Goal: Task Accomplishment & Management: Use online tool/utility

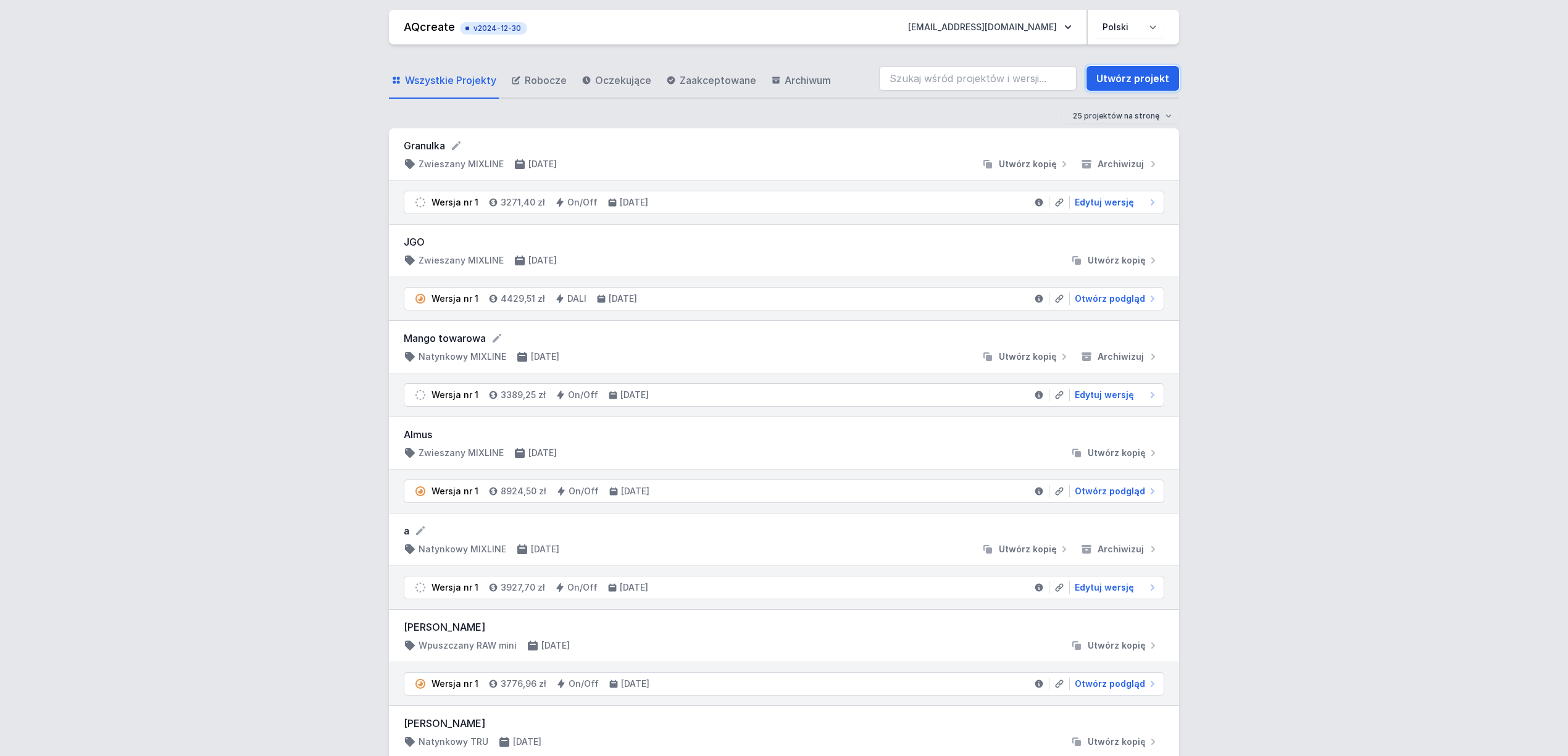
click at [1127, 89] on link "Utwórz projekt" at bounding box center [1133, 78] width 93 height 25
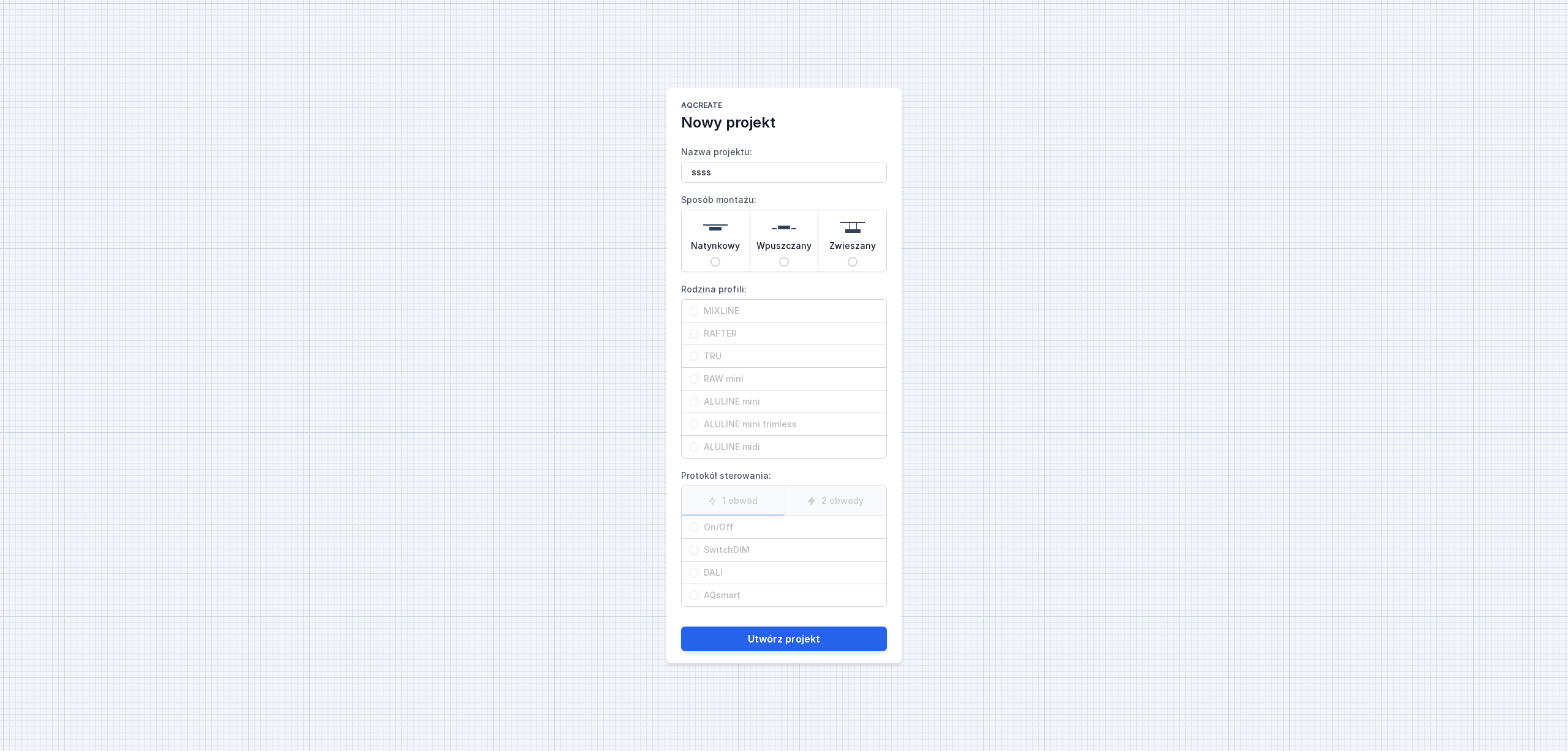
type input "ssss"
click at [796, 249] on span "Wpuszczany" at bounding box center [784, 248] width 55 height 17
click at [789, 257] on input "Wpuszczany" at bounding box center [784, 261] width 10 height 10
radio input "true"
click at [731, 312] on span "MIXLINE" at bounding box center [788, 310] width 180 height 12
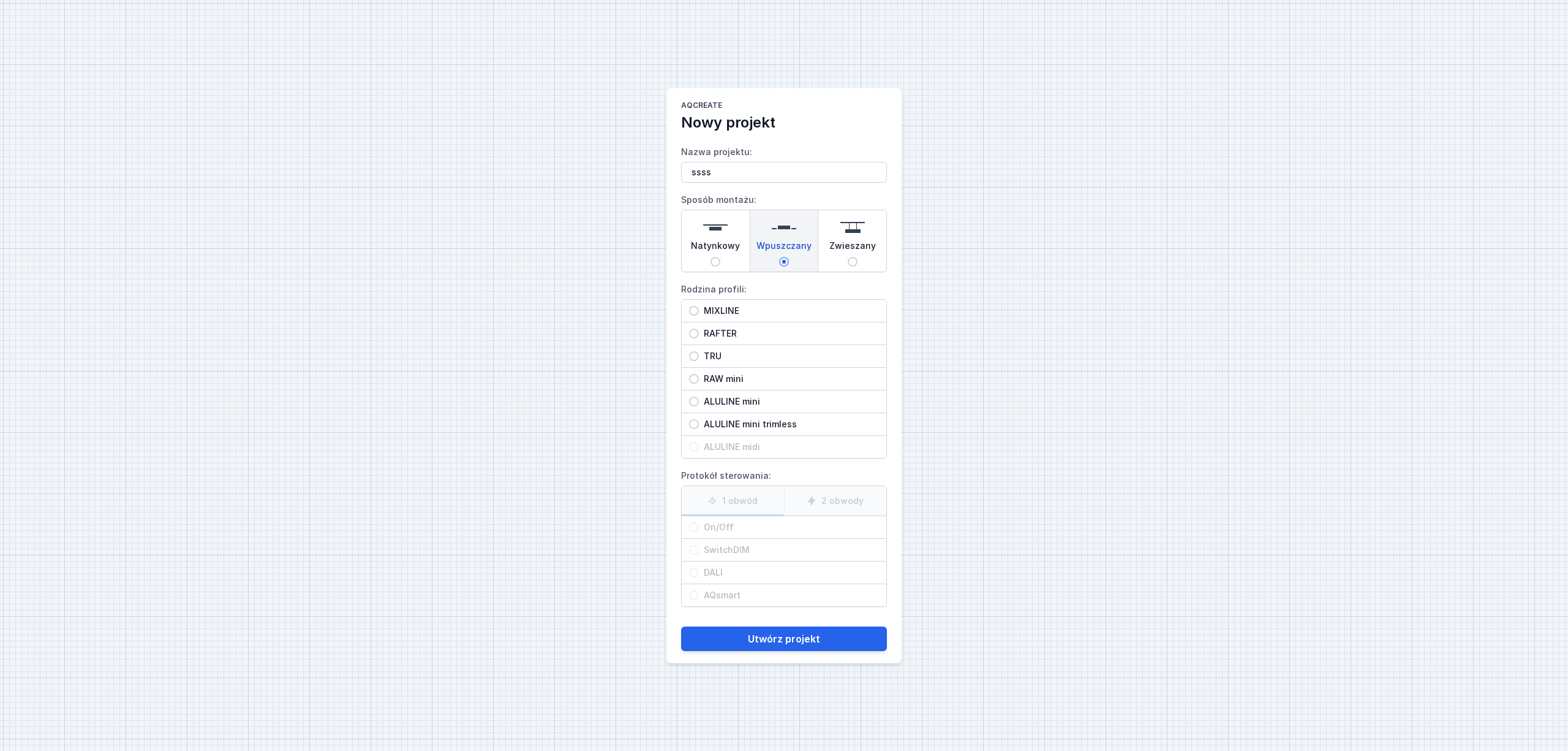
click at [699, 312] on input "MIXLINE" at bounding box center [694, 311] width 10 height 10
radio input "true"
click at [731, 523] on span "On/Off" at bounding box center [788, 526] width 180 height 12
click at [699, 523] on input "On/Off" at bounding box center [694, 527] width 10 height 10
radio input "true"
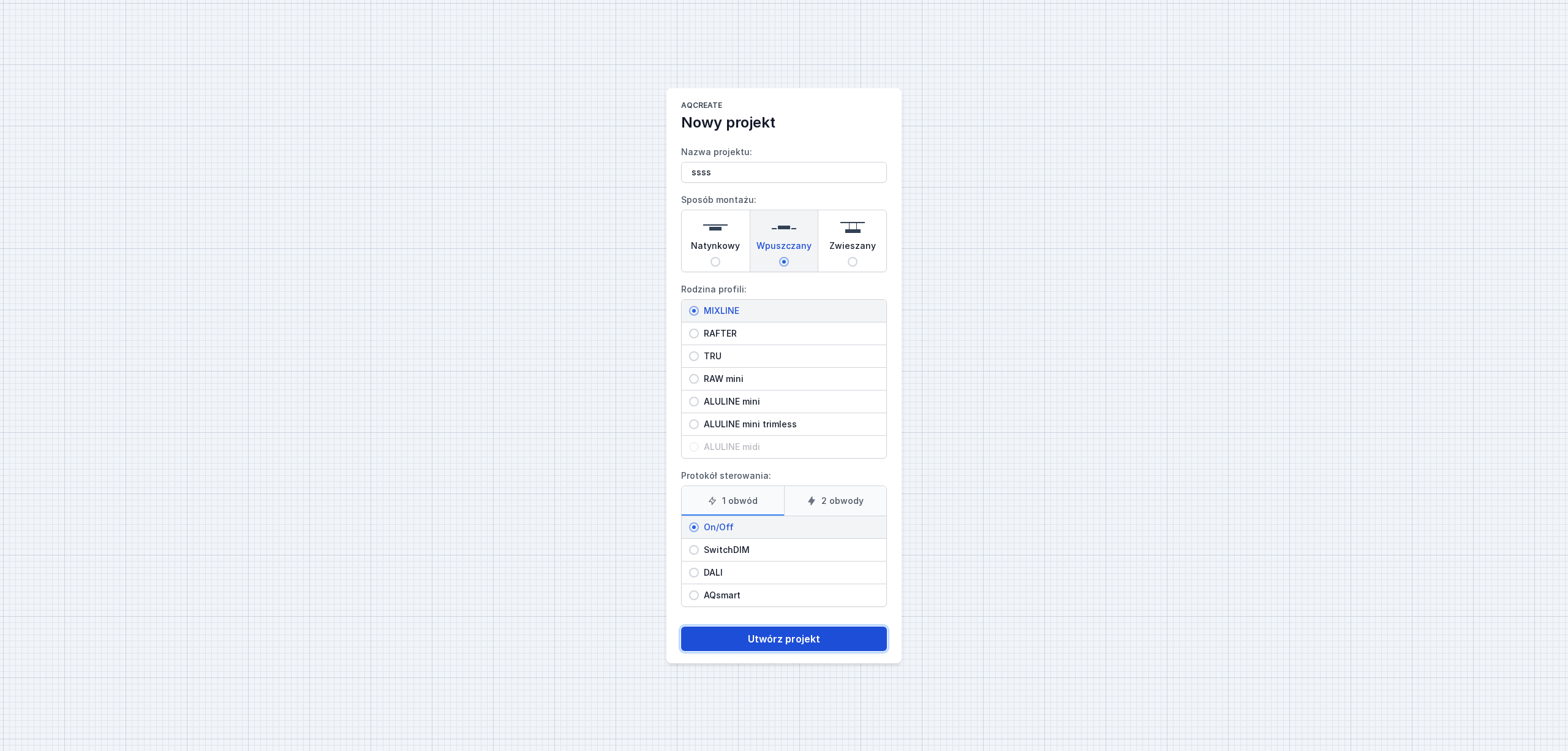
click at [773, 643] on button "Utwórz projekt" at bounding box center [784, 639] width 205 height 25
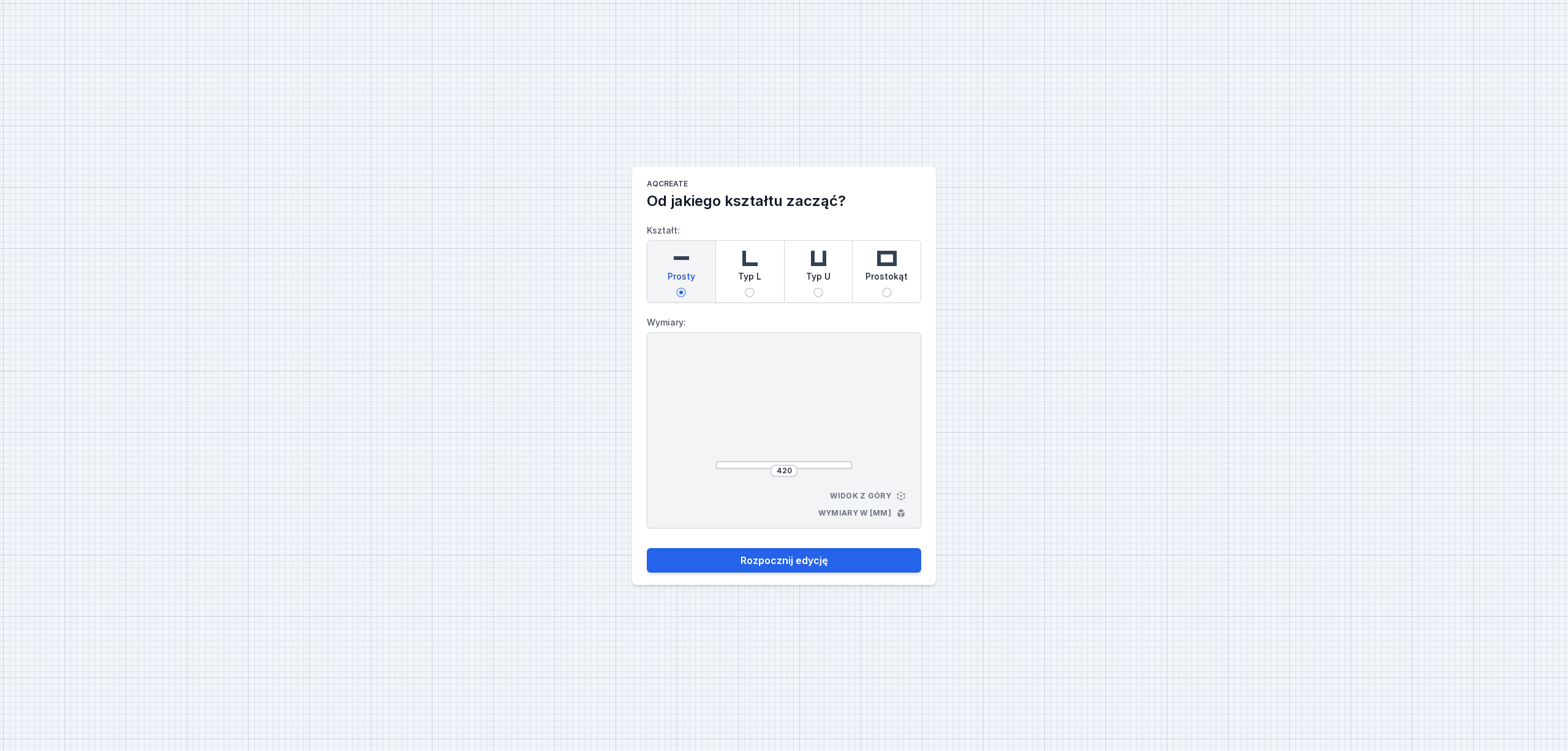
click at [751, 267] on img at bounding box center [750, 258] width 25 height 25
click at [751, 288] on input "Typ L" at bounding box center [750, 292] width 10 height 10
radio input "true"
click at [735, 412] on input "440" at bounding box center [732, 410] width 19 height 10
type input "4"
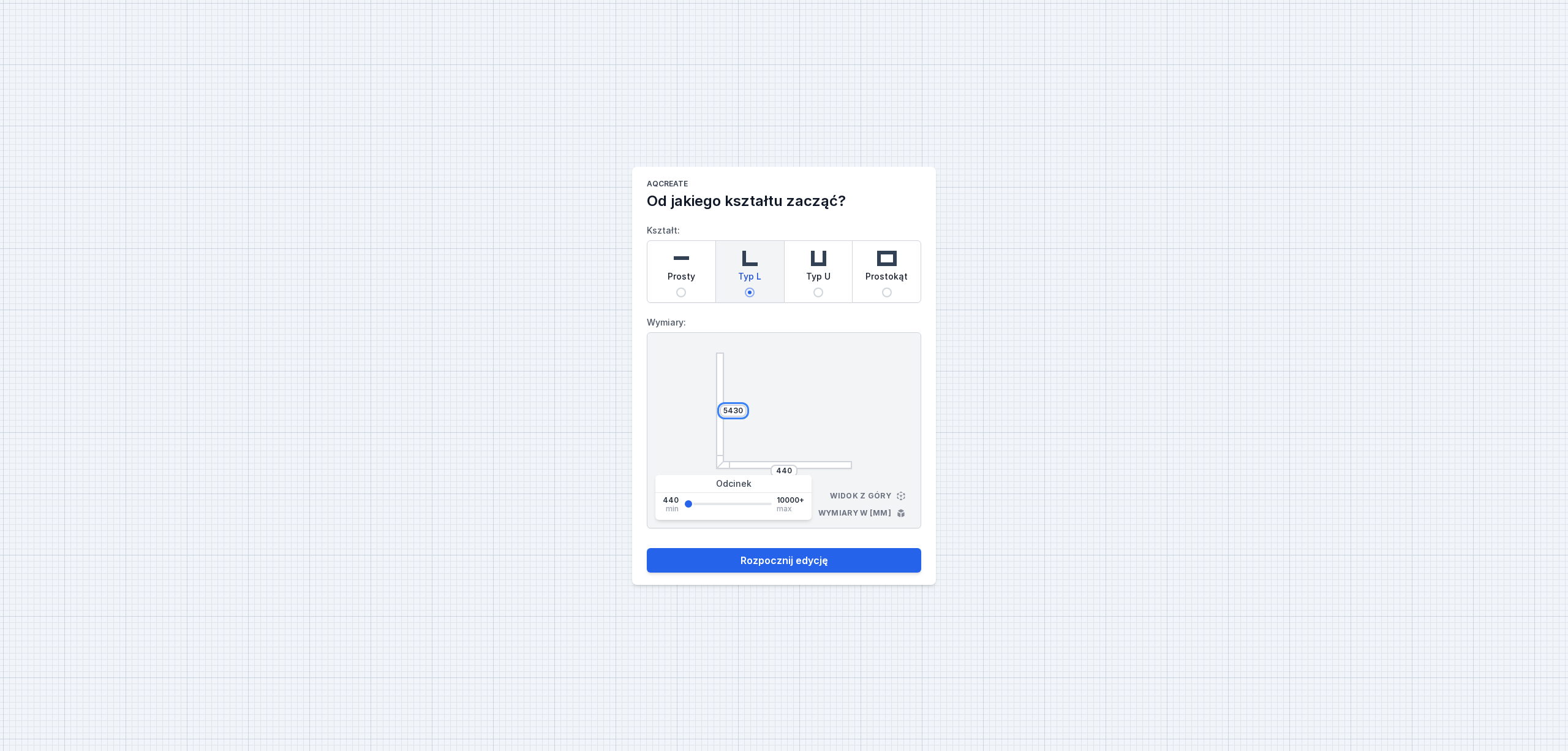
type input "5430"
click at [792, 471] on input "440" at bounding box center [784, 471] width 19 height 10
type input "4"
type input "1700"
click at [723, 548] on button "Rozpocznij edycję" at bounding box center [784, 560] width 275 height 25
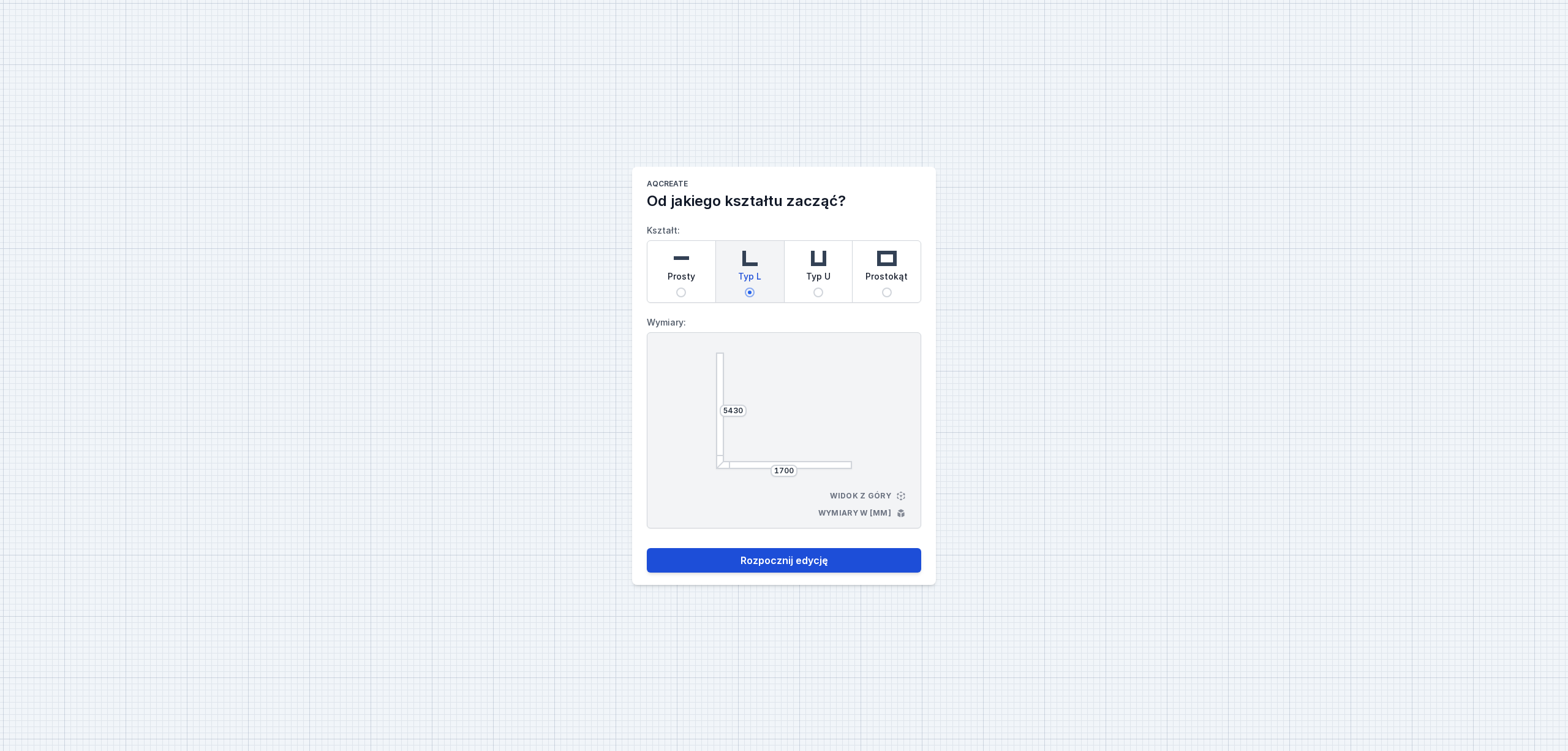
select select "3000"
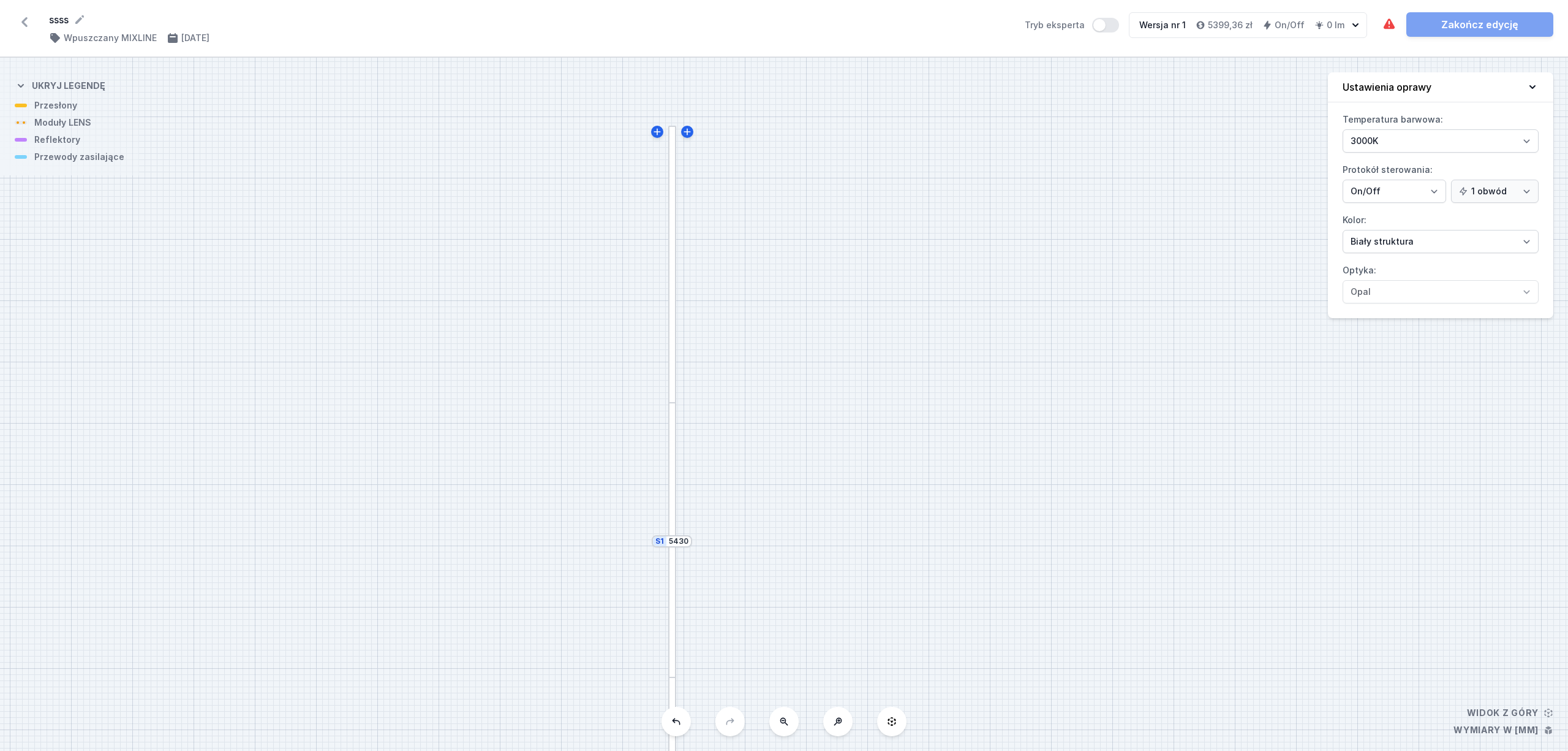
drag, startPoint x: 726, startPoint y: 221, endPoint x: 731, endPoint y: 325, distance: 104.1
click at [731, 325] on div "S2 1700 S1 5430" at bounding box center [784, 404] width 1568 height 693
click at [673, 204] on div at bounding box center [672, 264] width 8 height 277
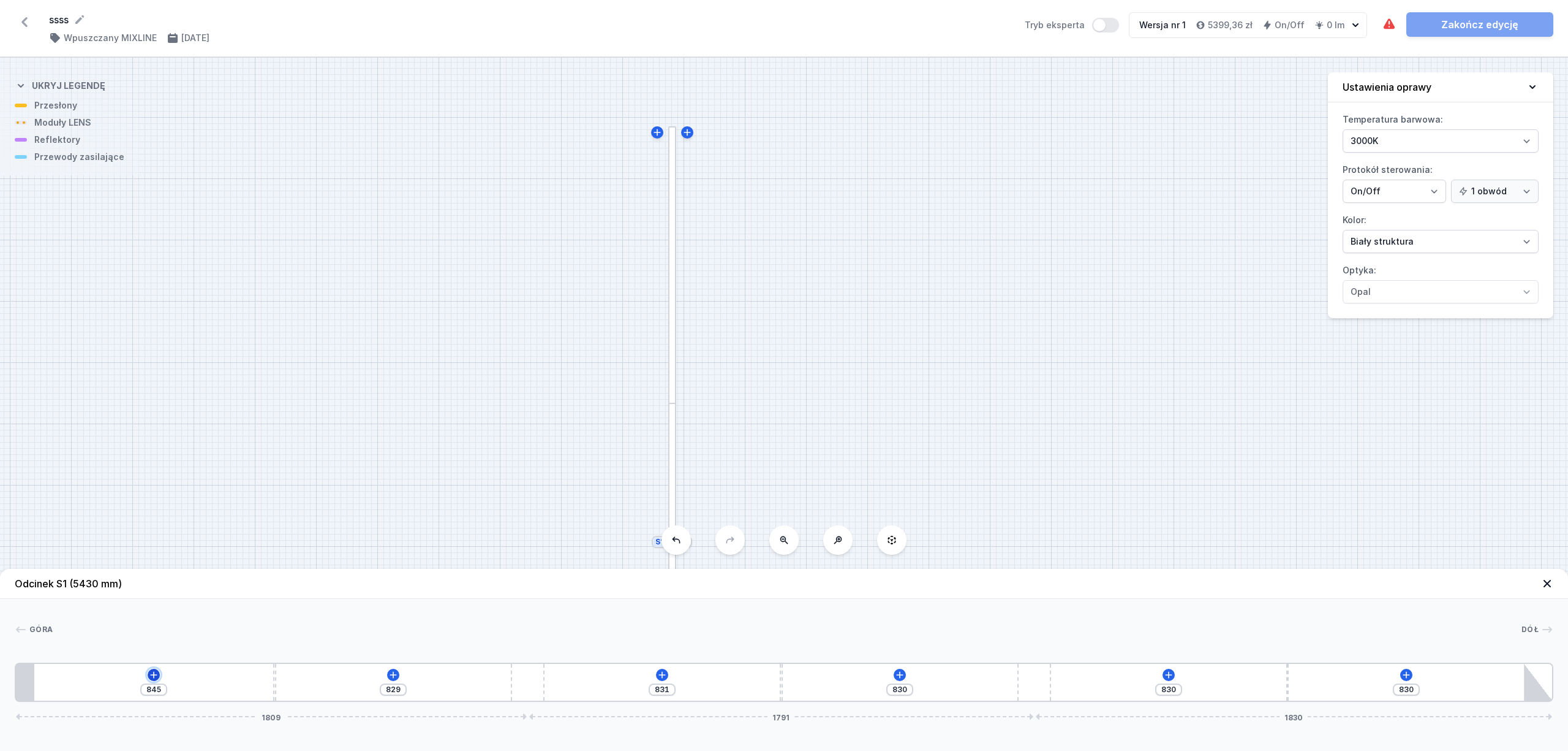
click at [154, 673] on icon at bounding box center [153, 674] width 10 height 10
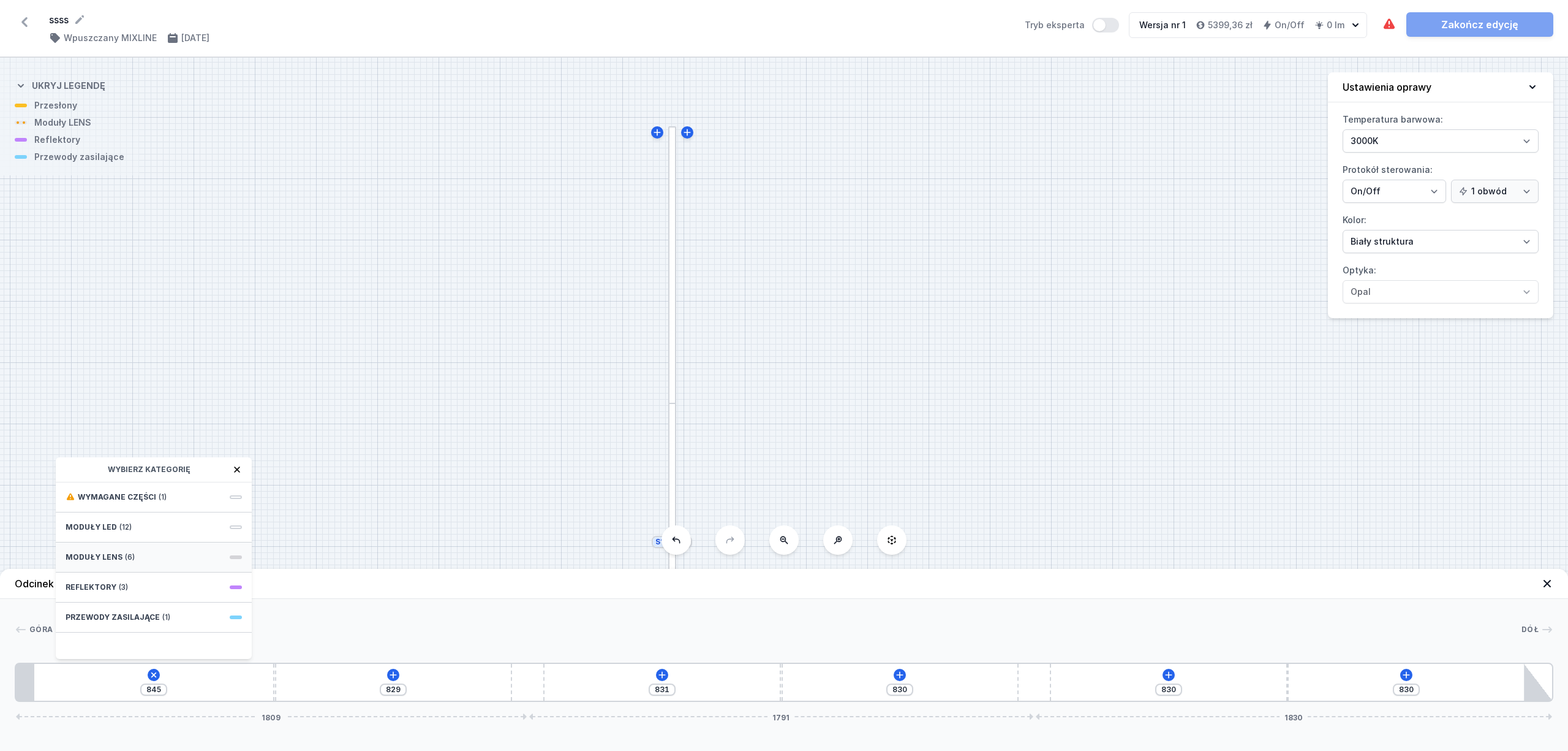
click at [131, 562] on div "Moduły LENS (6)" at bounding box center [153, 557] width 196 height 30
click at [144, 525] on span "LENS module 250mm 54°" at bounding box center [153, 523] width 176 height 12
type input "595"
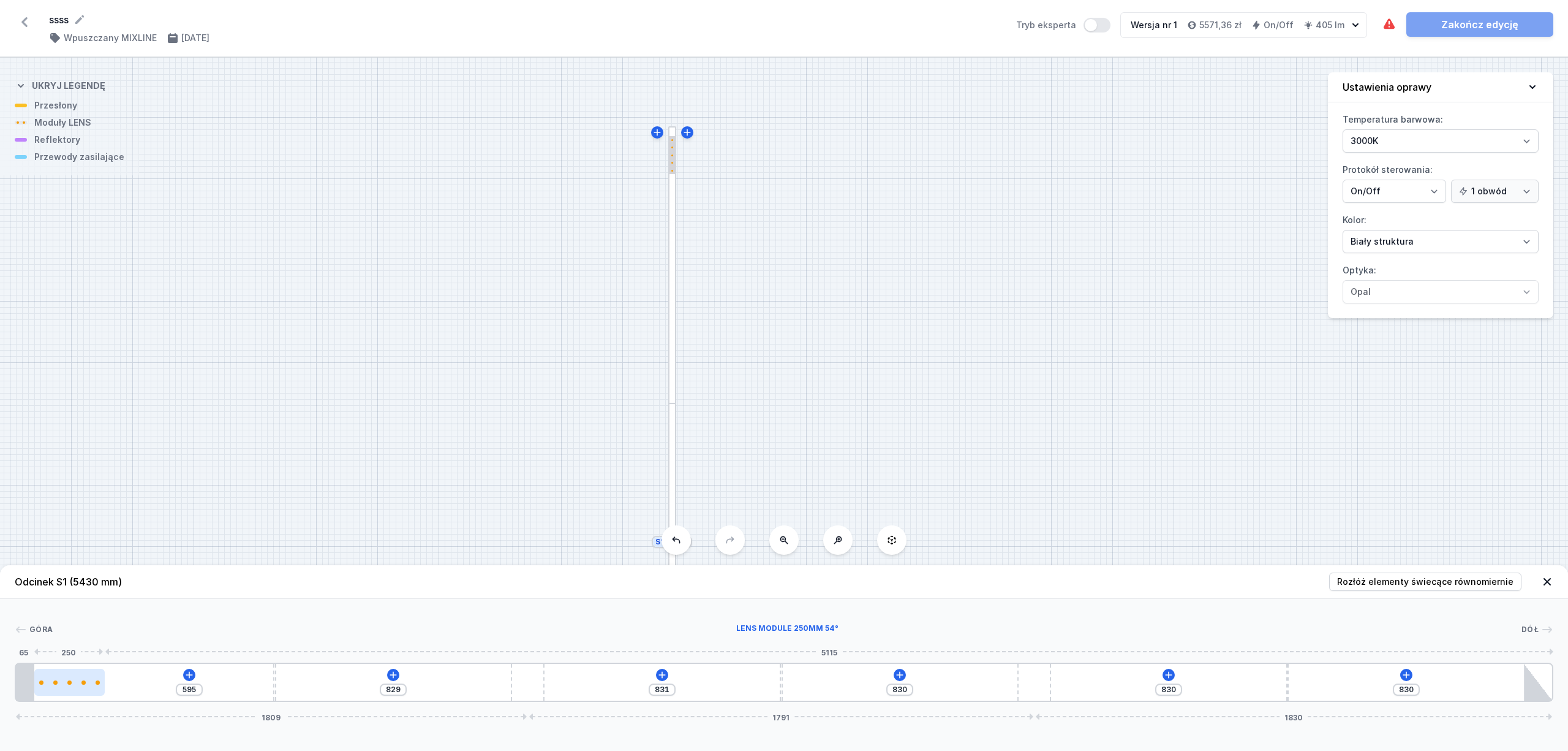
click at [81, 679] on div at bounding box center [69, 682] width 70 height 27
drag, startPoint x: 81, startPoint y: 680, endPoint x: 75, endPoint y: 684, distance: 7.2
click at [75, 684] on div at bounding box center [69, 682] width 70 height 27
click at [74, 684] on div at bounding box center [69, 682] width 70 height 27
select select "1604"
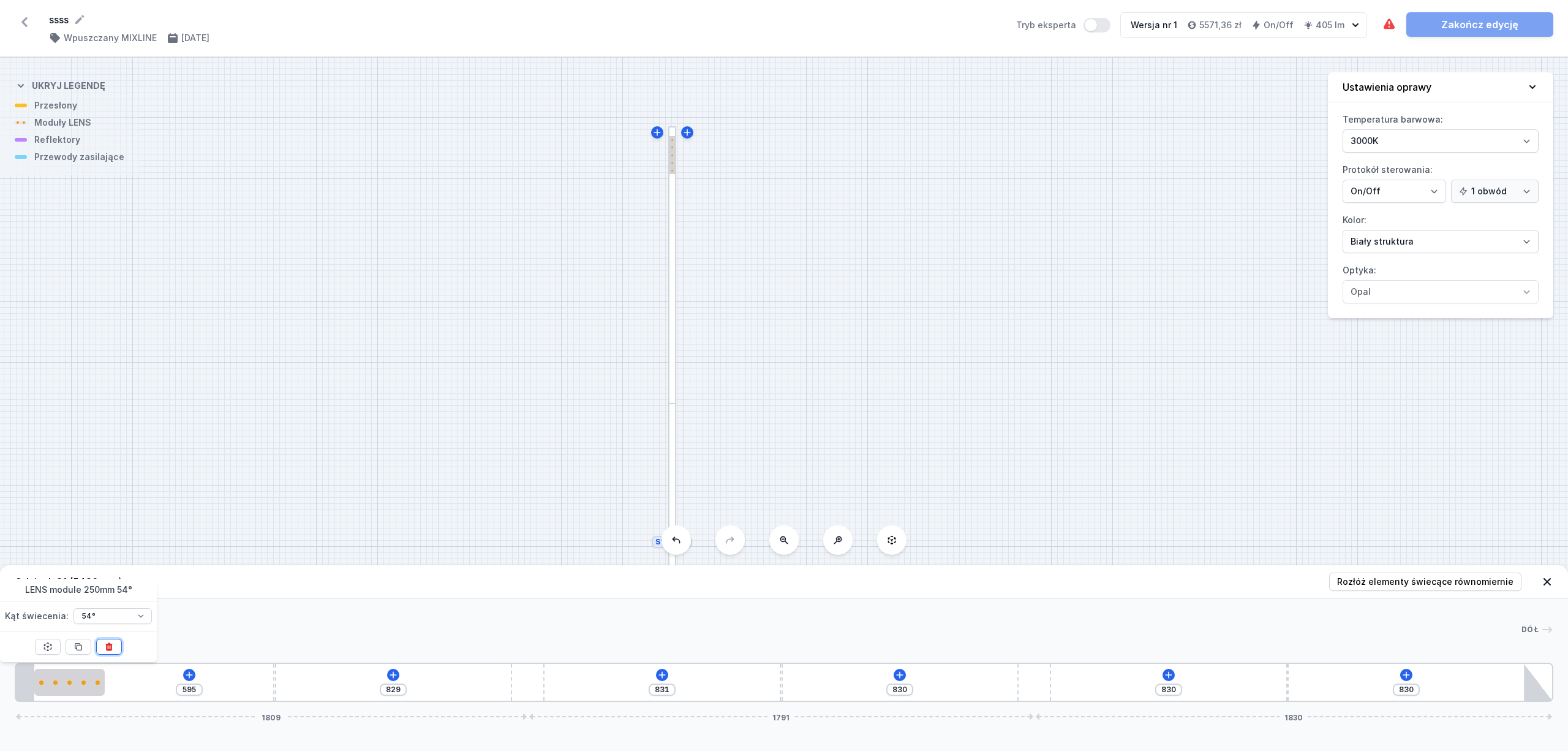
click at [105, 649] on icon at bounding box center [109, 646] width 10 height 10
click at [157, 677] on icon at bounding box center [153, 674] width 10 height 10
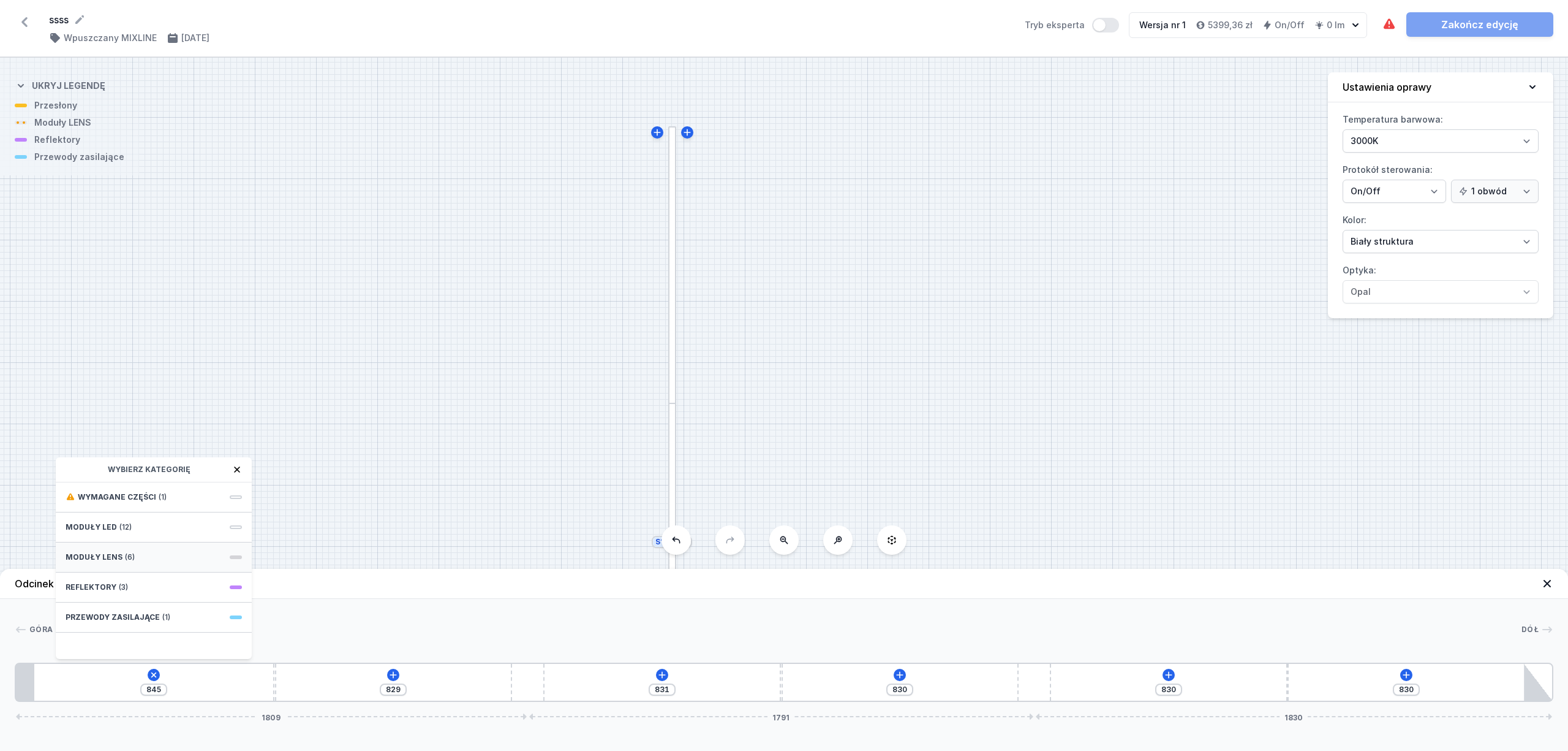
click at [154, 555] on div "Moduły LENS (6)" at bounding box center [153, 557] width 196 height 30
click at [184, 576] on span "LENS module 500mm 54°" at bounding box center [153, 578] width 176 height 12
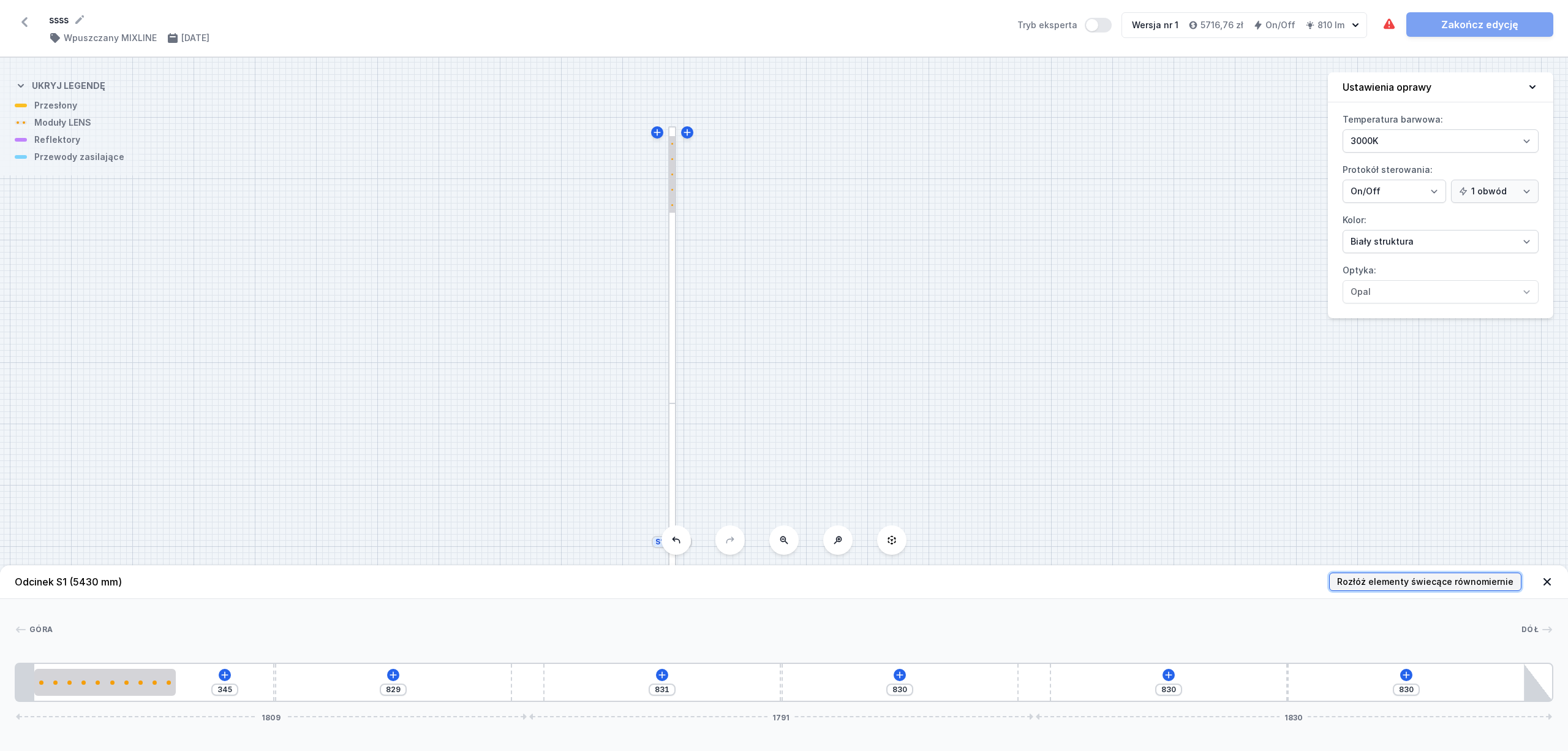
click at [1387, 576] on span "Rozłóż elementy świecące równomiernie" at bounding box center [1425, 581] width 176 height 12
type input "845"
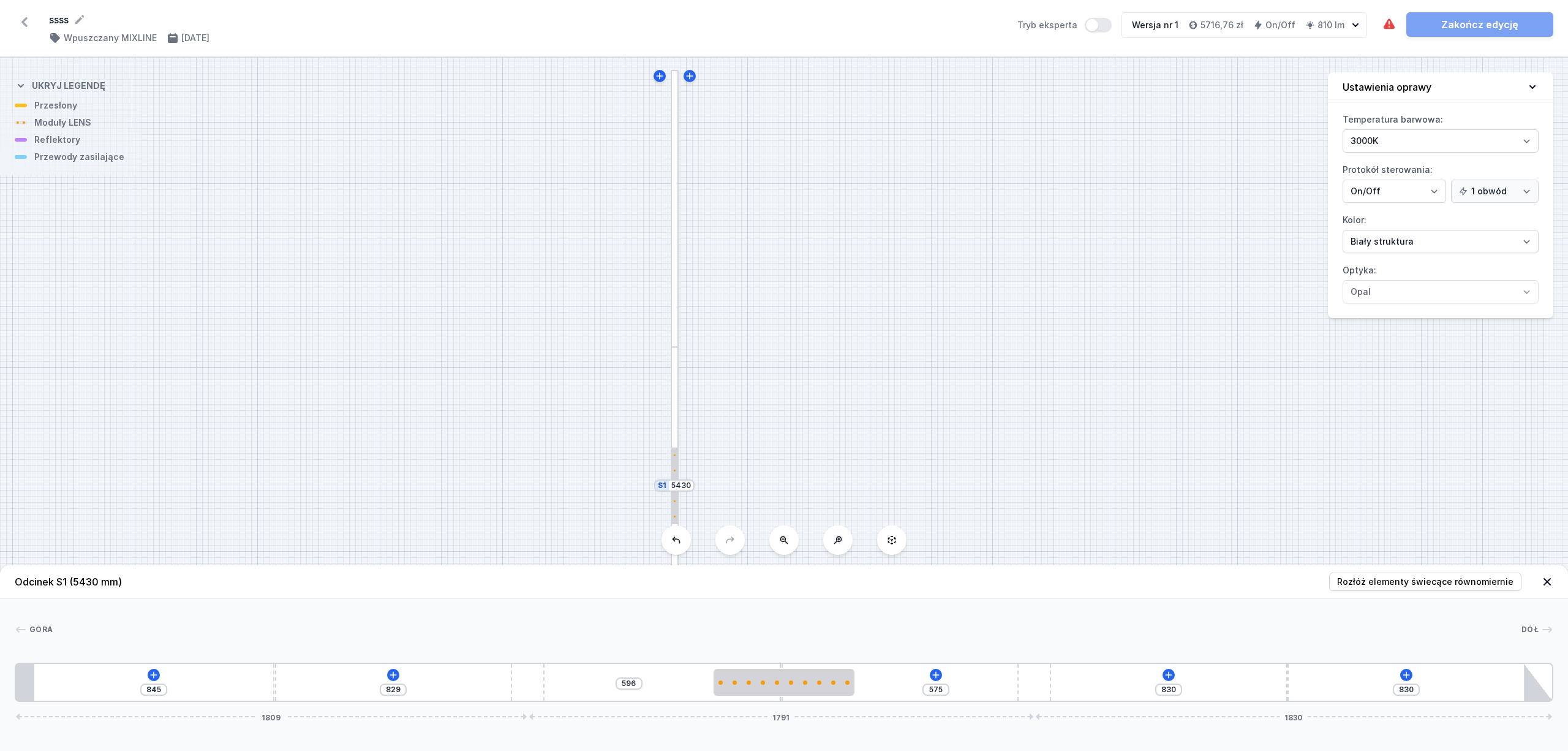
drag, startPoint x: 1035, startPoint y: 305, endPoint x: 1037, endPoint y: 238, distance: 67.0
click at [1037, 238] on div "S2 1700 S1 5430" at bounding box center [784, 404] width 1568 height 693
drag, startPoint x: 994, startPoint y: 280, endPoint x: 1000, endPoint y: 219, distance: 61.3
click at [998, 222] on div "S2 1700 S1 5430" at bounding box center [784, 404] width 1568 height 693
click at [937, 670] on icon at bounding box center [936, 674] width 10 height 10
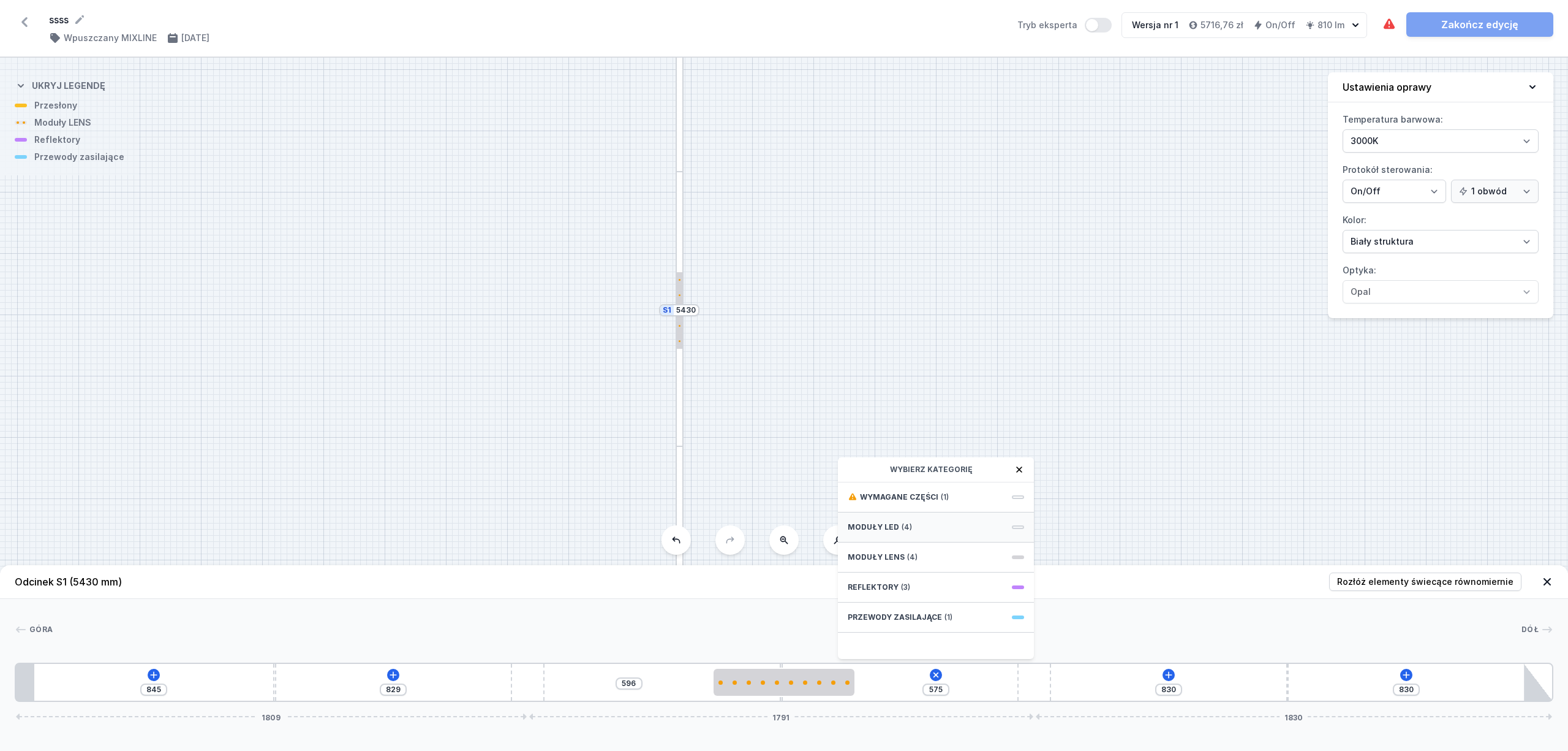
click at [920, 525] on div "Moduły LED (4)" at bounding box center [936, 527] width 196 height 30
click at [1019, 461] on div "Moduły LED" at bounding box center [936, 470] width 196 height 26
click at [935, 677] on icon at bounding box center [936, 674] width 14 height 14
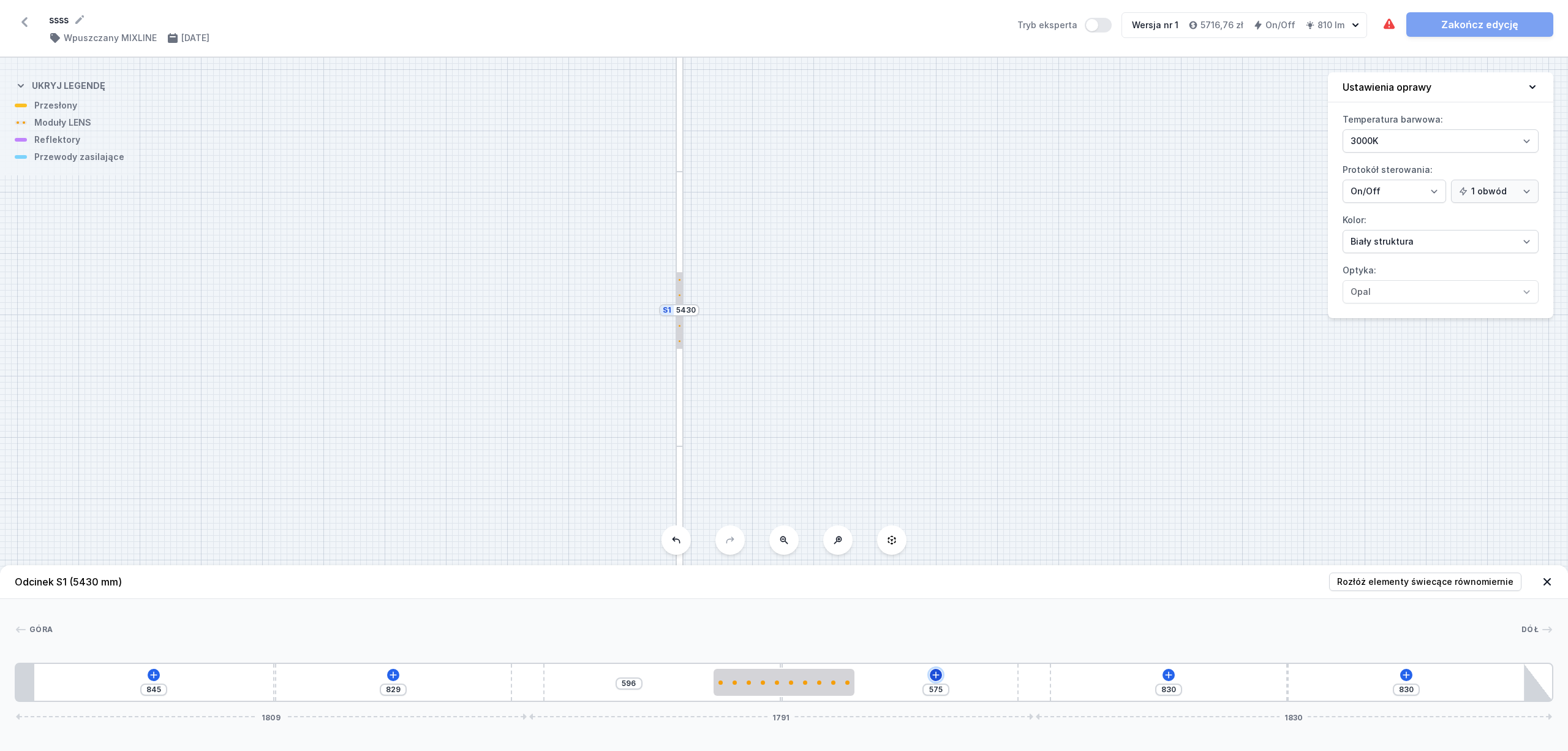
click at [936, 677] on icon at bounding box center [936, 674] width 6 height 6
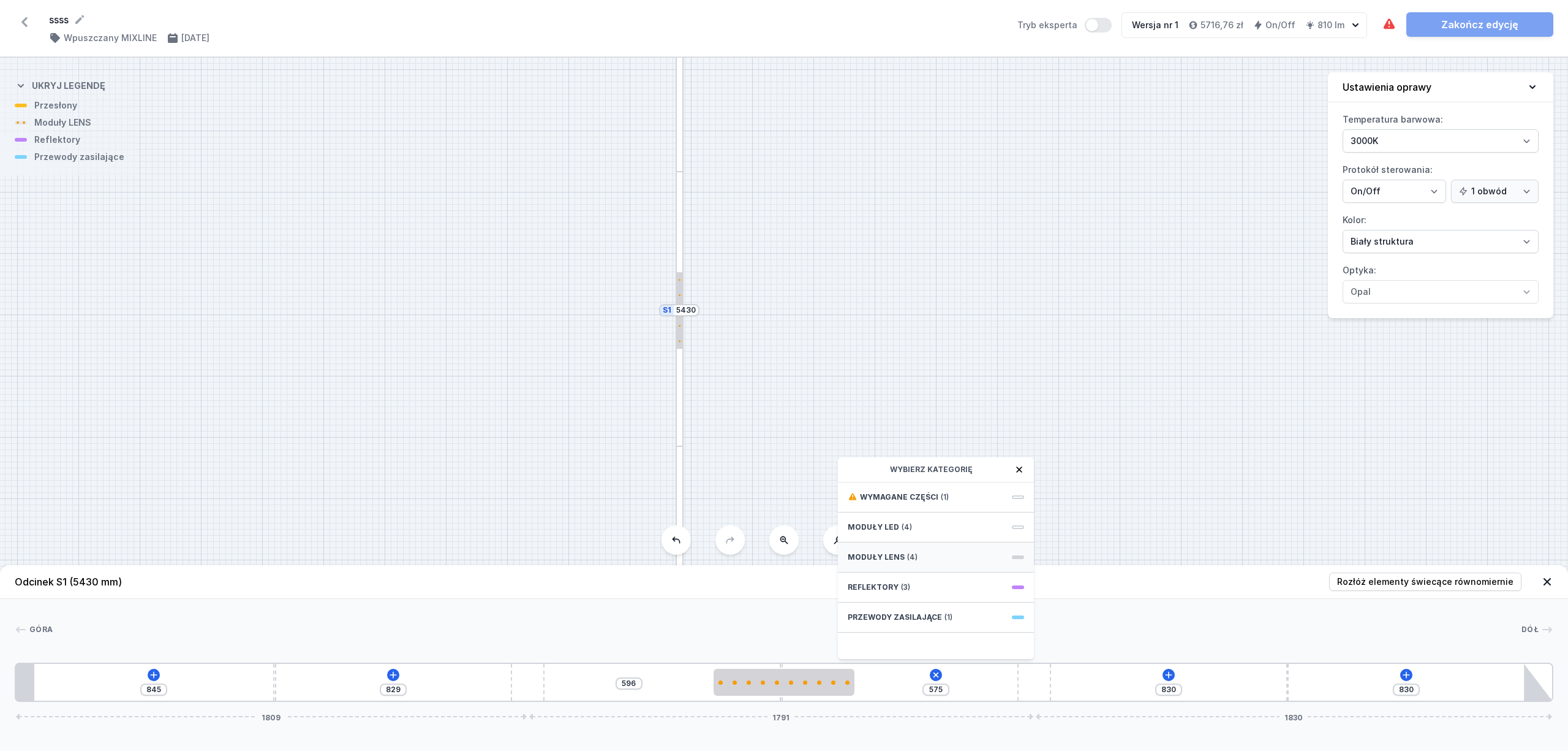
click at [952, 559] on div "Moduły LENS (4)" at bounding box center [936, 557] width 196 height 30
click at [948, 541] on div "LENS module 500mm 26°" at bounding box center [936, 551] width 196 height 27
type input "75"
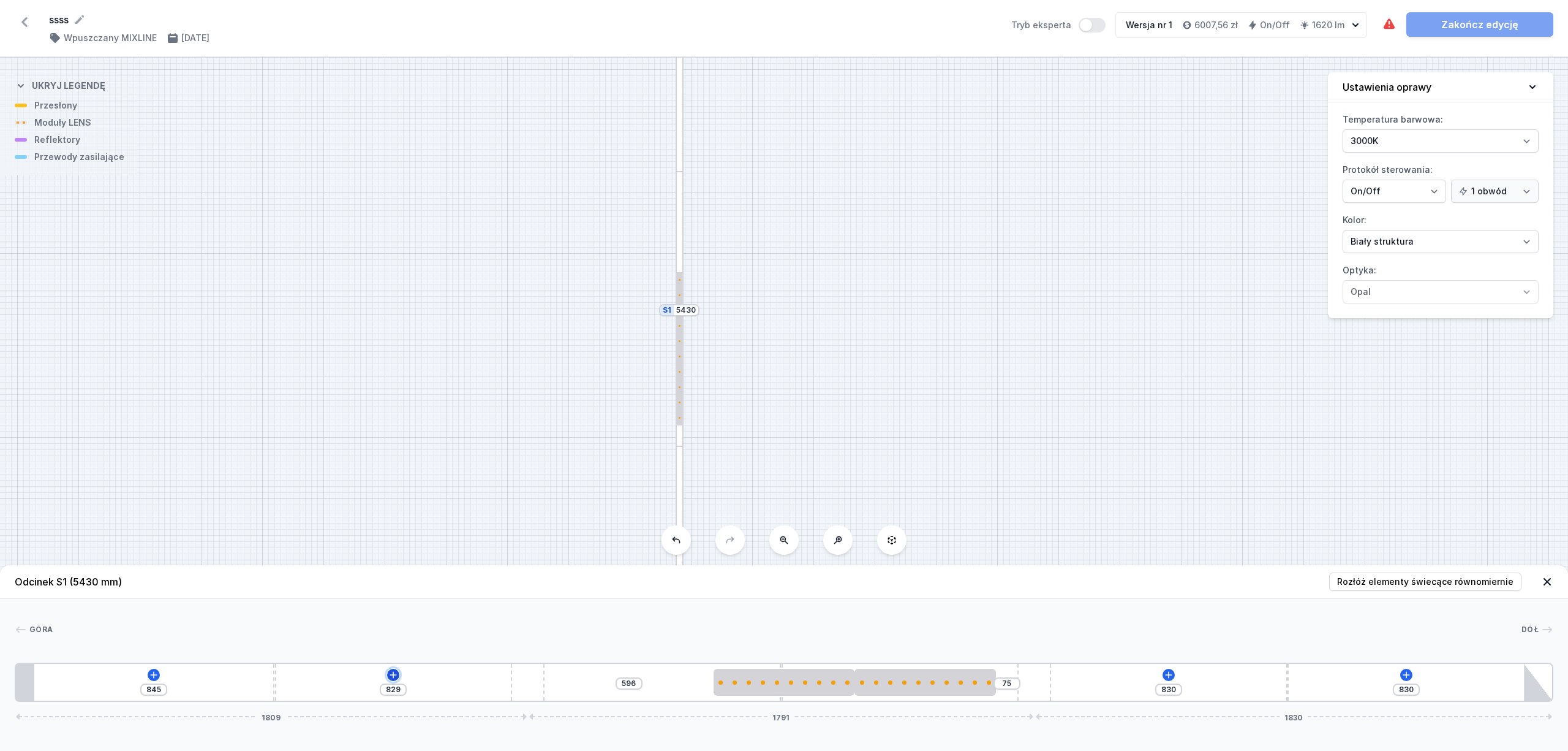
click at [395, 670] on icon at bounding box center [393, 674] width 10 height 10
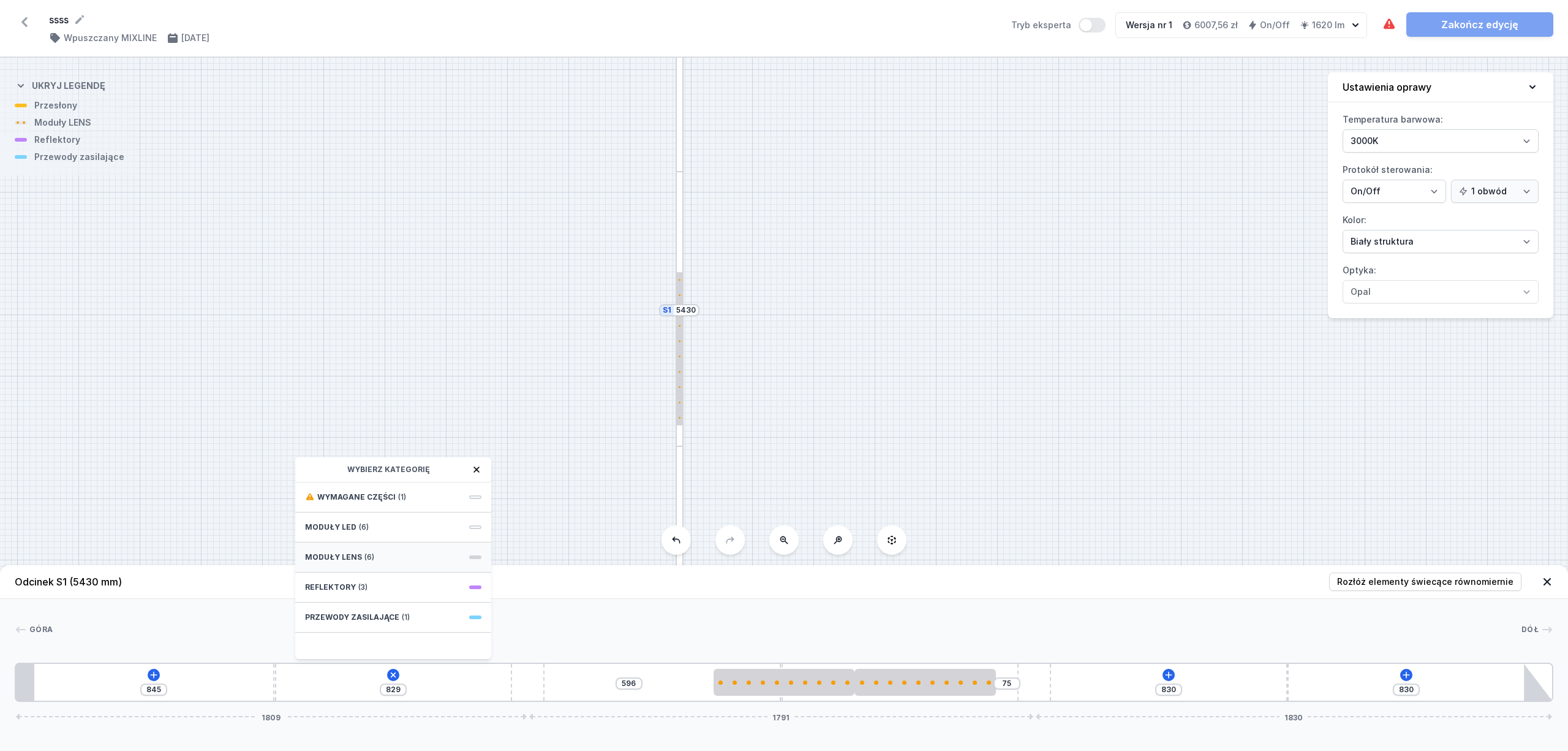
click at [416, 555] on div "Moduły LENS (6)" at bounding box center [393, 557] width 196 height 30
click at [395, 550] on span "LENS module 500mm 26°" at bounding box center [393, 550] width 176 height 12
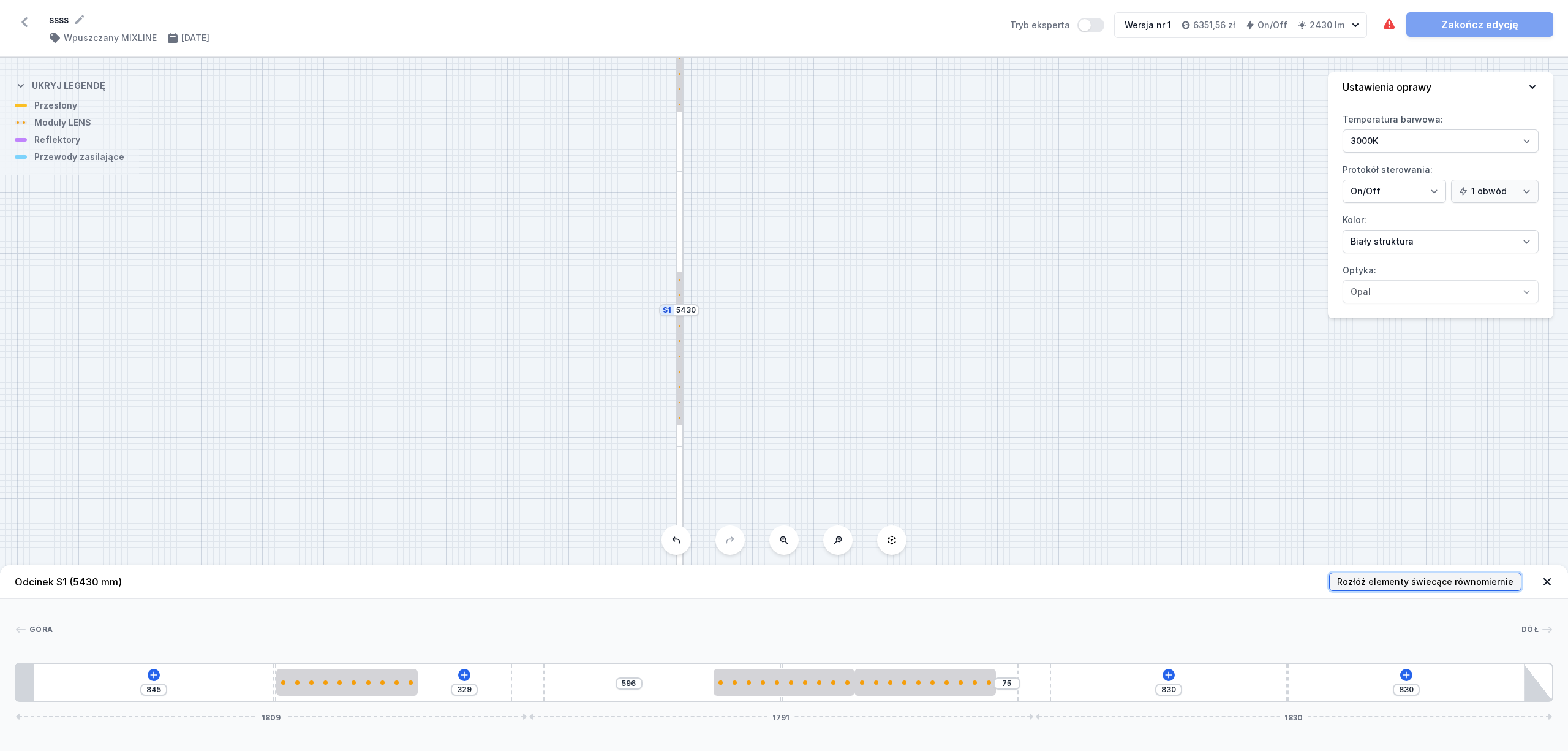
click at [1403, 585] on span "Rozłóż elementy świecące równomiernie" at bounding box center [1425, 581] width 176 height 12
type input "266"
type input "574"
type input "41"
type input "597"
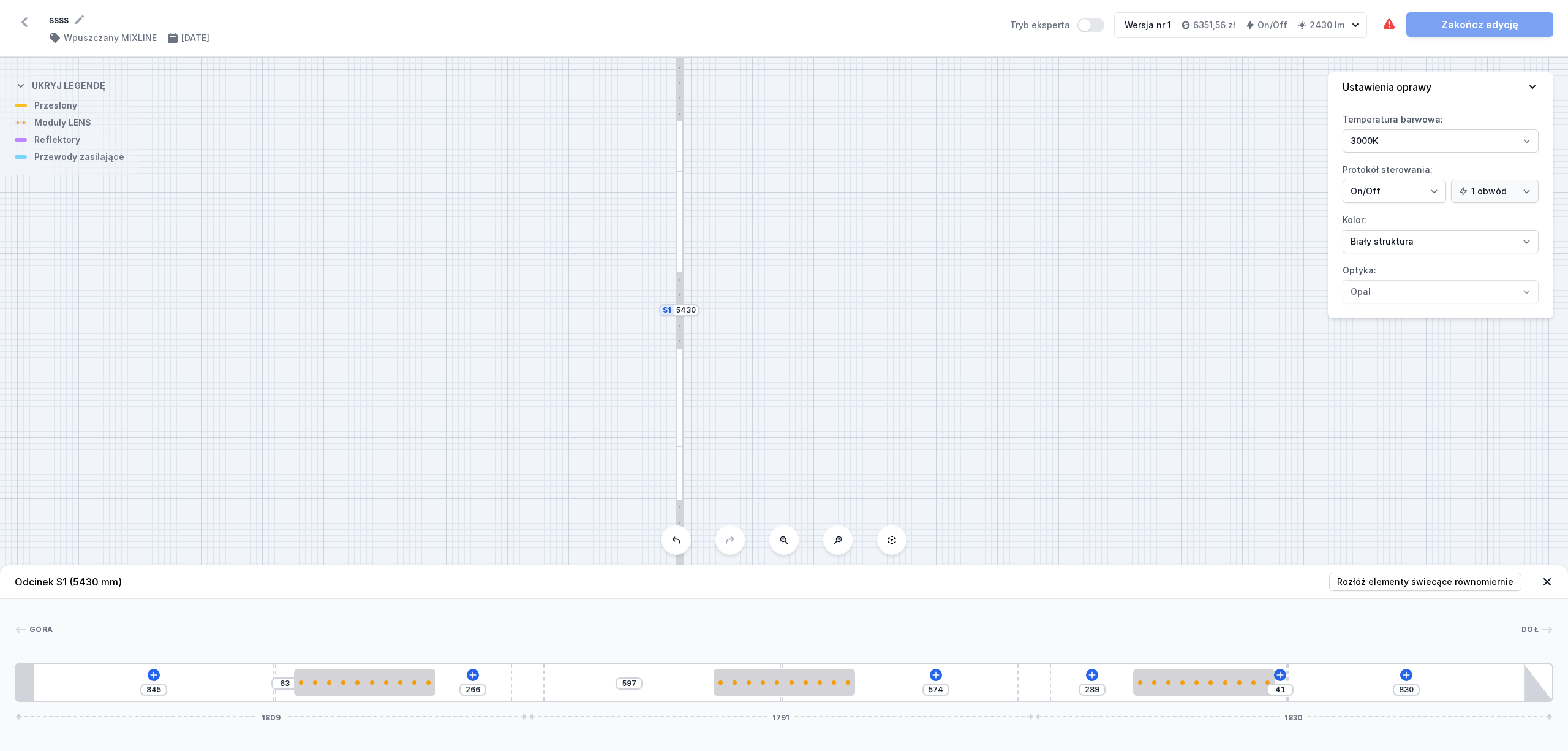
click at [787, 326] on div "S2 1700 S1 5430" at bounding box center [784, 404] width 1568 height 693
click at [937, 675] on icon at bounding box center [936, 674] width 6 height 6
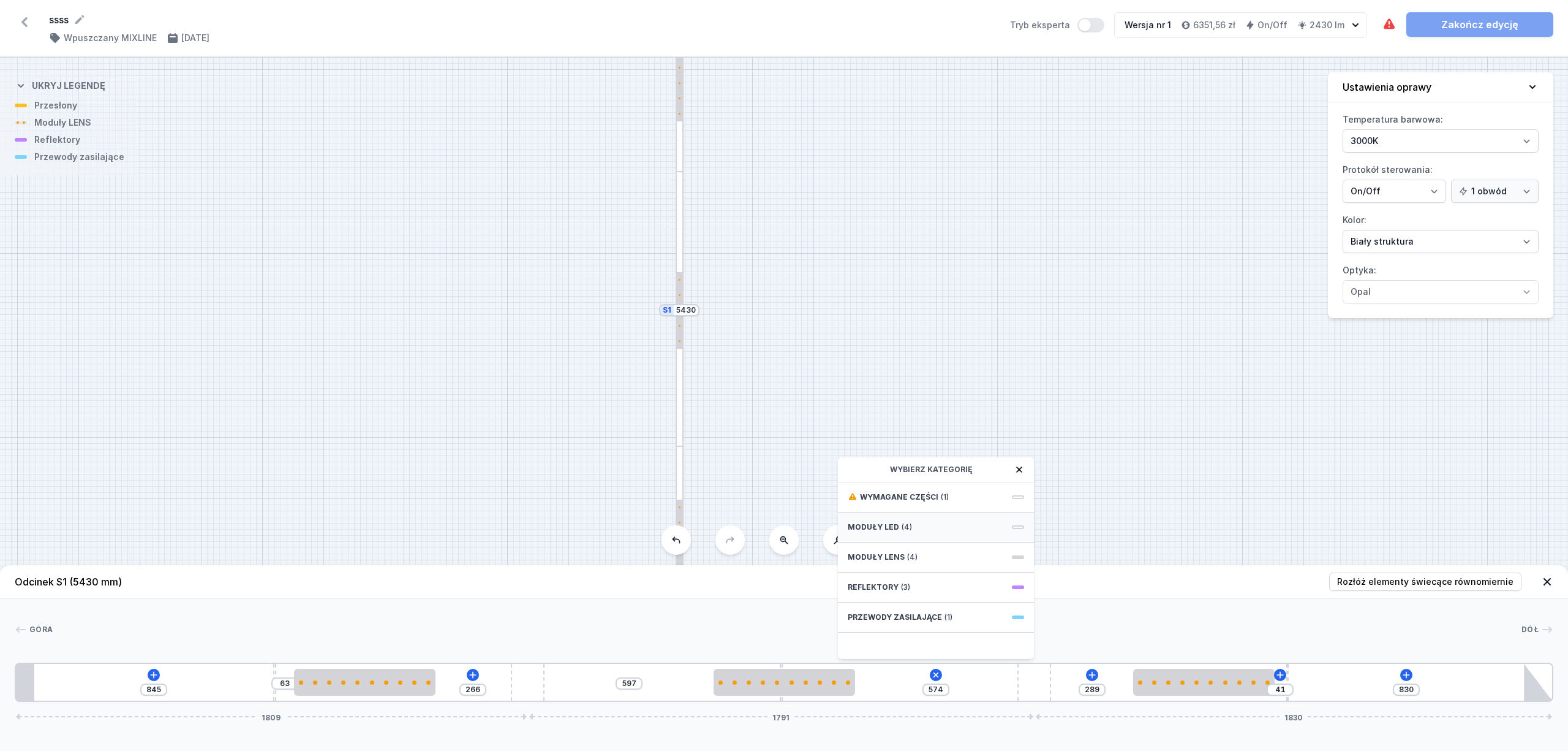
click at [942, 528] on div "Moduły LED (4)" at bounding box center [936, 527] width 196 height 30
click at [965, 549] on span "LED opal module 420mm" at bounding box center [935, 550] width 176 height 12
type input "144"
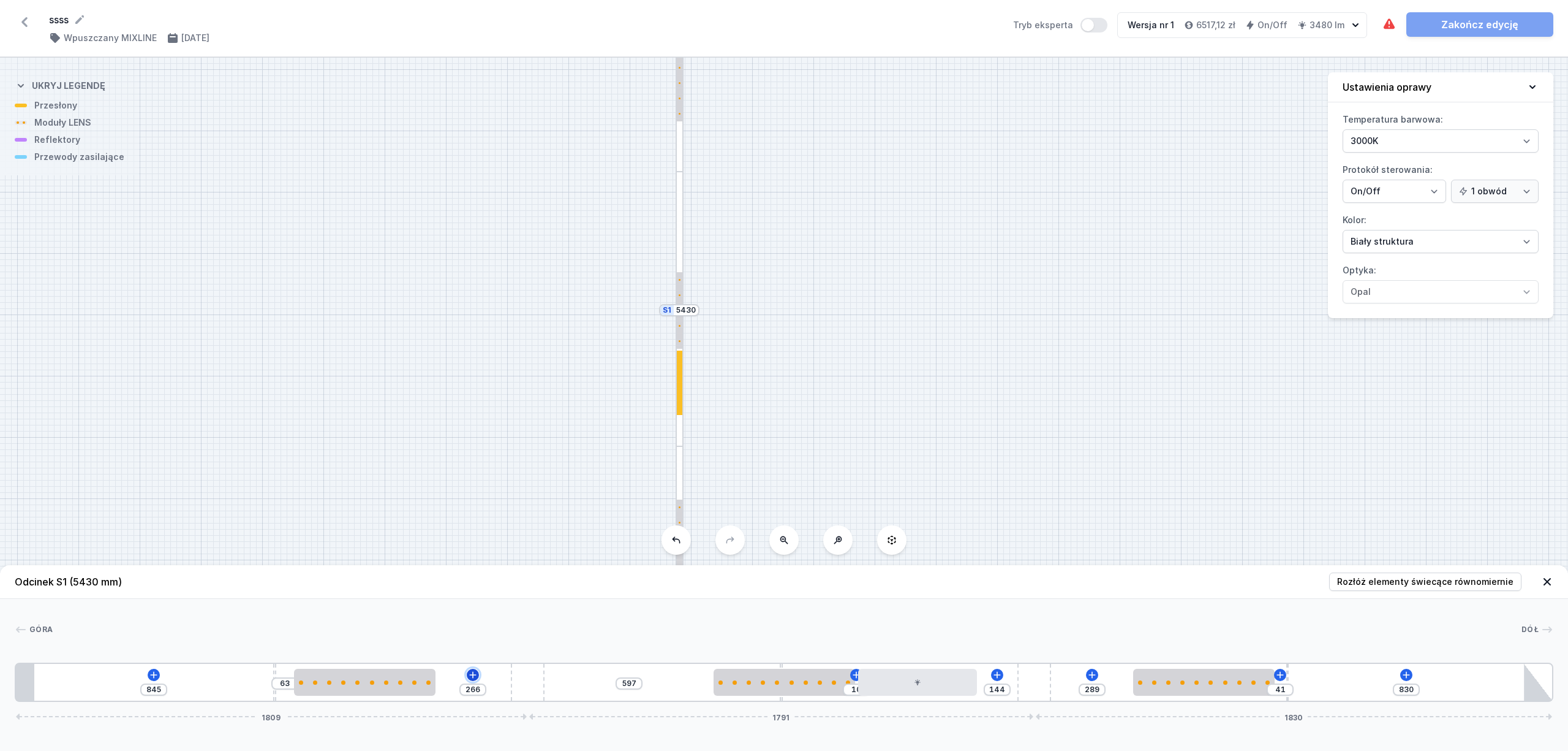
click at [474, 674] on icon at bounding box center [473, 674] width 10 height 10
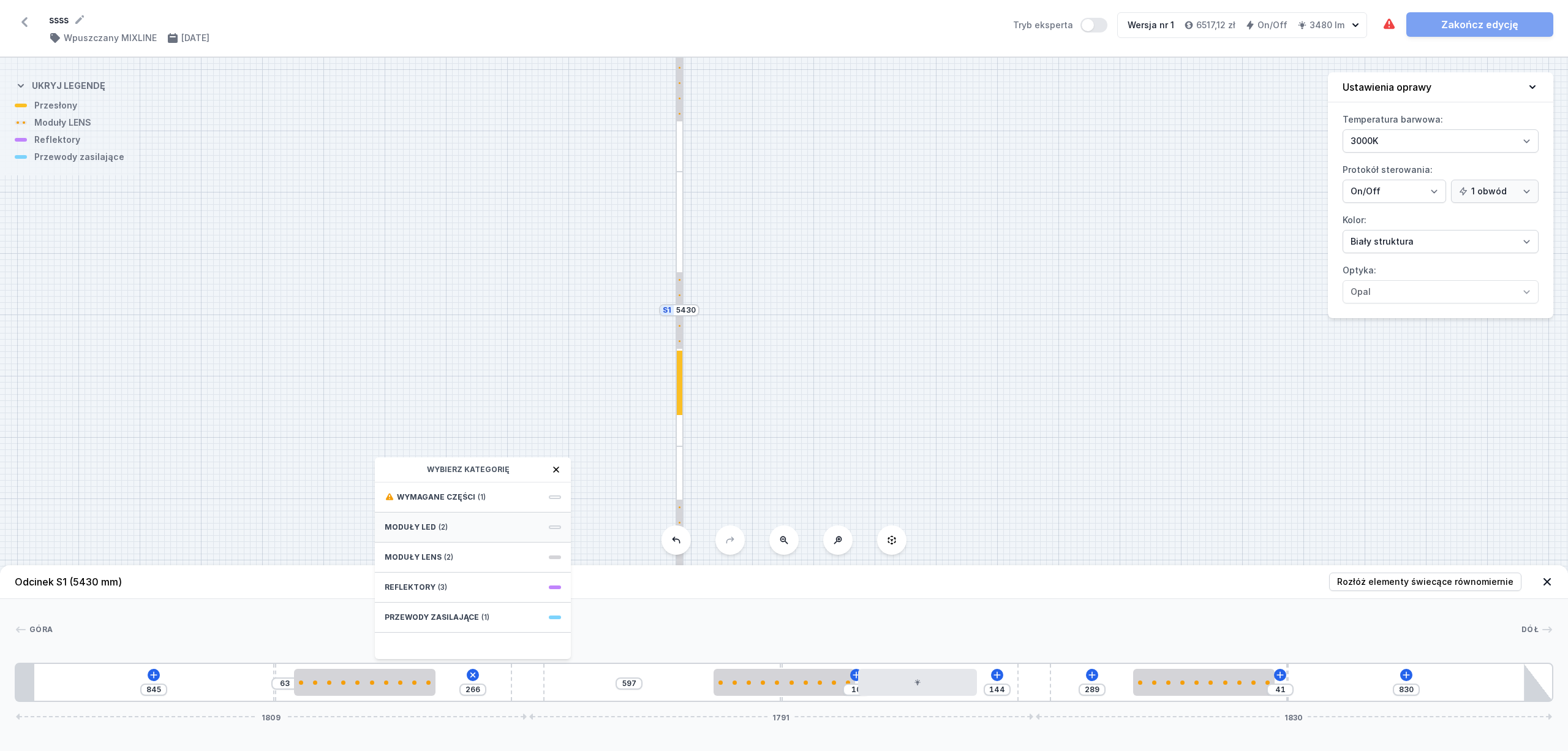
click at [517, 524] on div "Moduły LED (2)" at bounding box center [473, 527] width 196 height 30
click at [155, 672] on icon at bounding box center [153, 674] width 10 height 10
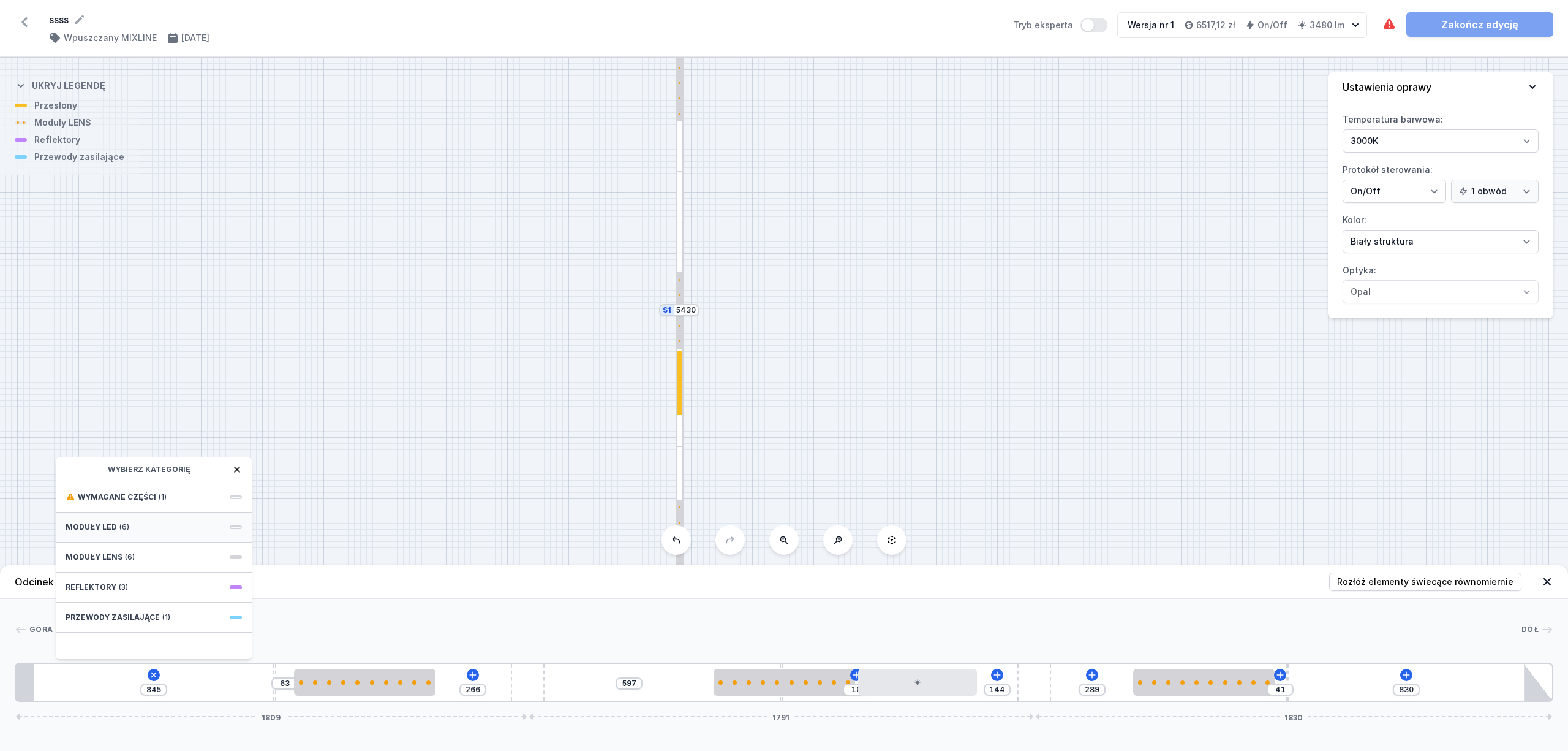
click at [164, 523] on div "Moduły LED (6)" at bounding box center [153, 527] width 196 height 30
click at [170, 550] on span "LED opal module 420mm" at bounding box center [153, 550] width 176 height 12
type input "470"
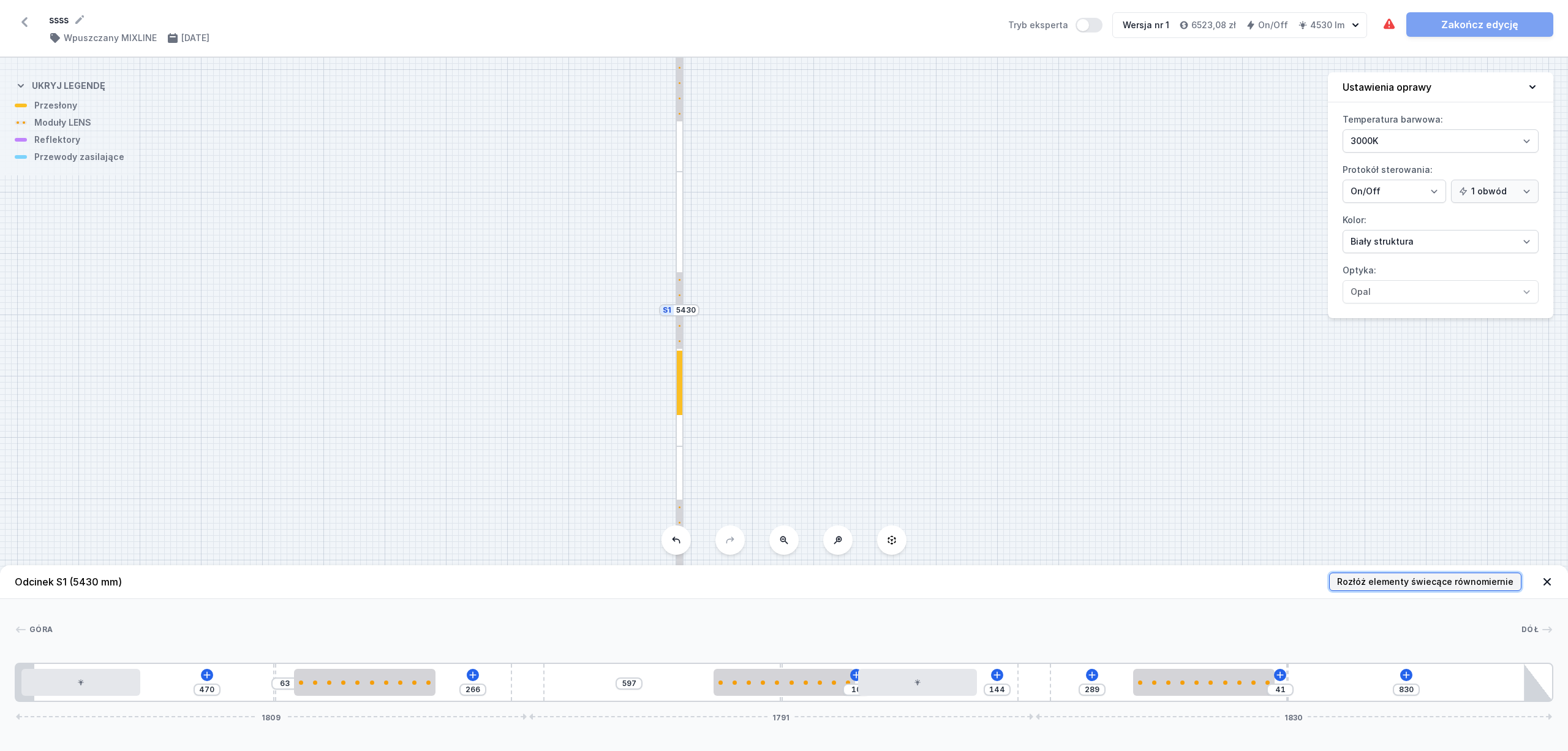
click at [1363, 577] on span "Rozłóż elementy świecące równomiernie" at bounding box center [1425, 581] width 176 height 12
type input "415"
type input "515"
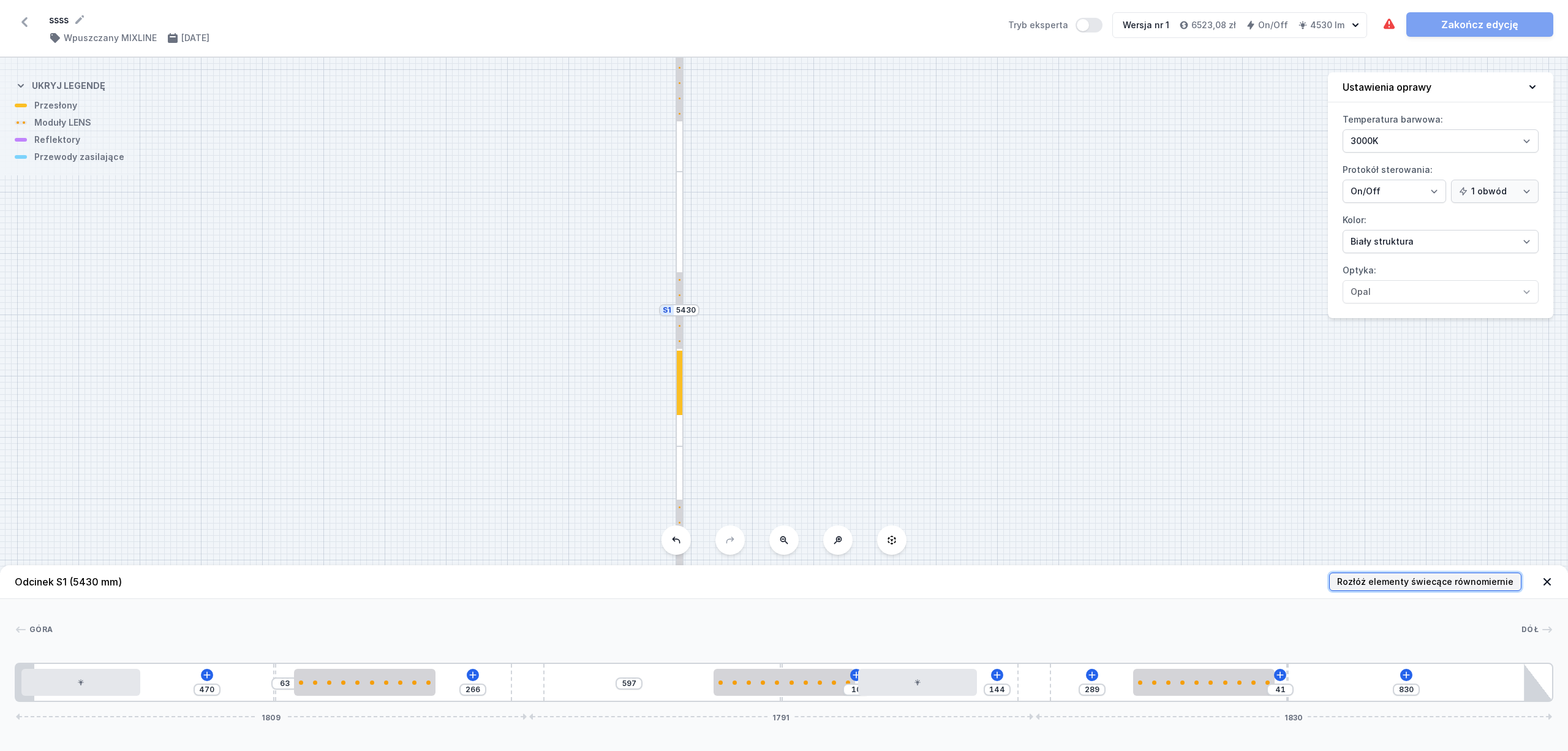
type input "515"
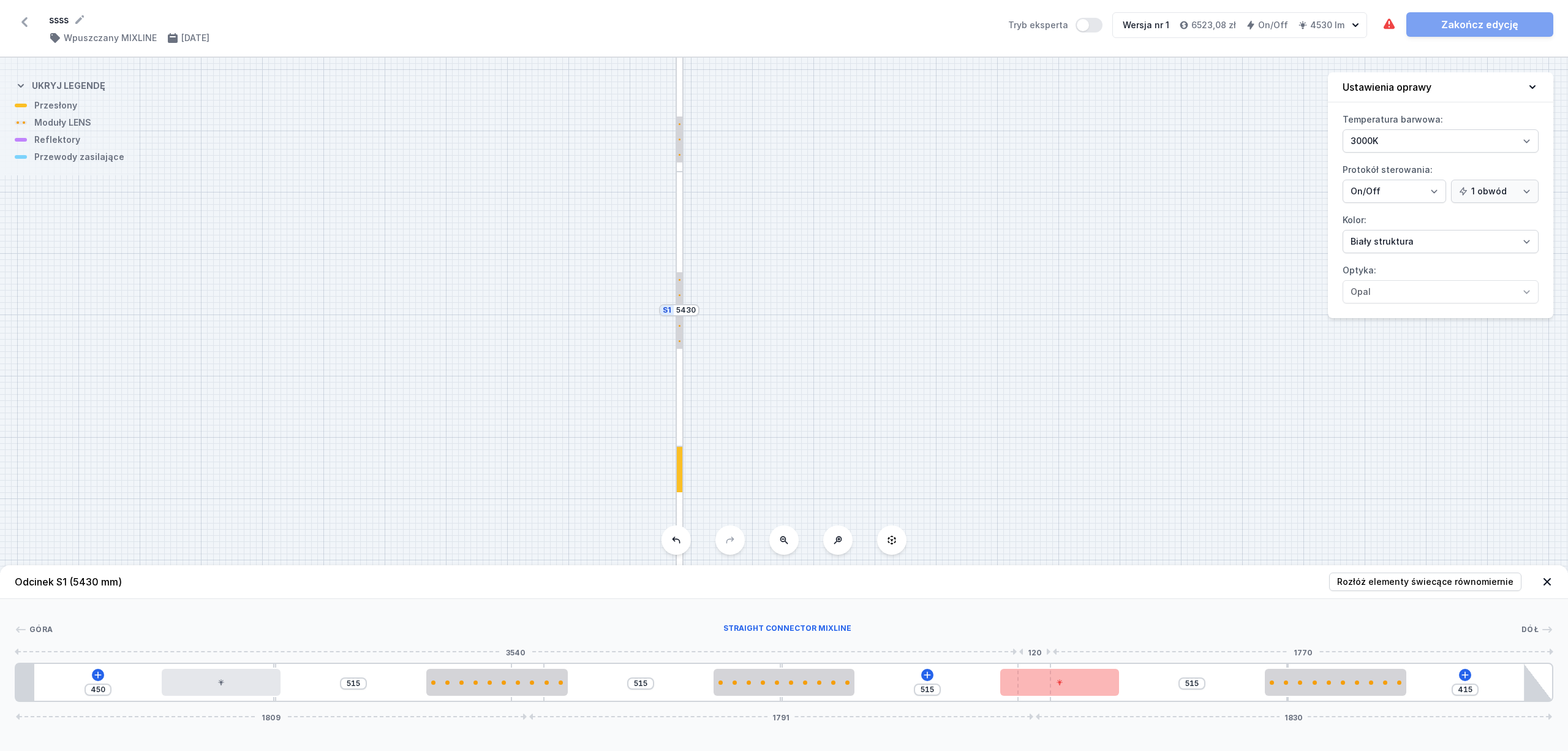
type input "595"
type input "335"
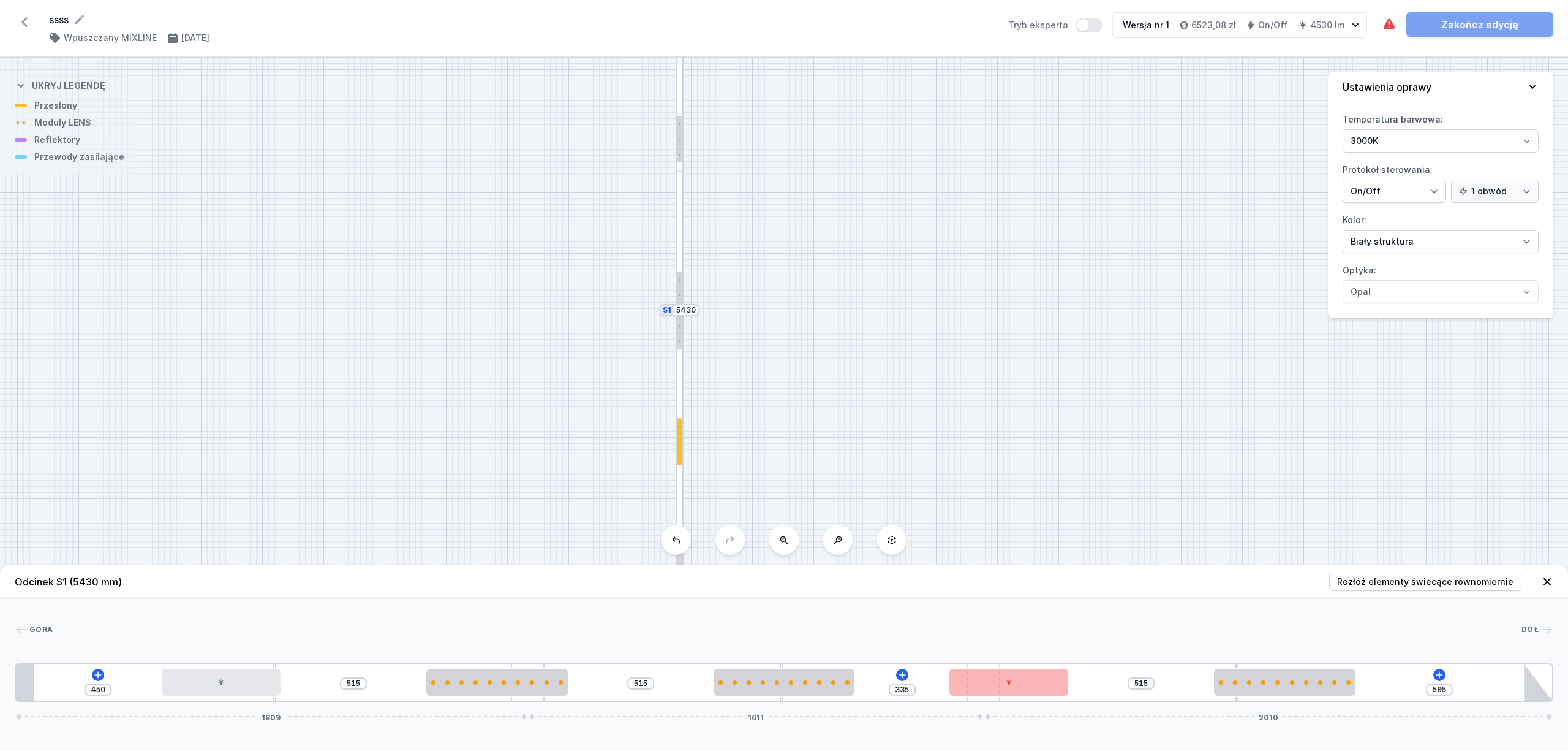
type input "597"
type input "333"
type input "603"
type input "327"
type input "612"
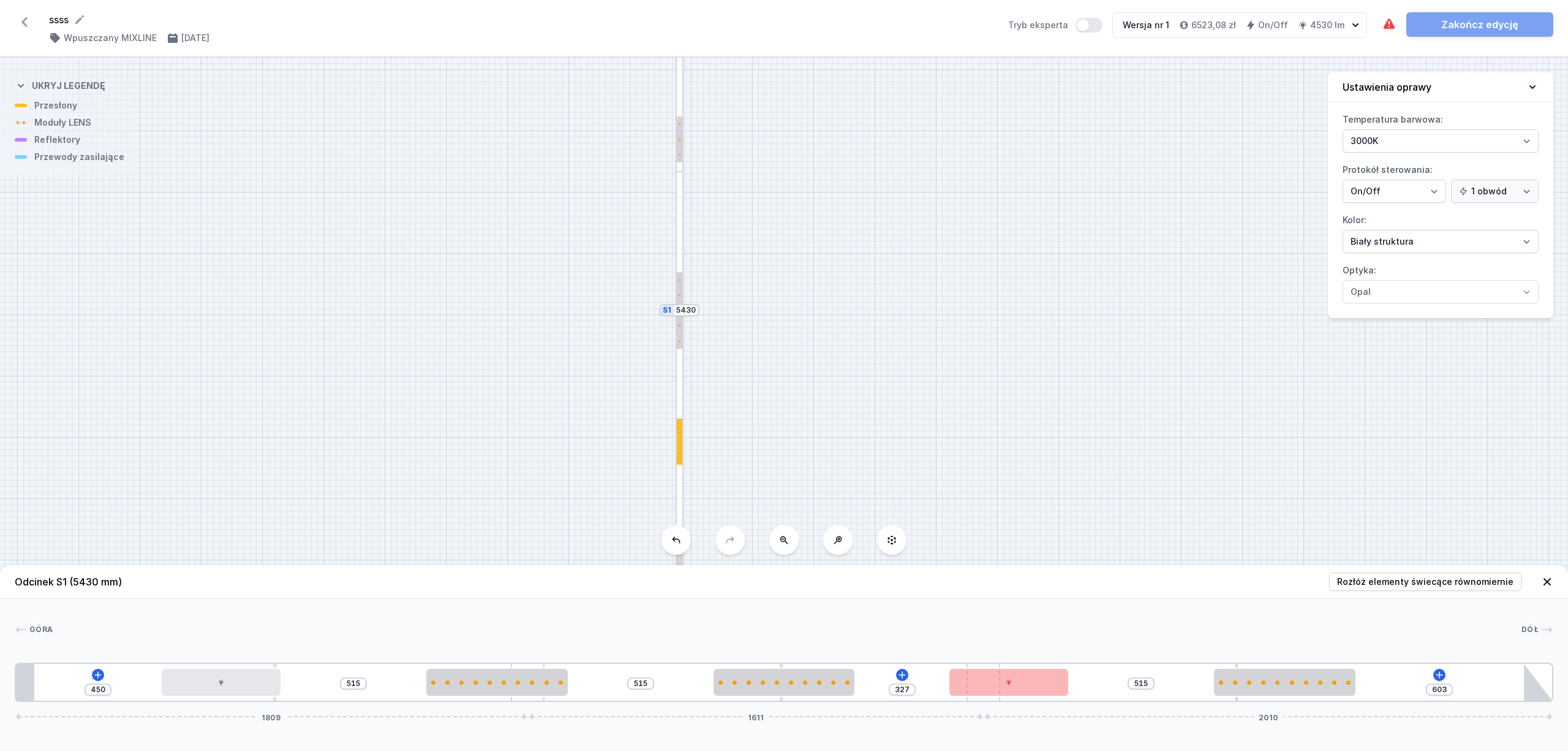
type input "318"
type input "620"
type input "310"
type input "631"
type input "299"
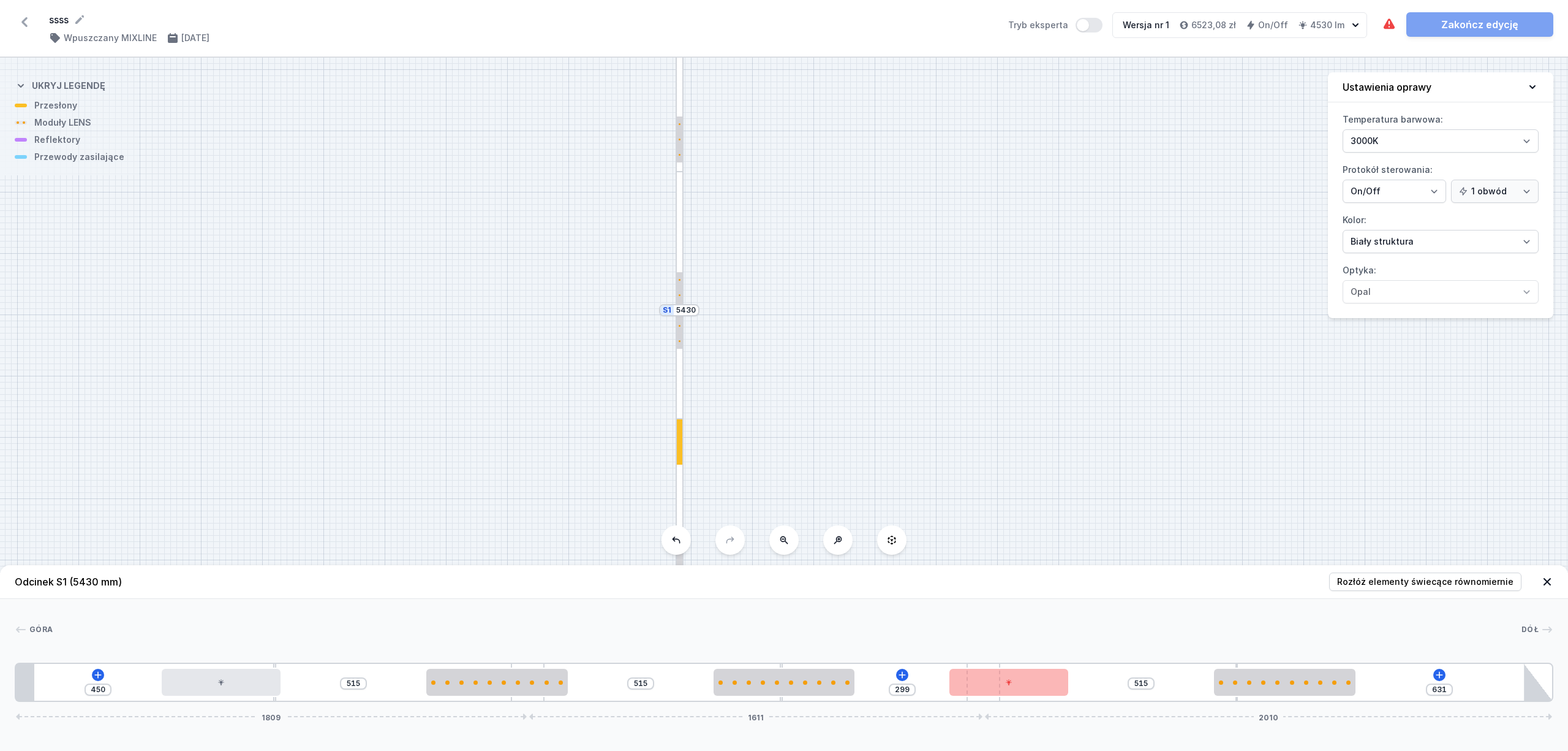
type input "640"
type input "290"
type input "648"
type input "282"
type input "661"
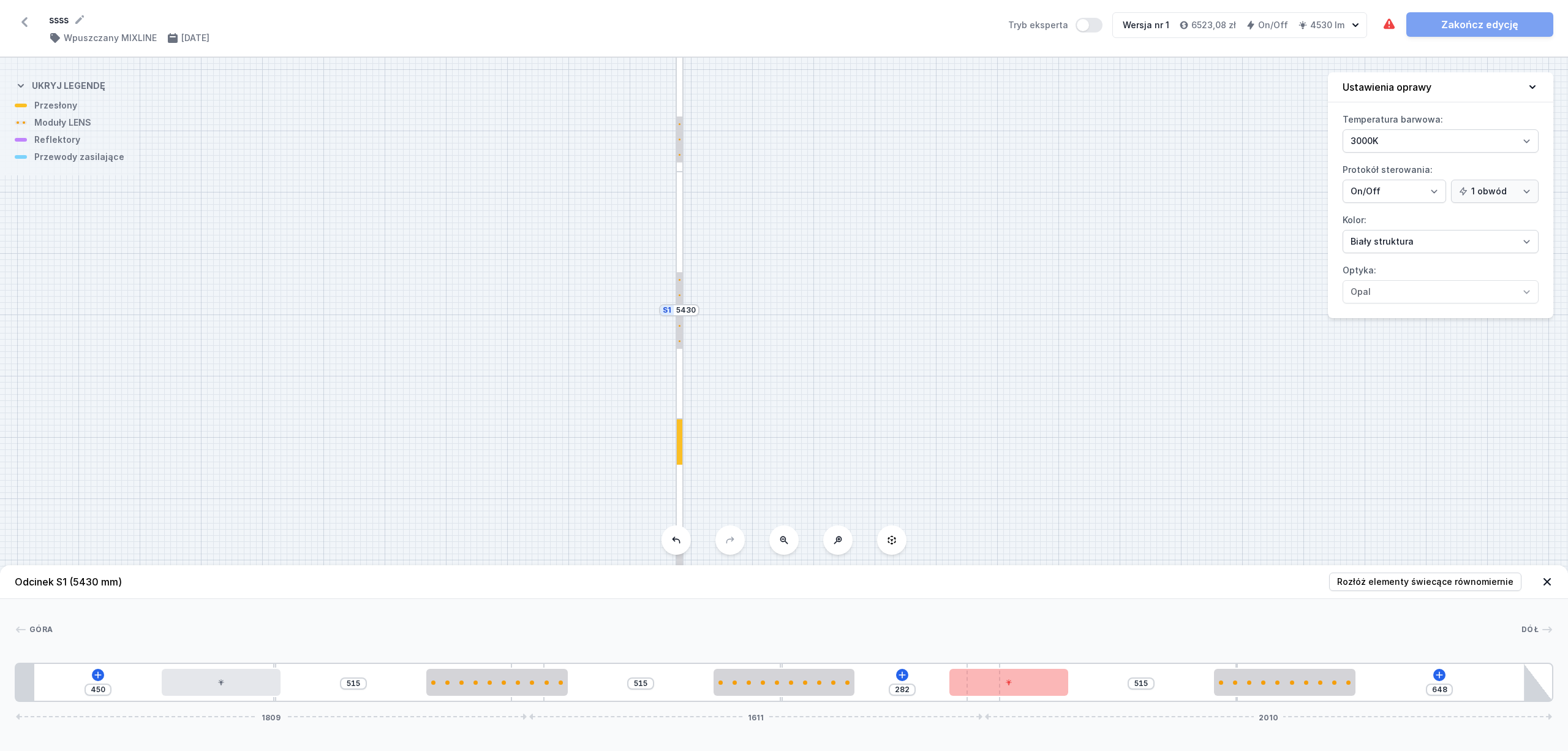
type input "269"
type input "670"
type input "260"
type input "680"
type input "250"
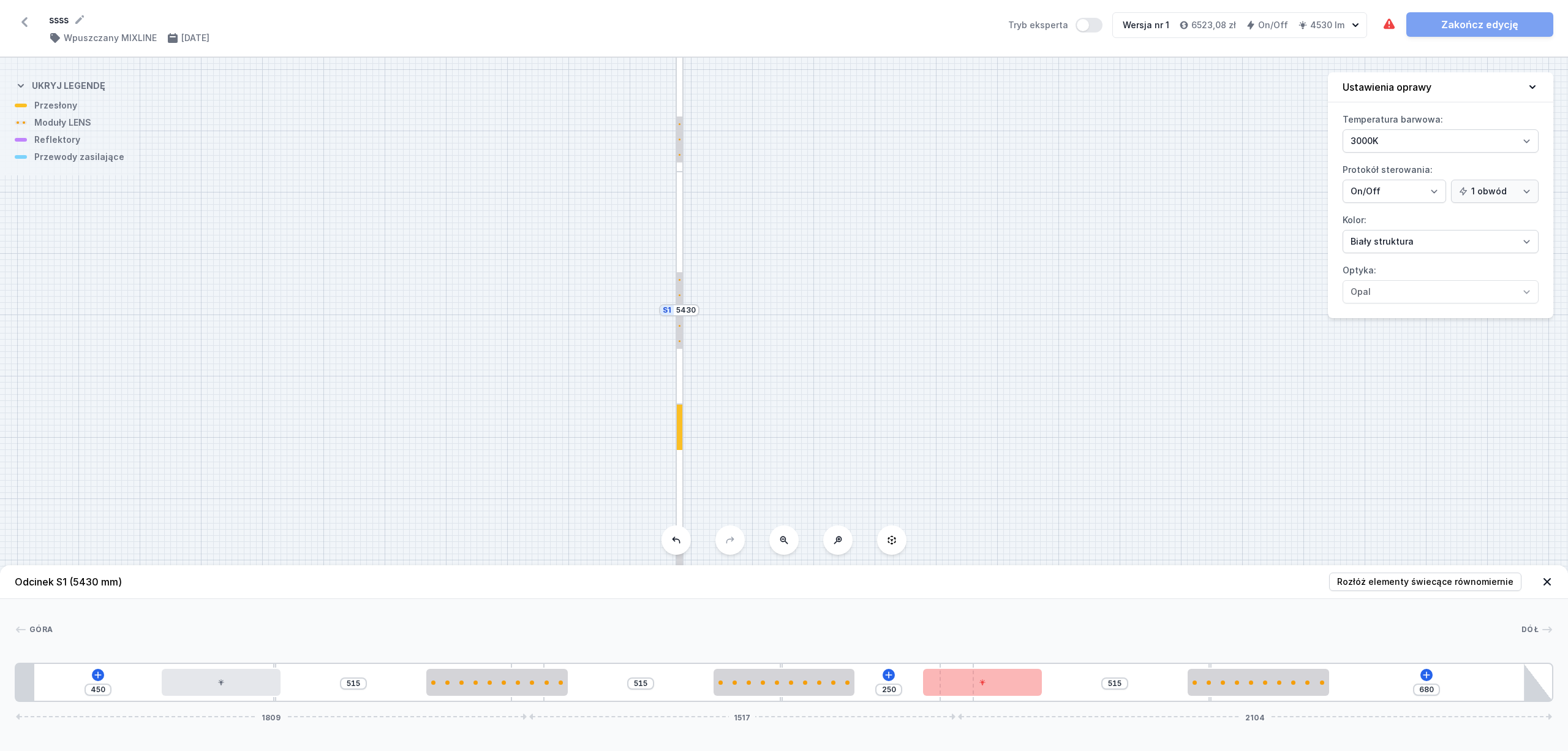
type input "689"
type input "241"
type input "712"
type input "218"
type input "717"
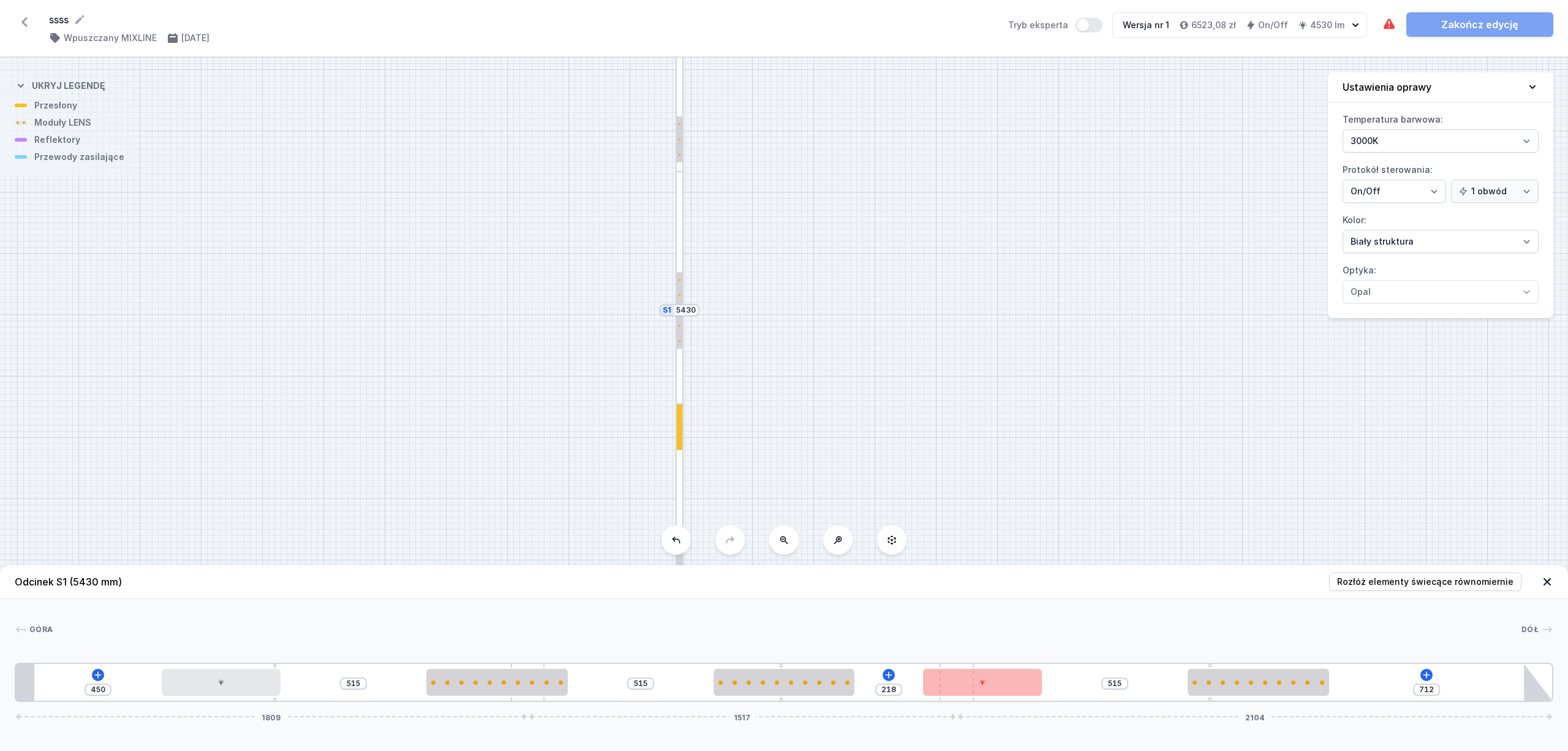
type input "213"
type input "721"
type input "209"
drag, startPoint x: 1030, startPoint y: 663, endPoint x: 972, endPoint y: 658, distance: 58.2
click at [972, 658] on div "[GEOGRAPHIC_DATA] 1 2 3 4 5 2 6 4 3 2 5 7 450 515 515 209 515 721 1809 1485 213…" at bounding box center [784, 650] width 1568 height 103
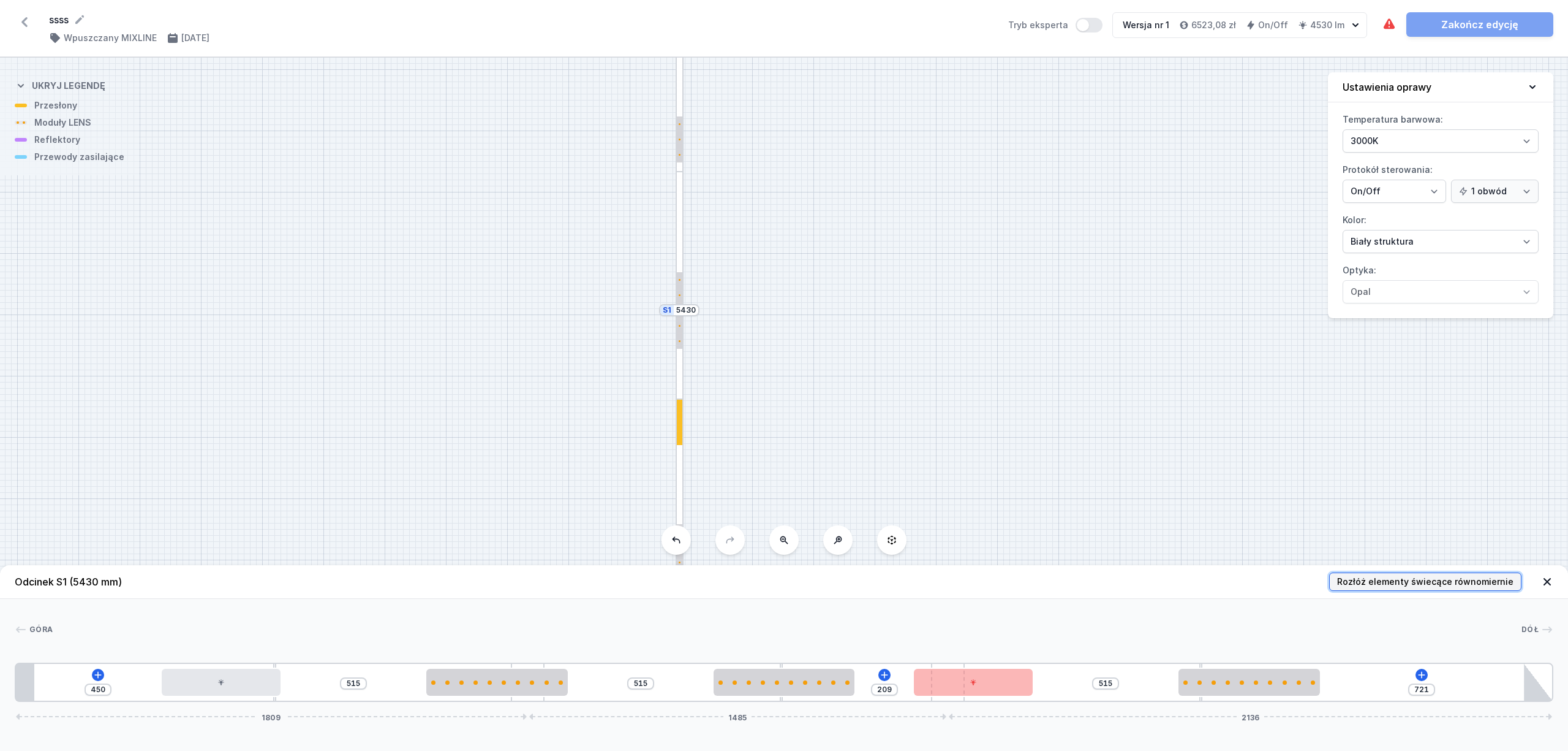
click at [1468, 584] on span "Rozłóż elementy świecące równomiernie" at bounding box center [1425, 581] width 176 height 12
type input "415"
type input "126"
type input "221"
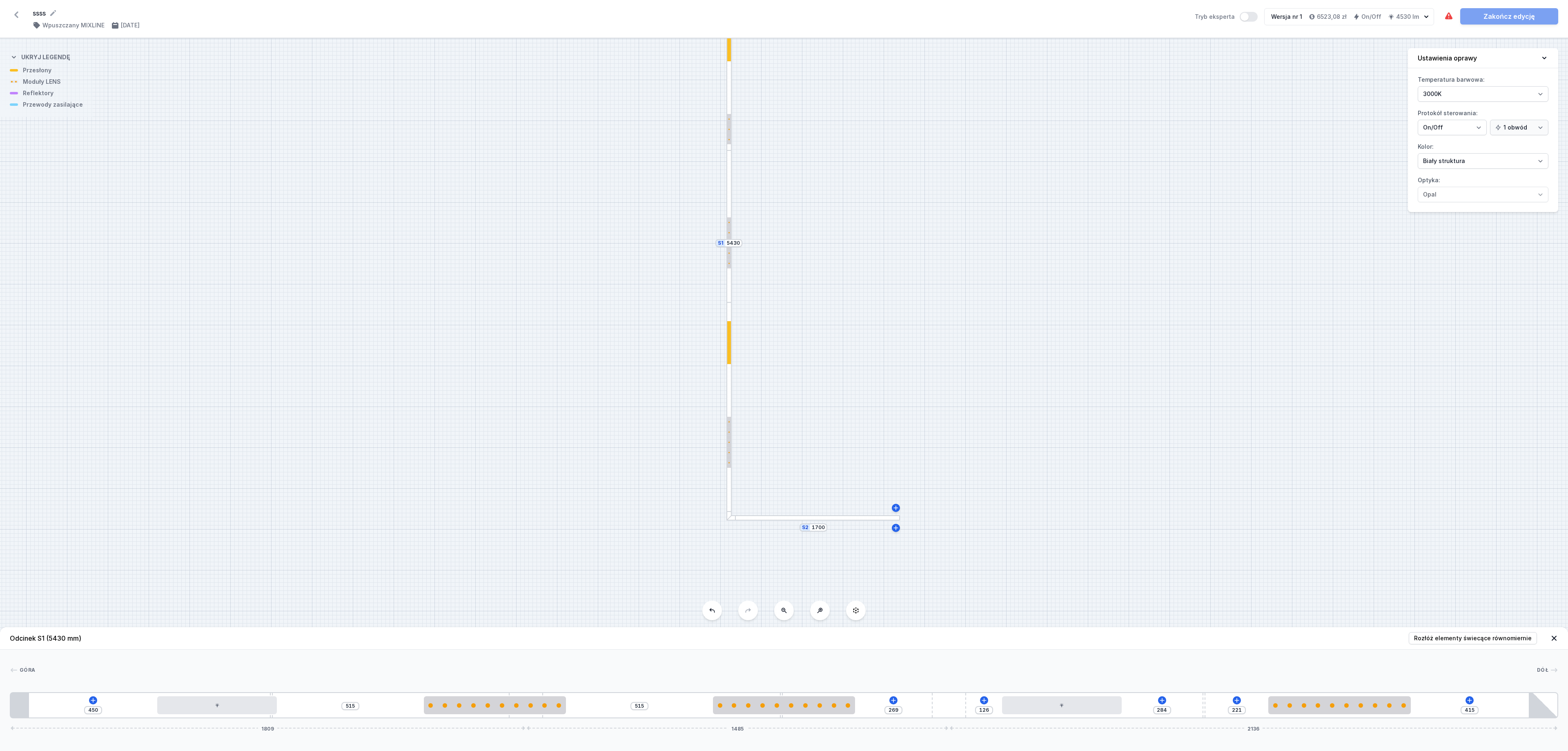
drag, startPoint x: 894, startPoint y: 534, endPoint x: 915, endPoint y: 418, distance: 117.9
click at [915, 418] on div "S2 1700 S1 5430" at bounding box center [784, 395] width 1568 height 713
click at [830, 485] on div at bounding box center [819, 487] width 173 height 5
type input "770"
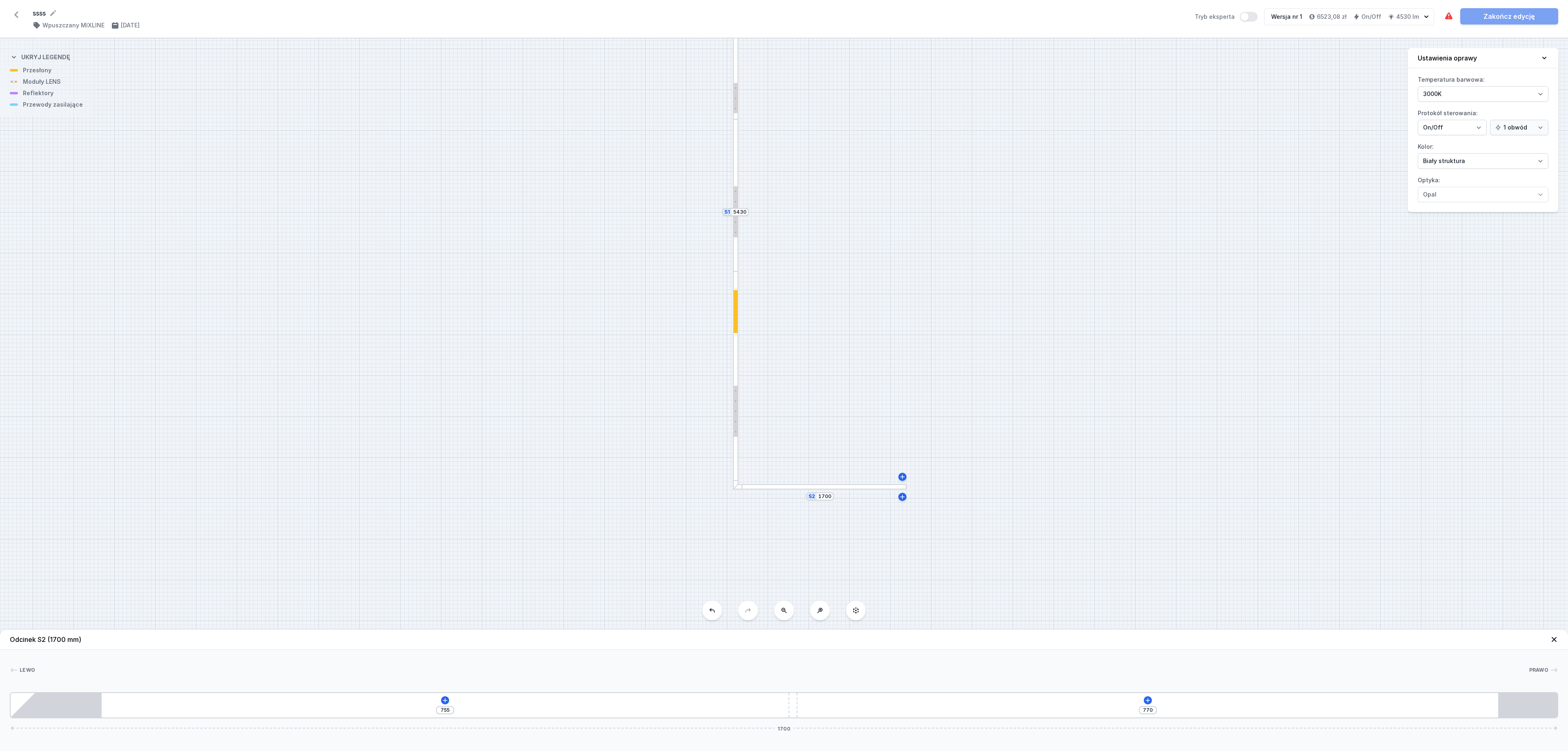
click at [444, 500] on div "[PHONE_NUMBER]" at bounding box center [784, 705] width 1549 height 26
click at [445, 500] on icon at bounding box center [444, 700] width 4 height 4
click at [455, 500] on div "Moduły LED (11)" at bounding box center [445, 602] width 131 height 20
drag, startPoint x: 466, startPoint y: 616, endPoint x: 543, endPoint y: 662, distance: 89.7
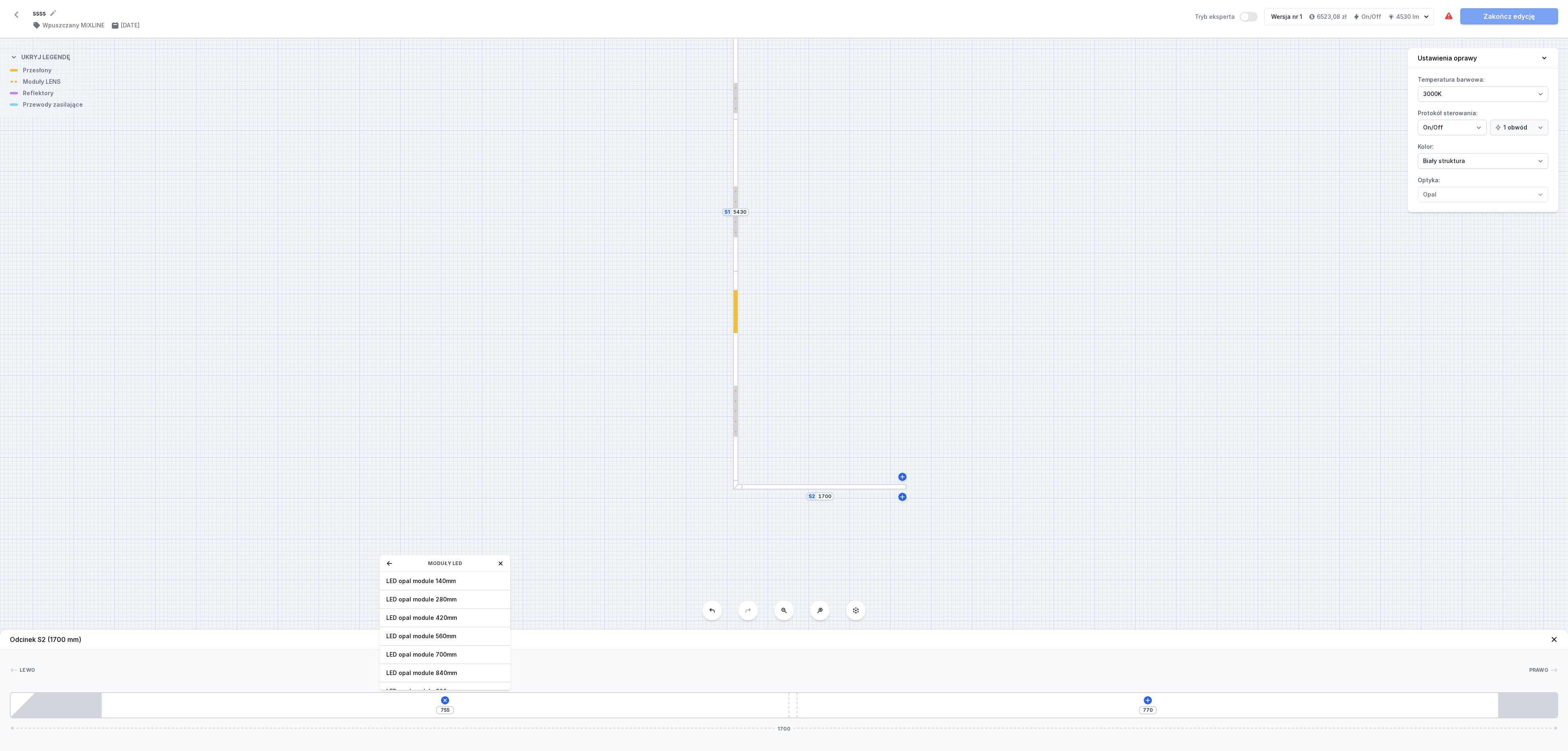
click at [466, 500] on span "LED opal module 420mm" at bounding box center [445, 618] width 117 height 8
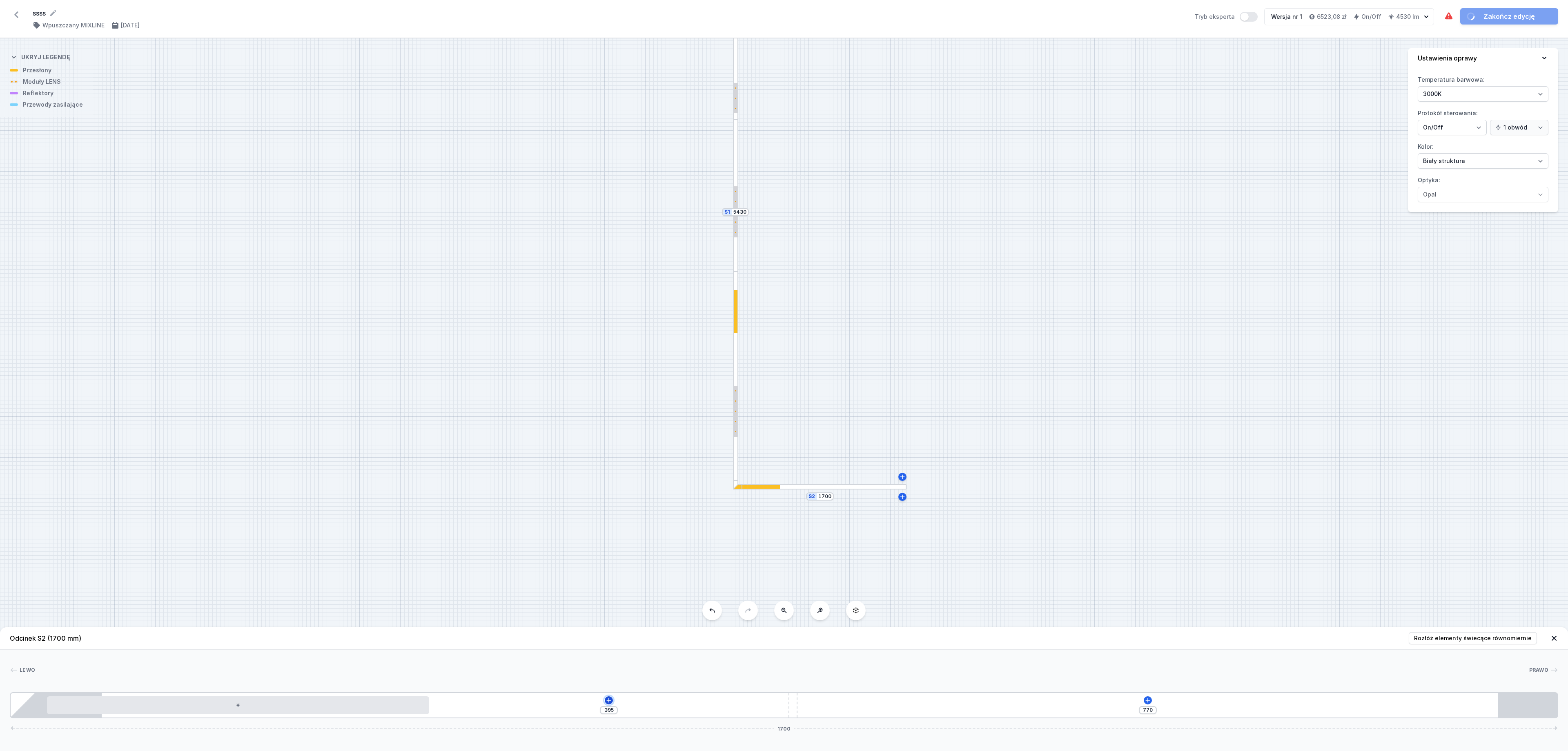
click at [609, 500] on icon at bounding box center [609, 700] width 7 height 7
click at [621, 500] on div "Moduły LENS (2)" at bounding box center [609, 622] width 131 height 20
click at [617, 500] on span "LENS module 250mm 54°" at bounding box center [609, 599] width 117 height 8
type input "135"
click at [1037, 500] on div "10 135 770 1700" at bounding box center [784, 705] width 1549 height 26
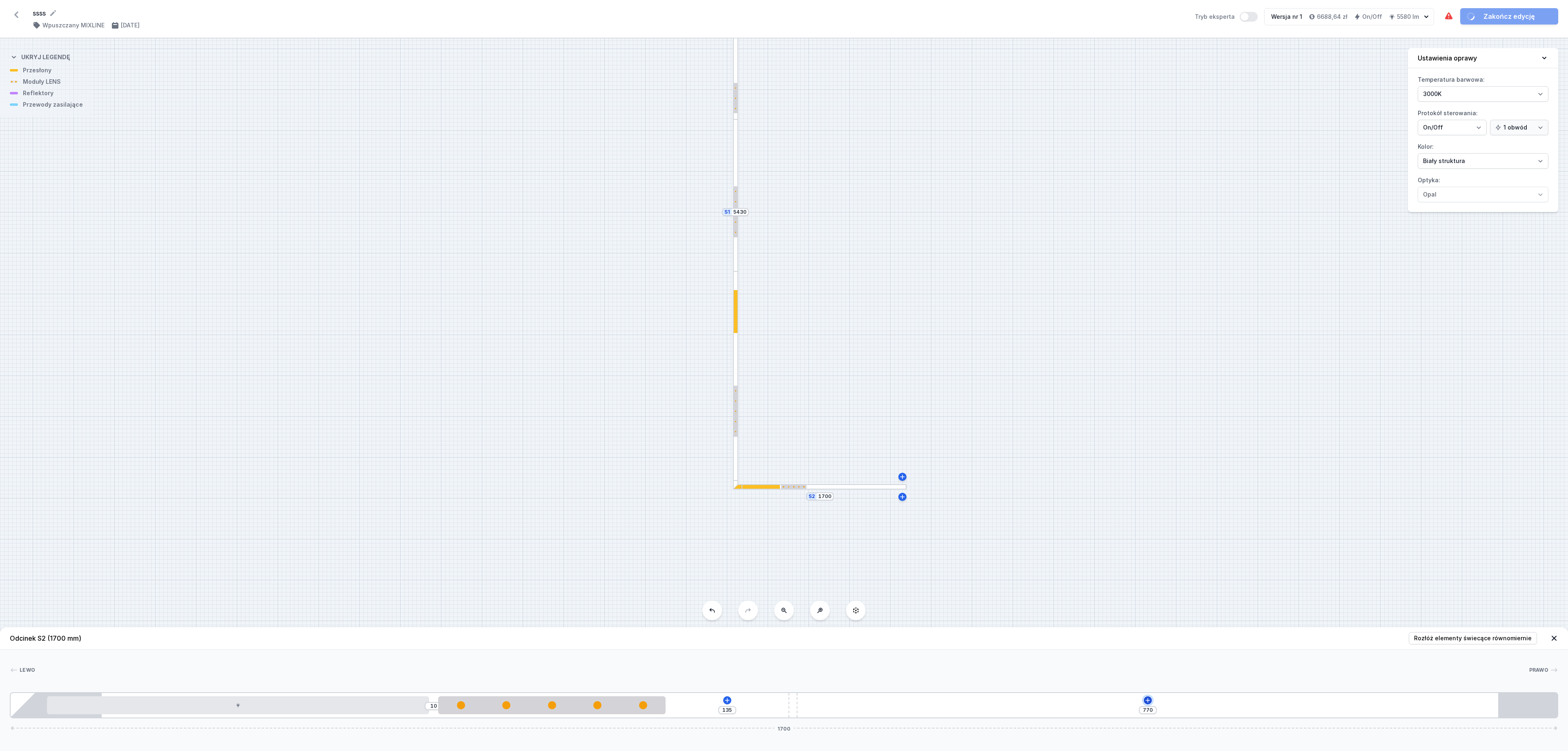
click at [1037, 500] on icon at bounding box center [1147, 700] width 4 height 4
click at [1037, 500] on span "Moduły LENS" at bounding box center [1108, 622] width 38 height 7
click at [1037, 500] on span "LENS module 500mm 54°" at bounding box center [1147, 636] width 117 height 8
type input "270"
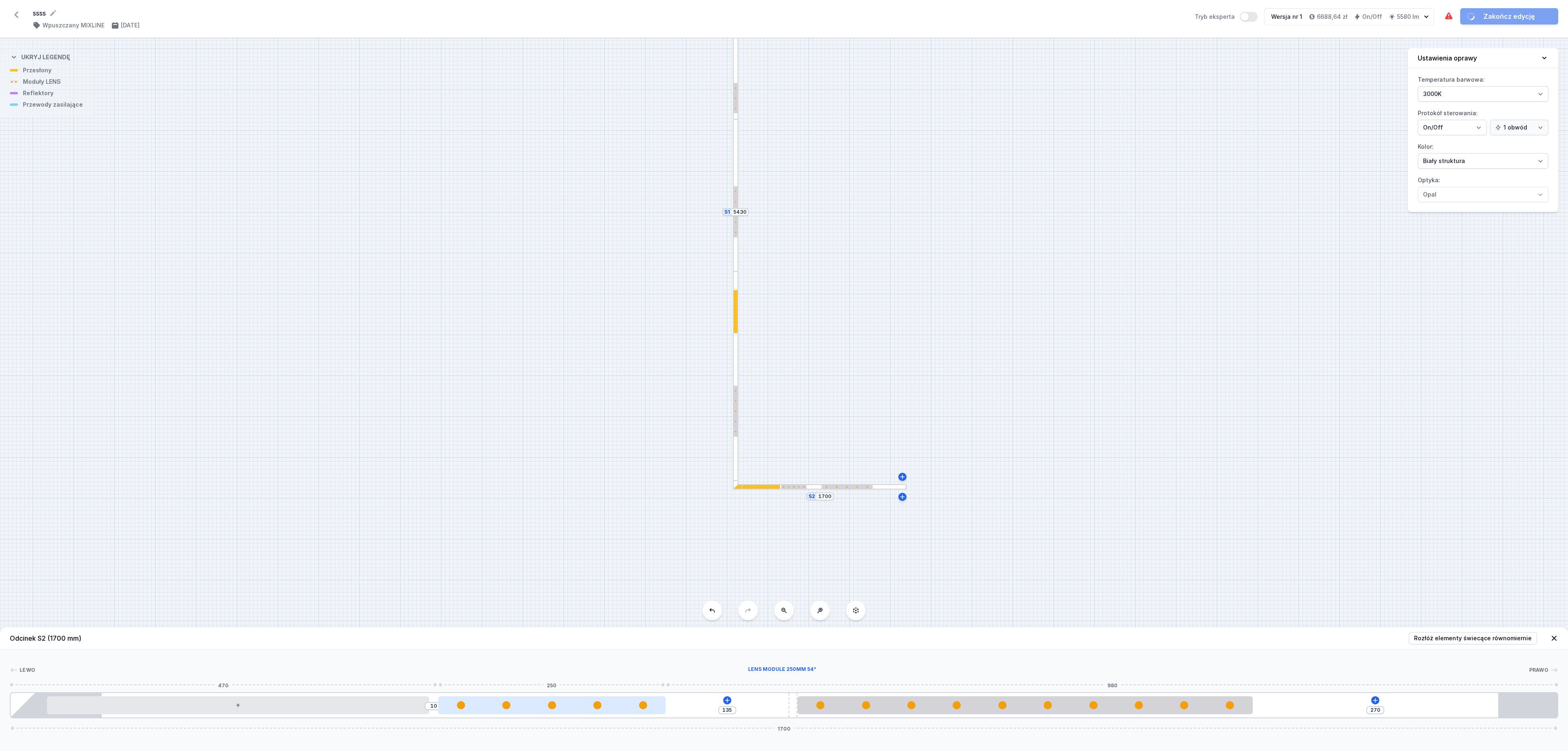
click at [583, 500] on div at bounding box center [552, 705] width 228 height 18
click at [584, 500] on div at bounding box center [552, 705] width 228 height 8
select select "1604"
click at [578, 500] on button at bounding box center [572, 680] width 17 height 10
type input "395"
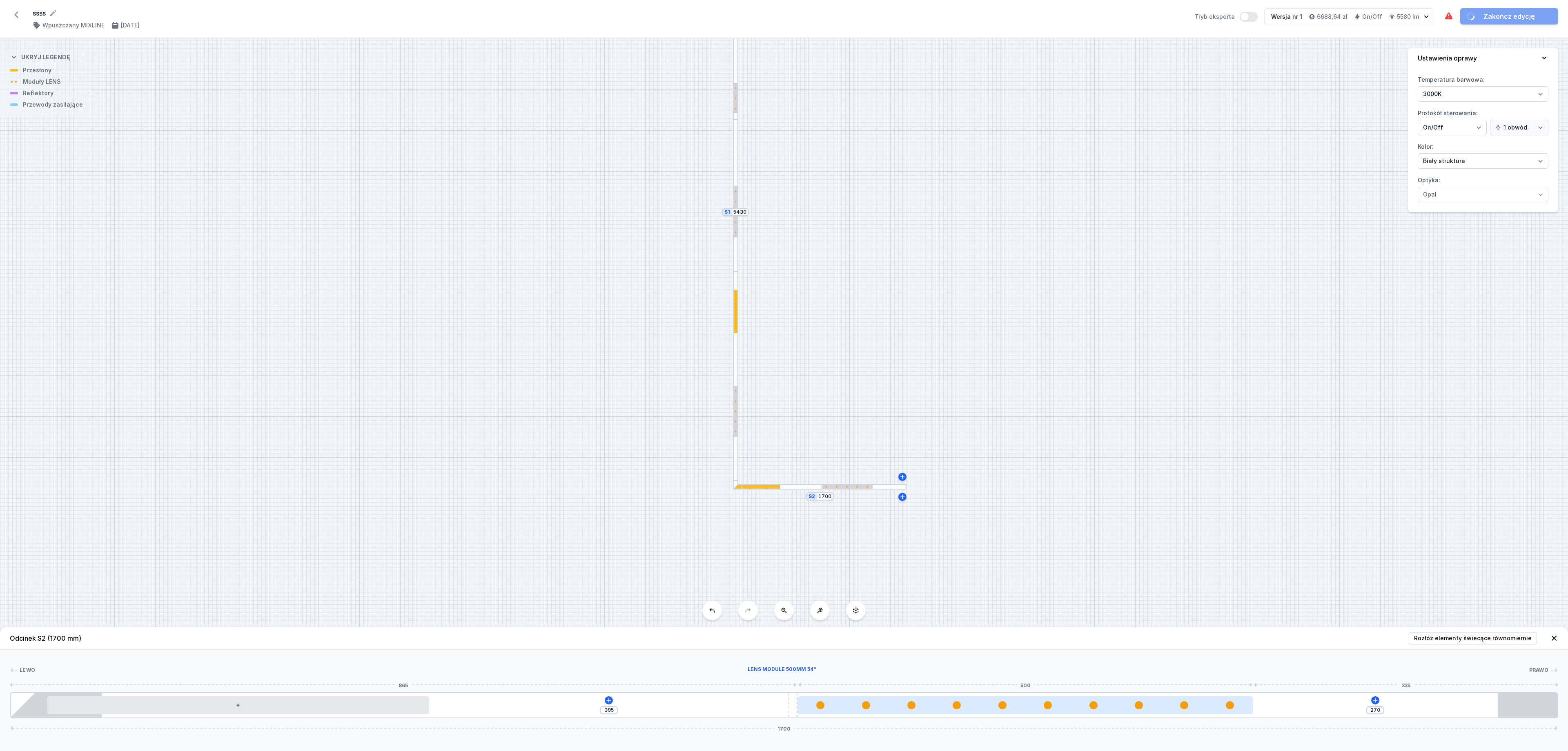
click at [1037, 500] on div at bounding box center [1024, 705] width 455 height 8
select select "2687"
click at [1037, 500] on icon at bounding box center [1045, 680] width 4 height 5
click at [1037, 500] on icon at bounding box center [1147, 700] width 4 height 4
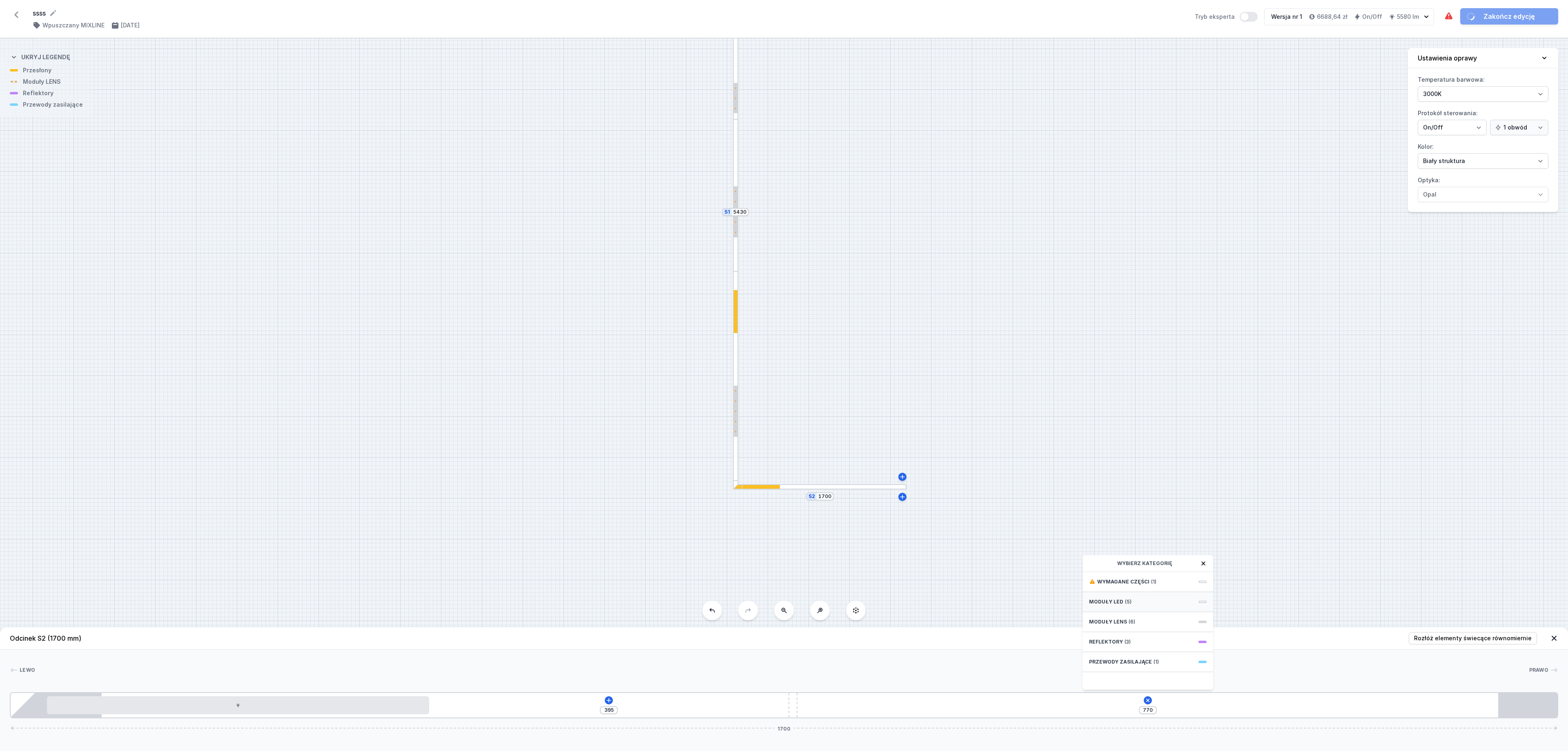
click at [1037, 500] on div "Moduły LED (5)" at bounding box center [1147, 602] width 131 height 20
click at [1037, 500] on icon at bounding box center [1147, 700] width 9 height 9
click at [1037, 500] on icon at bounding box center [1147, 700] width 7 height 7
click at [1037, 500] on div "Moduły LENS (6)" at bounding box center [1147, 622] width 131 height 20
click at [1037, 500] on span "LENS module 250mm 54°" at bounding box center [1147, 599] width 117 height 8
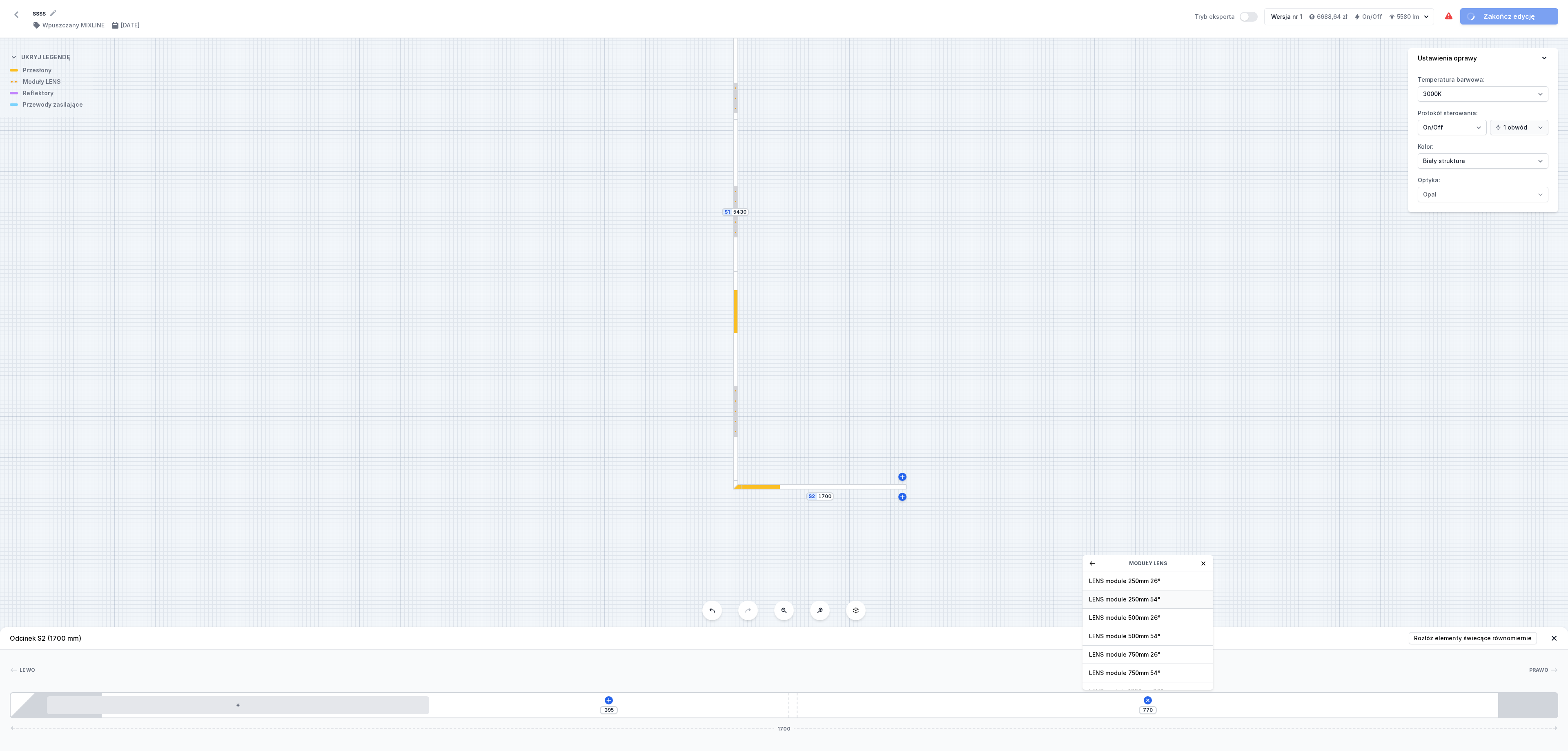
type input "520"
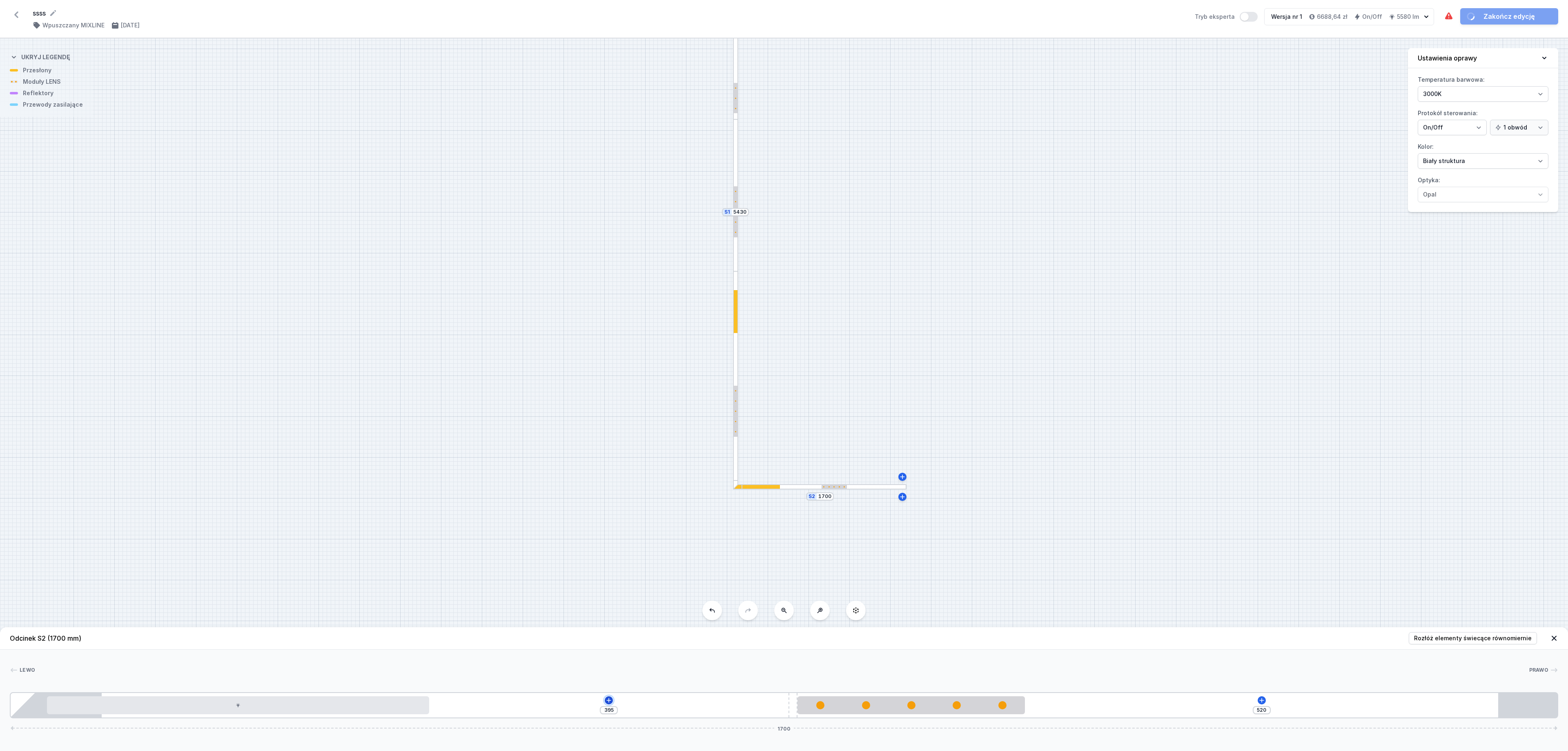
click at [610, 500] on icon at bounding box center [609, 700] width 7 height 7
click at [614, 500] on div "Moduły LENS (2)" at bounding box center [609, 622] width 131 height 20
click at [619, 500] on span "LENS module 250mm 54°" at bounding box center [609, 599] width 117 height 8
type input "135"
click at [1037, 500] on span "Rozłóż elementy świecące równomiernie" at bounding box center [1472, 638] width 117 height 8
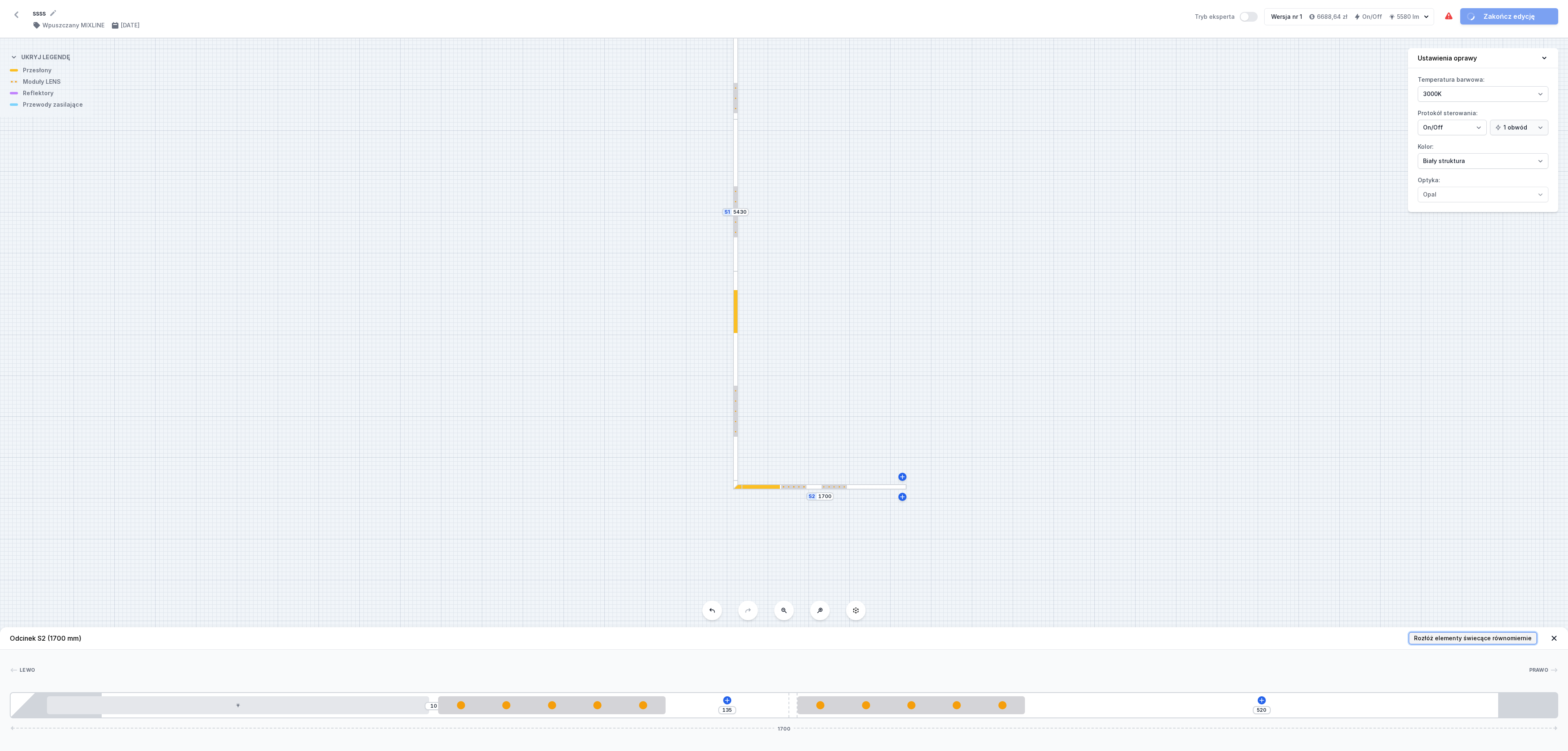
type input "130"
type input "195"
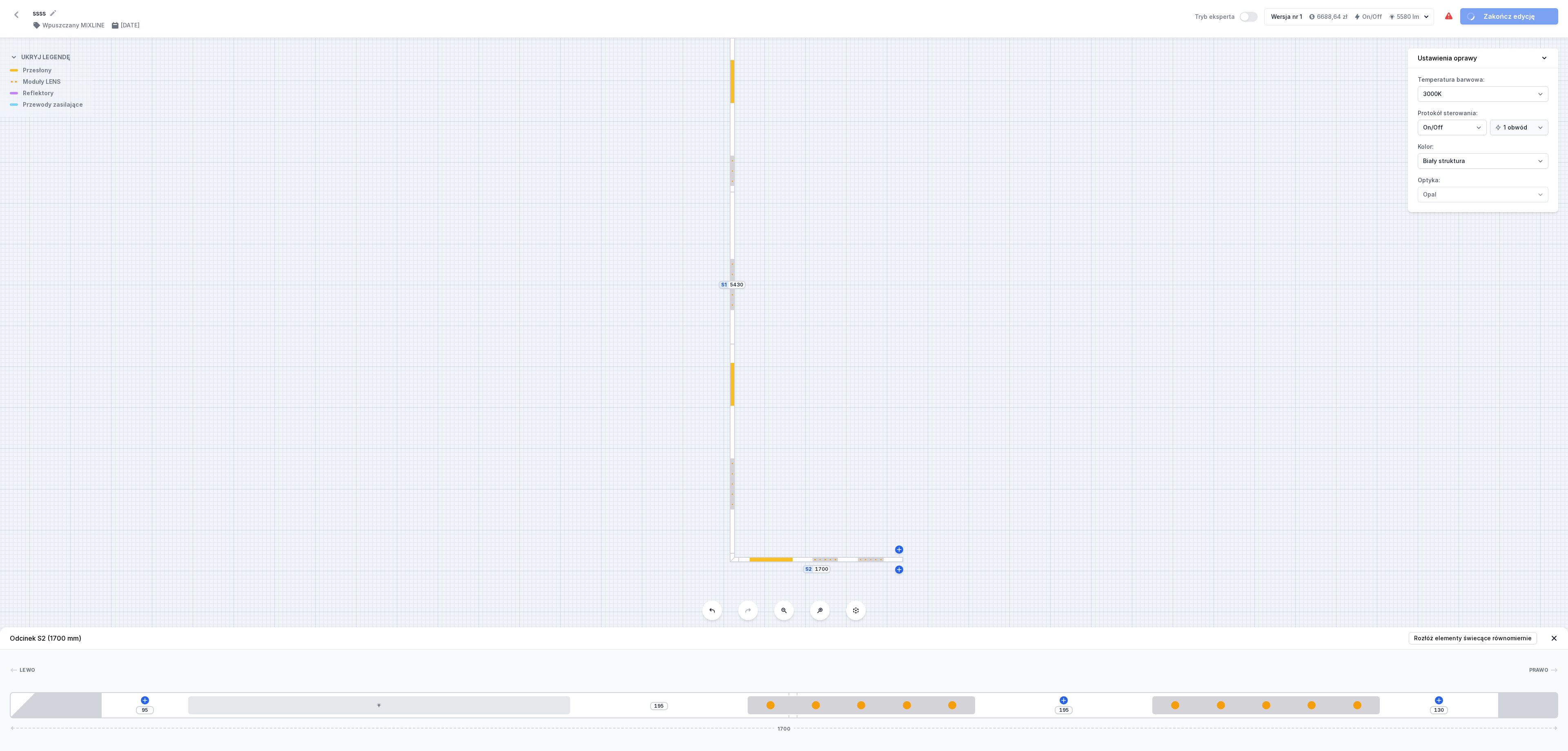
drag, startPoint x: 908, startPoint y: 265, endPoint x: 900, endPoint y: 356, distance: 91.4
click at [900, 356] on div "S2 1700 S1 5430" at bounding box center [784, 395] width 1568 height 713
click at [1037, 16] on icon at bounding box center [1449, 16] width 10 height 10
click at [729, 241] on div at bounding box center [728, 300] width 5 height 152
type input "415"
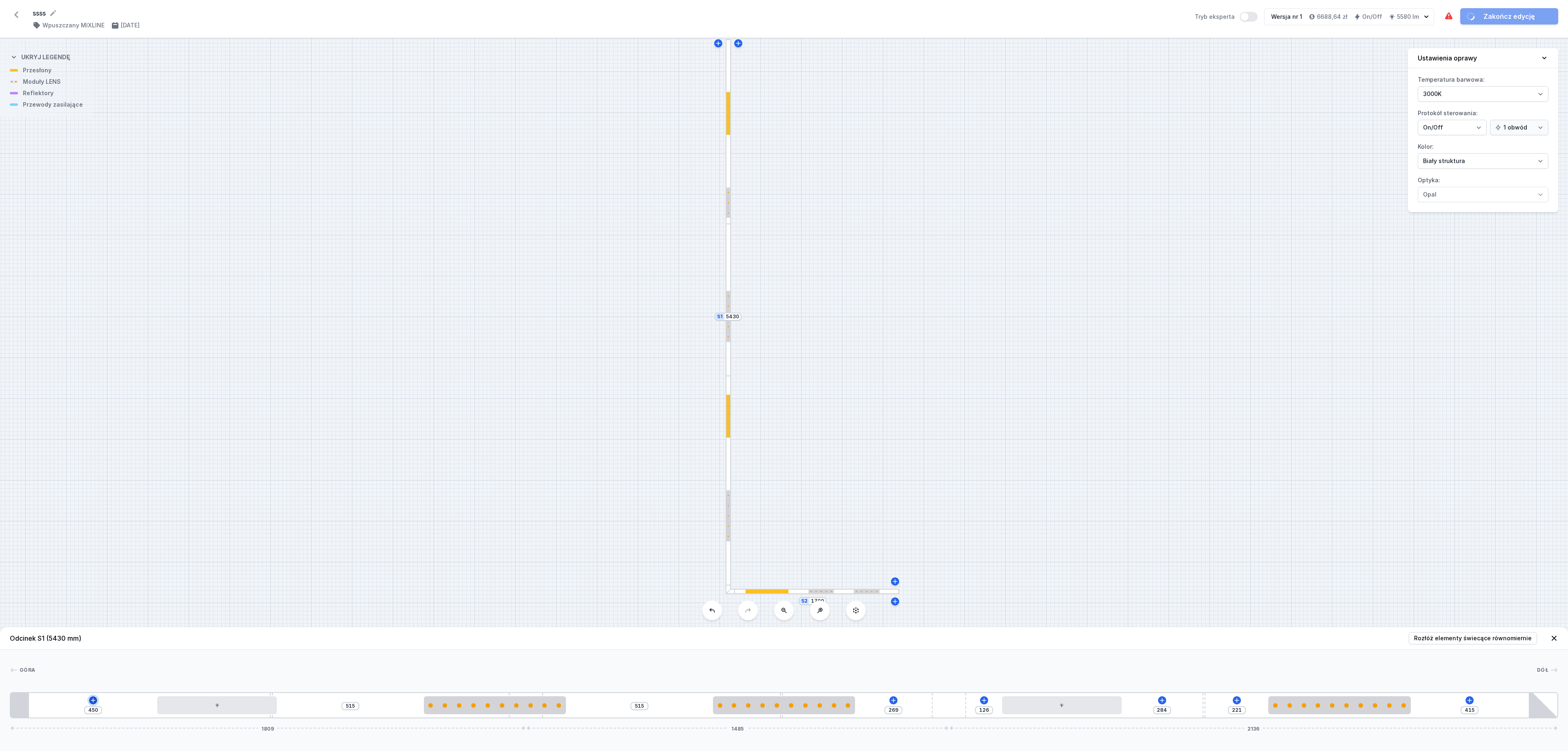
click at [94, 500] on icon at bounding box center [93, 700] width 7 height 7
click at [121, 500] on div "Wymagane części (1)" at bounding box center [93, 582] width 131 height 20
click at [121, 500] on span "Hole for power supply cable" at bounding box center [93, 580] width 117 height 8
type input "380"
click at [105, 500] on icon at bounding box center [103, 700] width 7 height 7
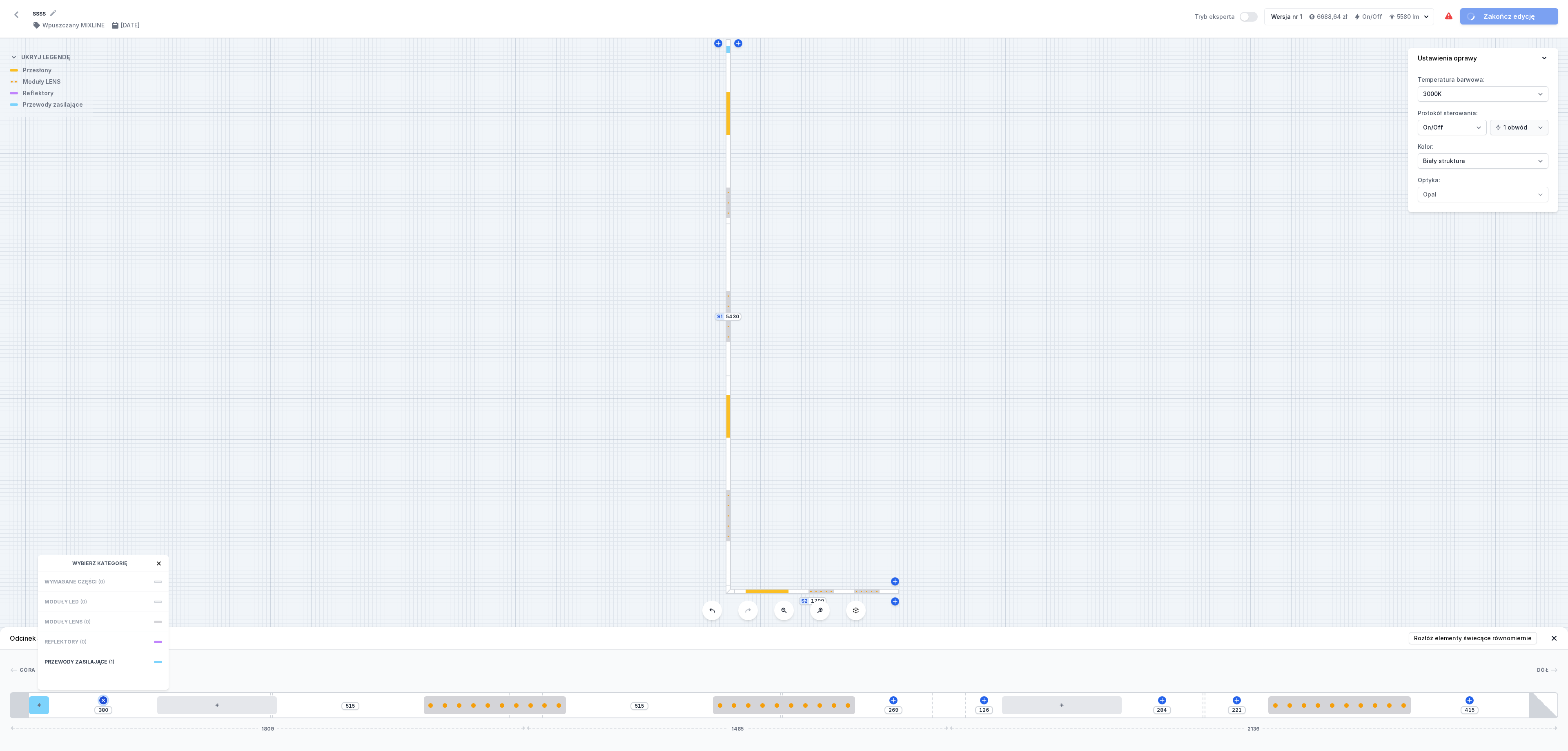
click at [105, 500] on icon at bounding box center [103, 700] width 9 height 9
click at [1037, 500] on button at bounding box center [1469, 700] width 8 height 8
click at [1037, 500] on div "S2 1700 S1 5430" at bounding box center [778, 389] width 1556 height 700
click at [782, 500] on div "S2 1700 S1 5430" at bounding box center [784, 395] width 1568 height 713
click at [796, 500] on div "S2 1700 S1 5430" at bounding box center [784, 395] width 1568 height 713
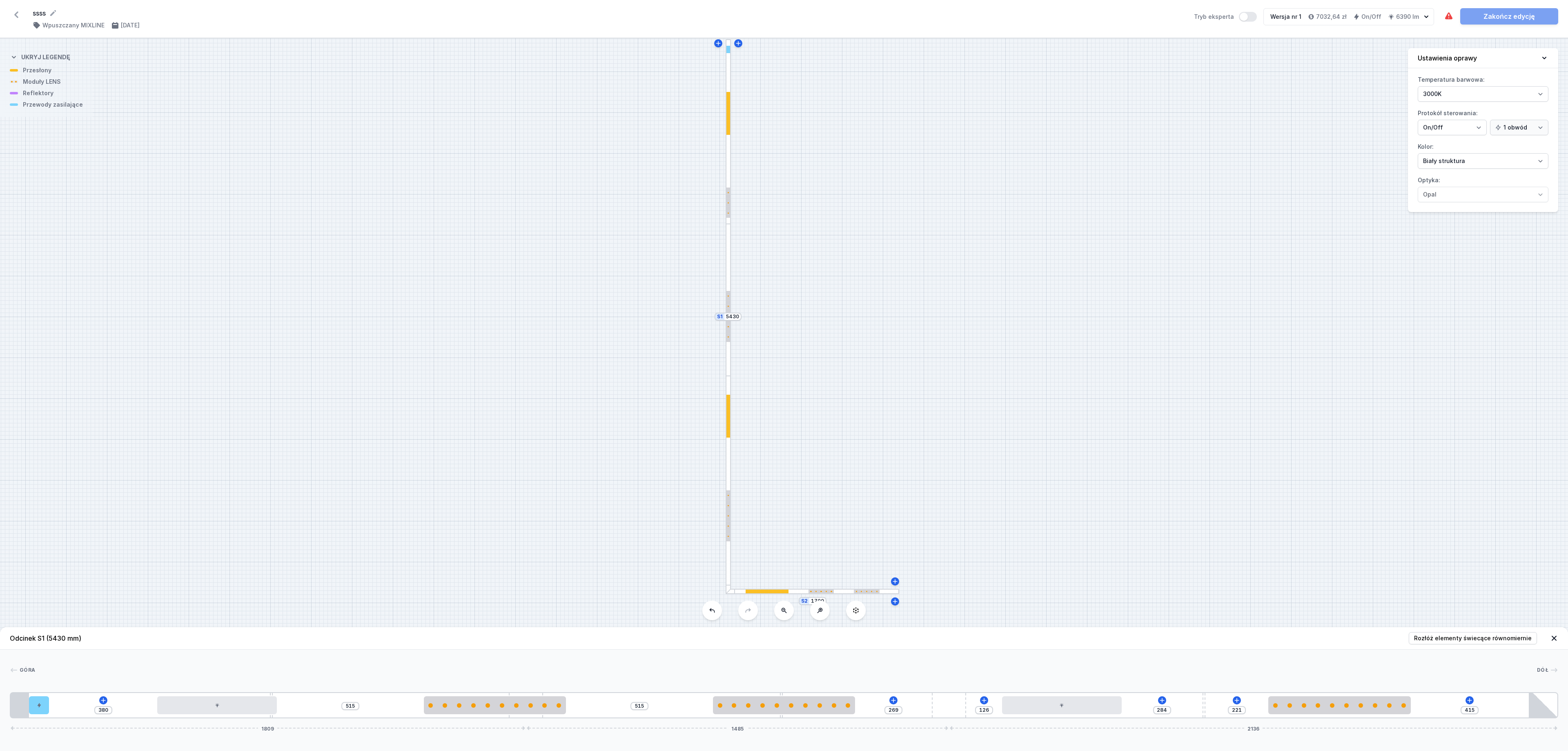
click at [798, 500] on div "S2 1700 S1 5430" at bounding box center [784, 395] width 1568 height 713
click at [802, 500] on div at bounding box center [812, 591] width 173 height 5
type input "130"
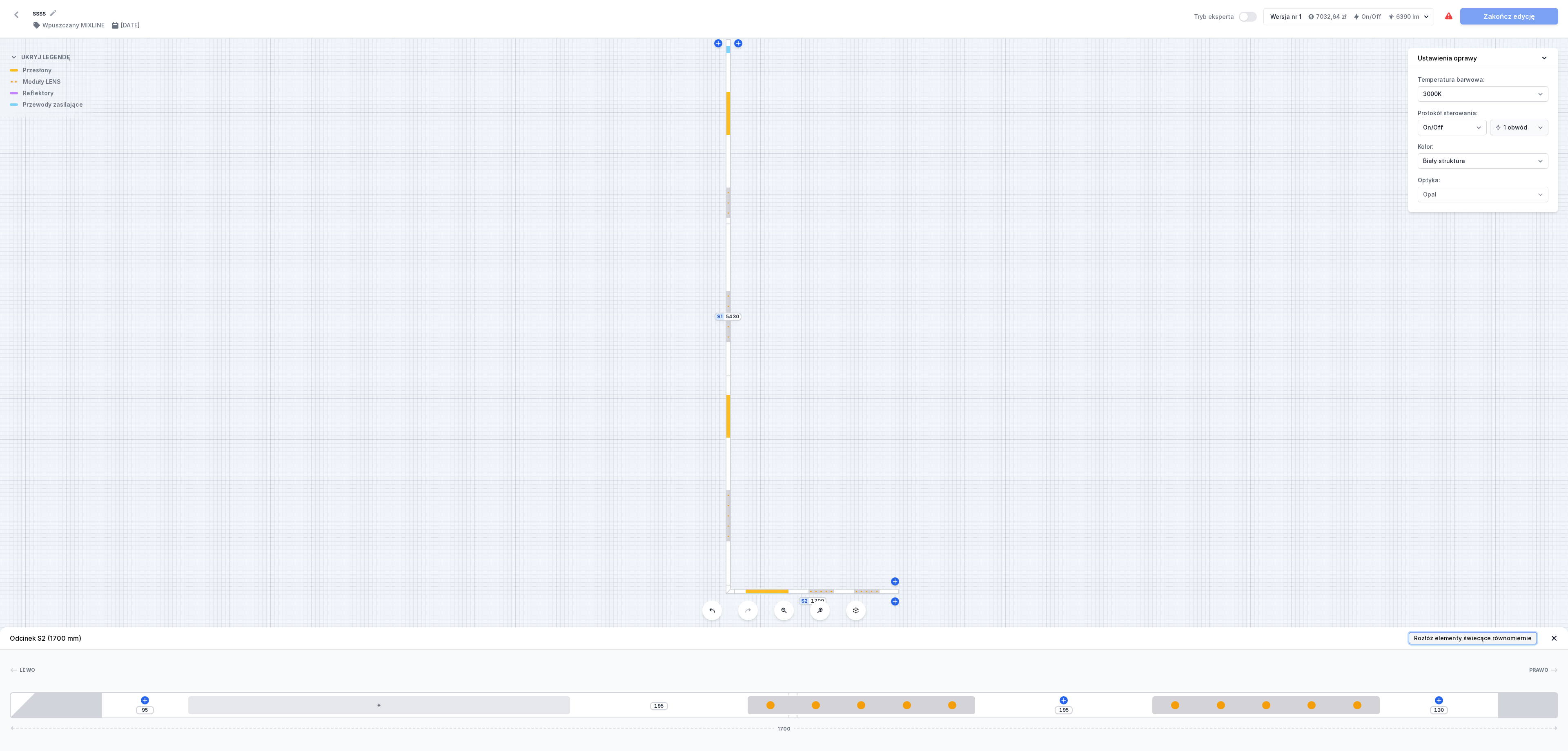
click at [1037, 500] on span "Rozłóż elementy świecące równomiernie" at bounding box center [1472, 638] width 117 height 8
click at [408, 500] on div at bounding box center [379, 705] width 382 height 18
type input "129"
type input "161"
type input "131"
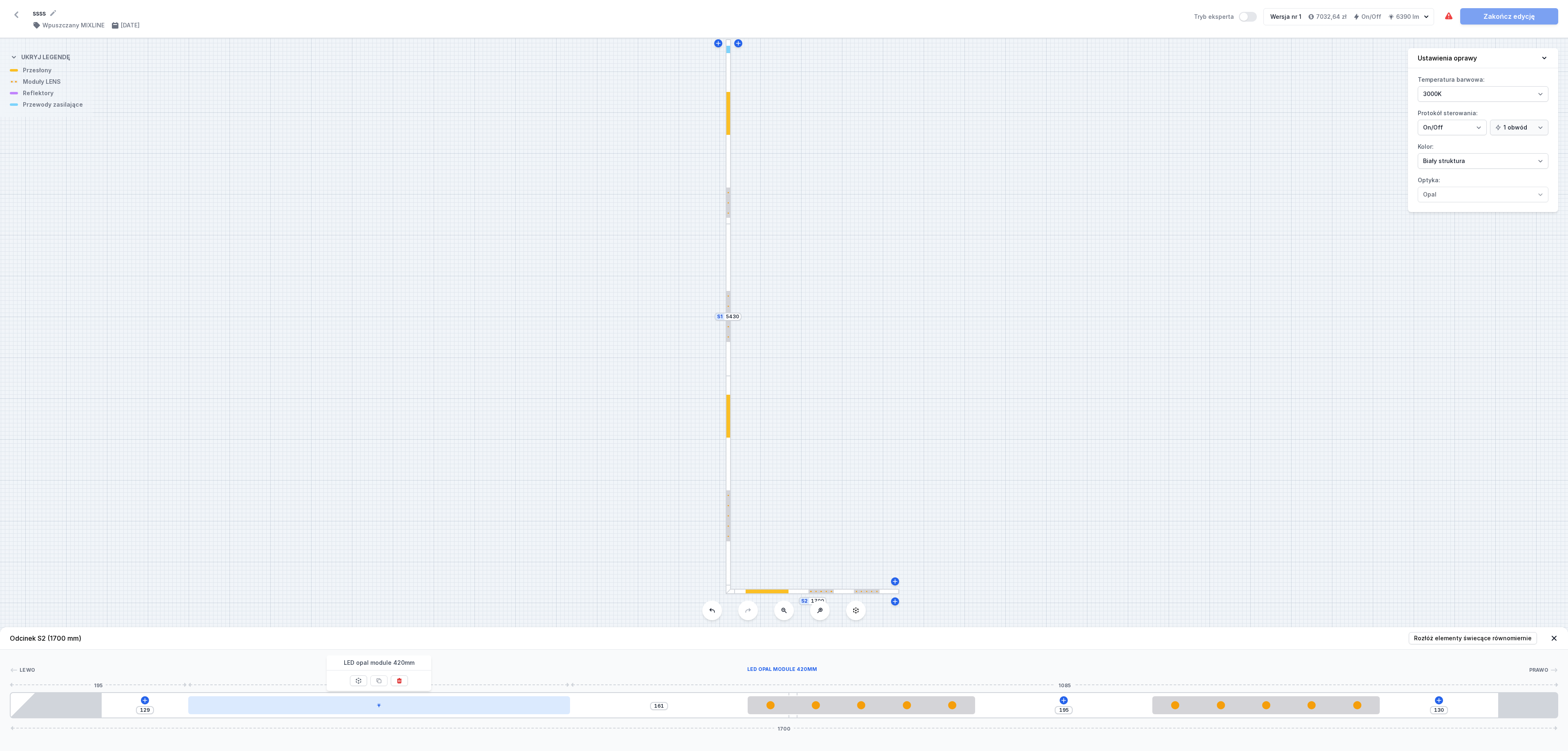
type input "159"
type input "143"
type input "147"
type input "167"
type input "123"
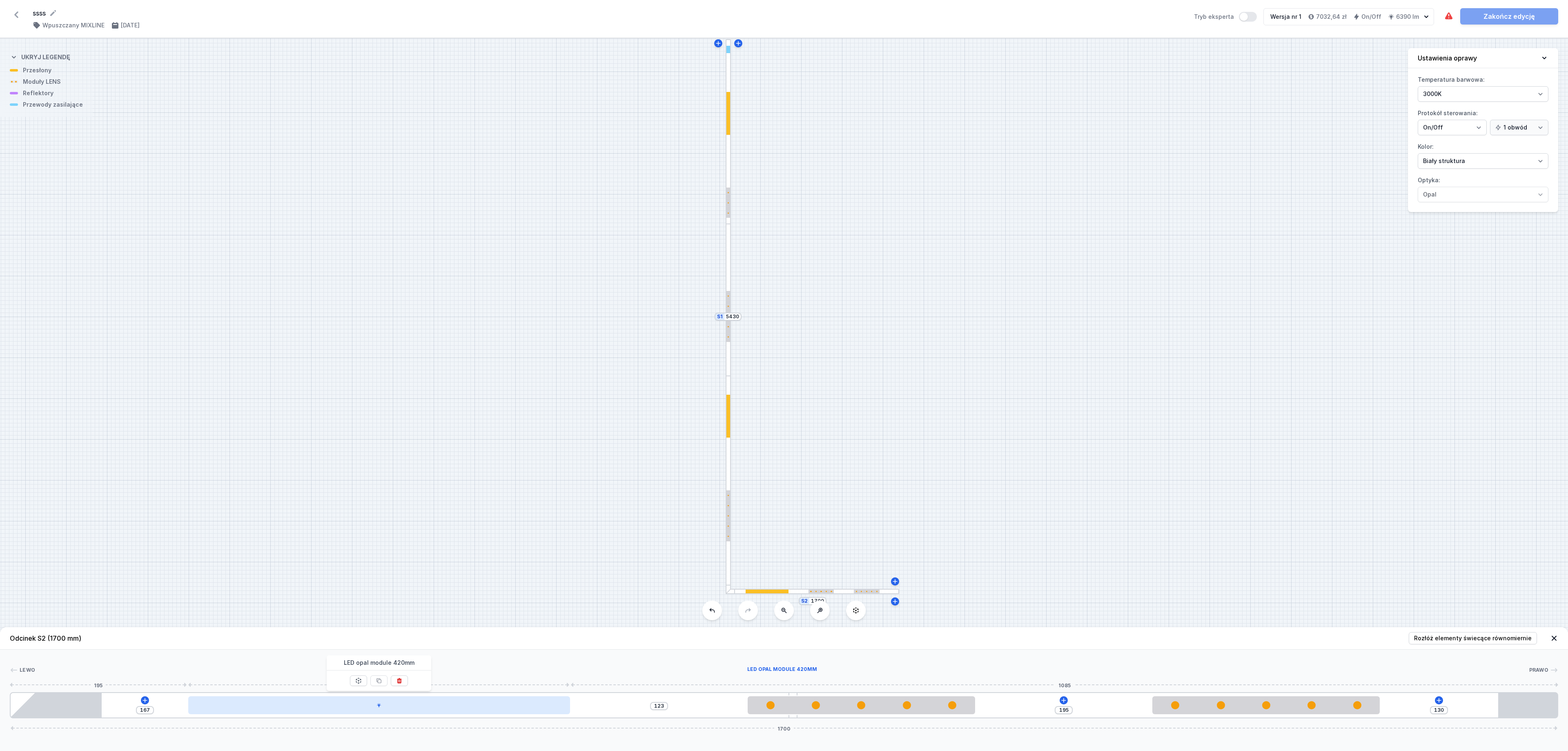
type input "192"
type input "98"
type input "216"
type input "74"
type input "237"
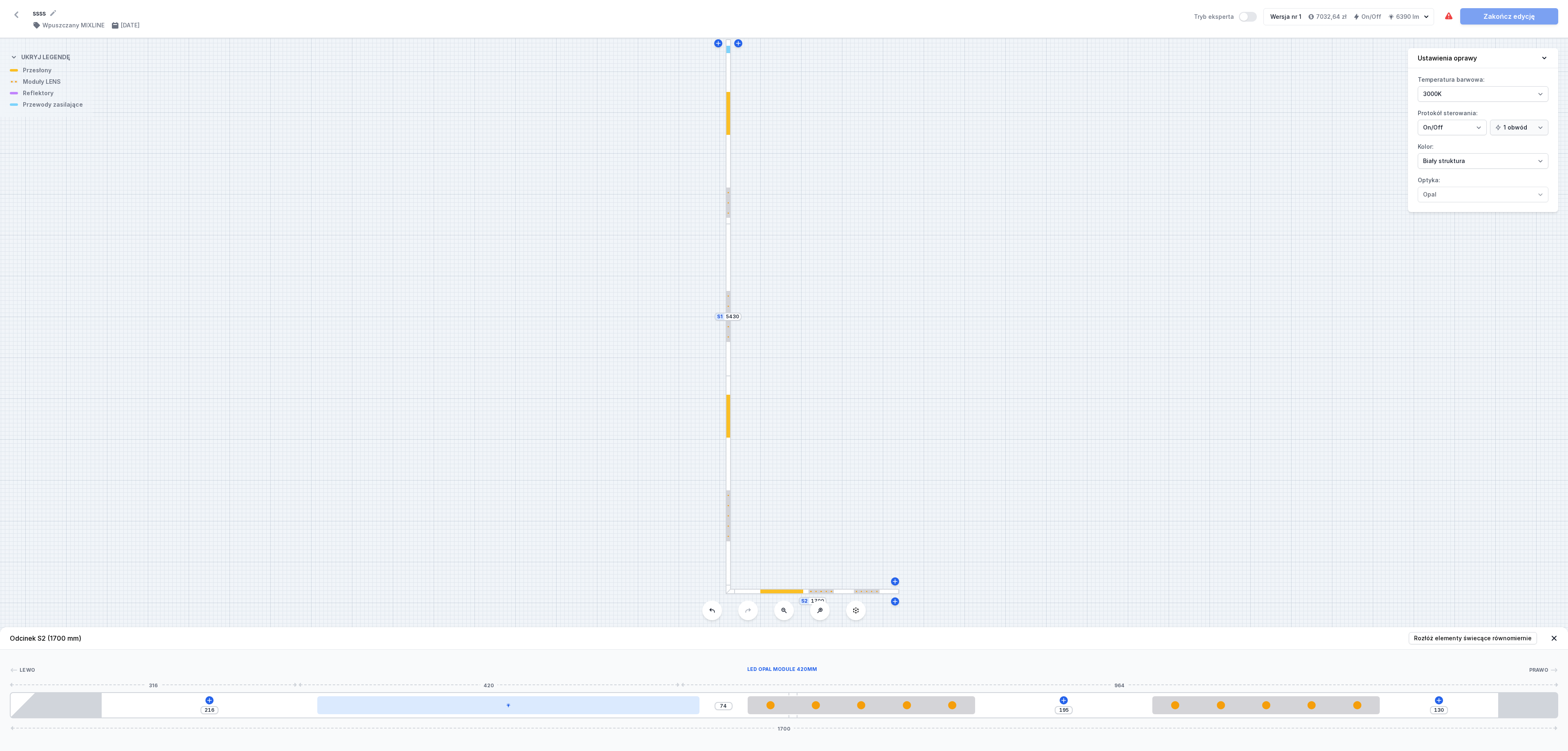
type input "53"
type input "259"
type input "31"
type input "280"
type input "10"
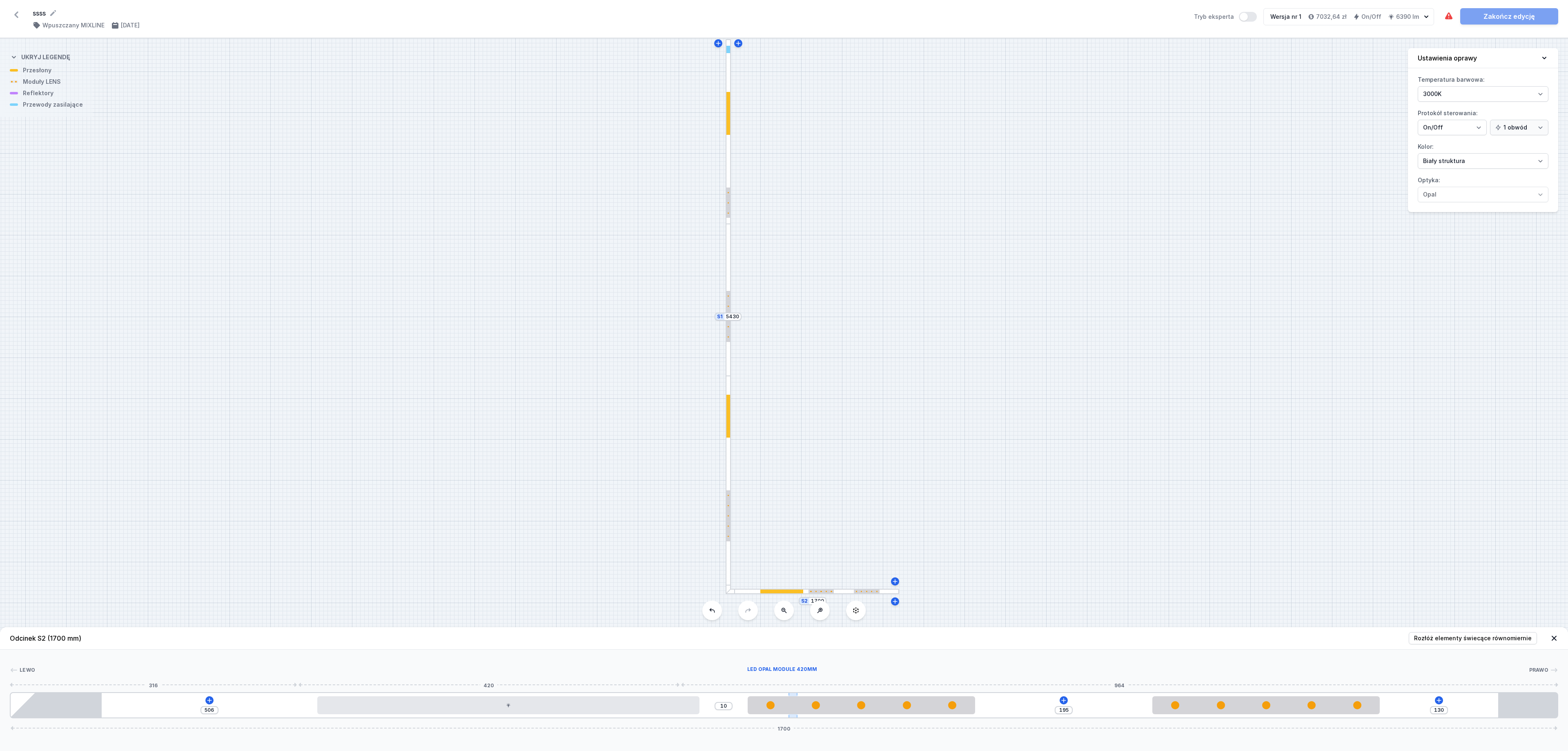
type input "528"
type input "194"
type input "541"
type input "193"
type input "542"
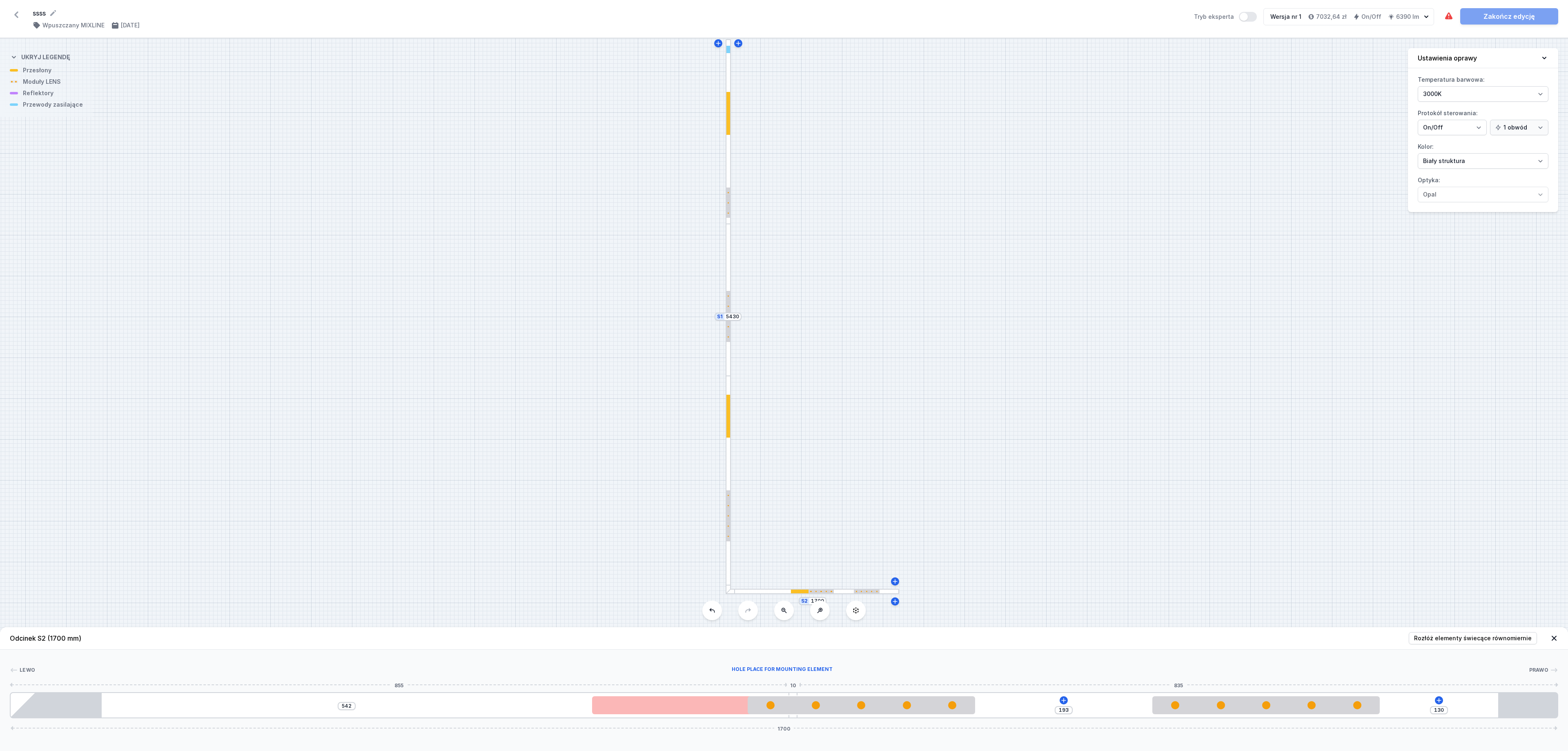
type input "192"
type input "543"
type input "190"
type input "545"
type input "187"
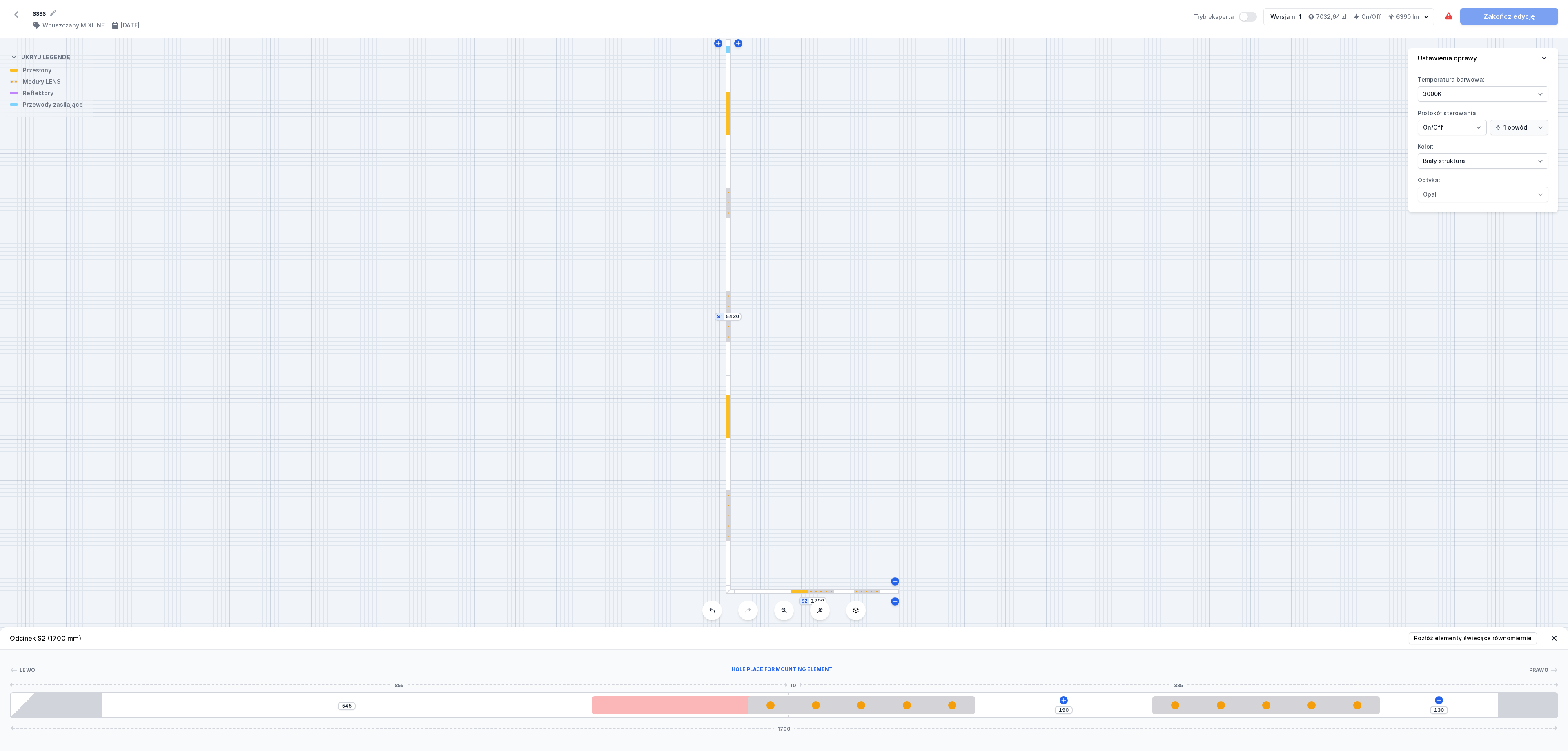
type input "548"
type input "185"
type input "550"
type input "181"
type input "554"
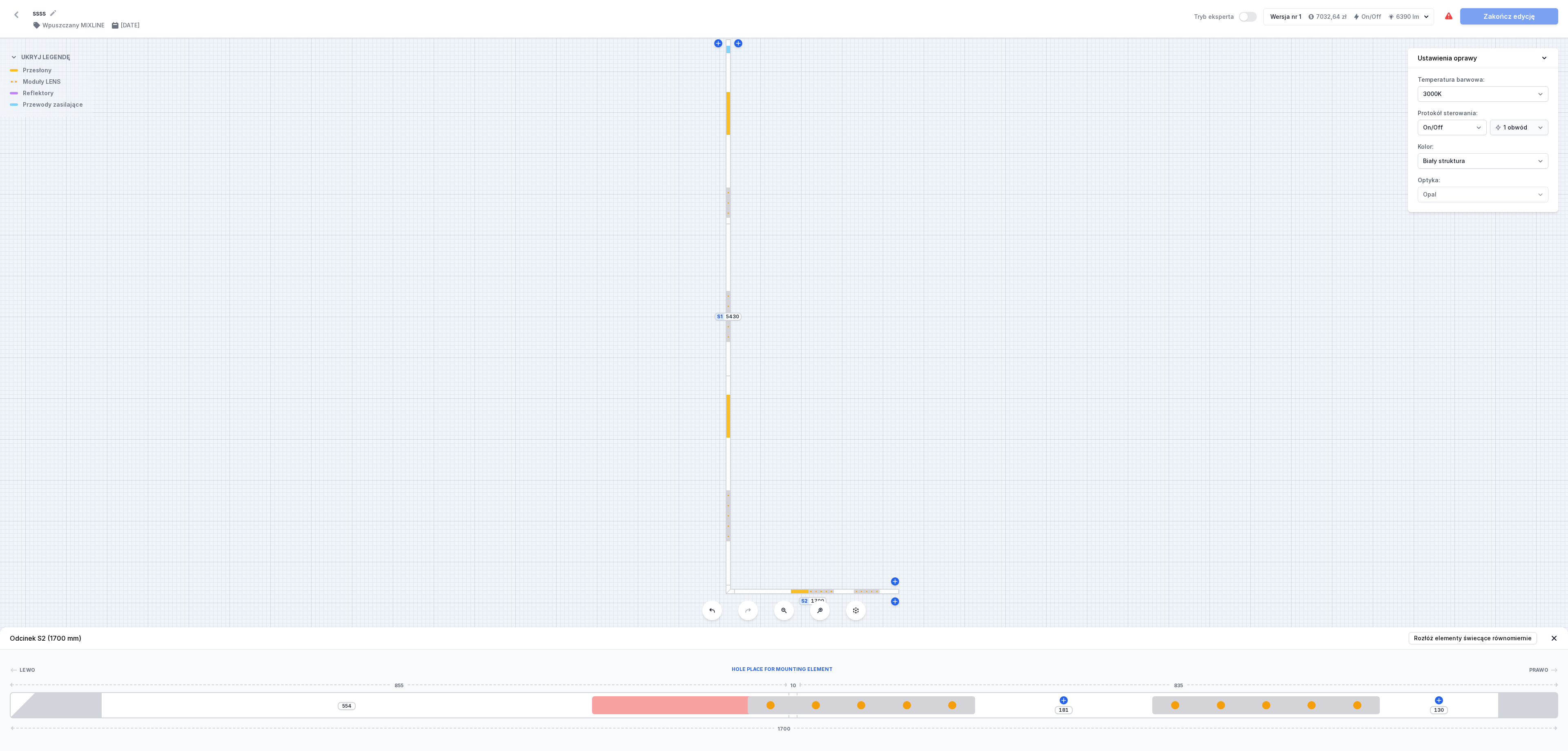
type input "179"
type input "556"
type input "174"
type input "561"
type input "125"
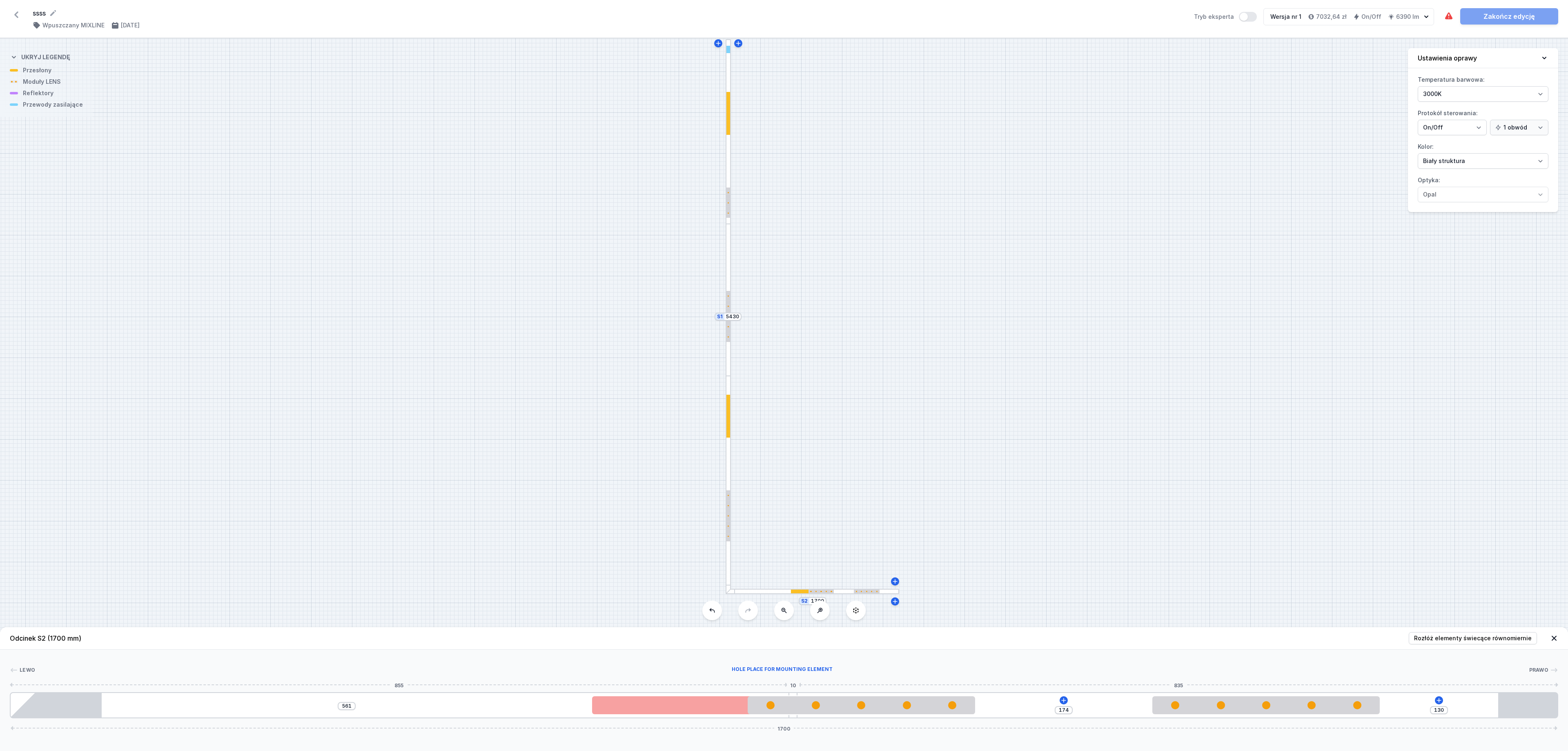
type input "610"
type input "121"
type input "614"
drag, startPoint x: 401, startPoint y: 708, endPoint x: 860, endPoint y: 705, distance: 459.0
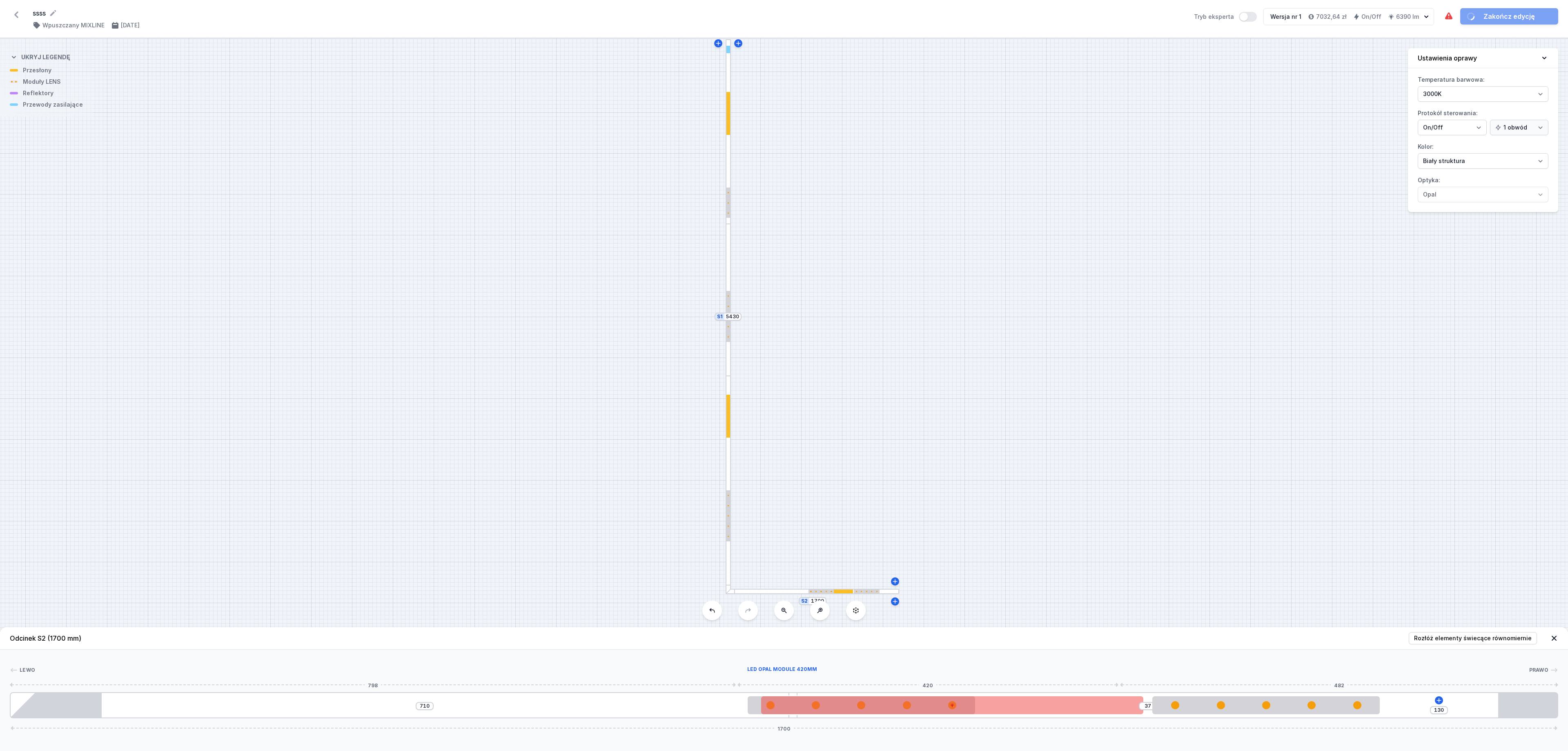
type input "10"
drag, startPoint x: 870, startPoint y: 710, endPoint x: 935, endPoint y: 711, distance: 65.0
click at [935, 500] on div at bounding box center [952, 705] width 382 height 18
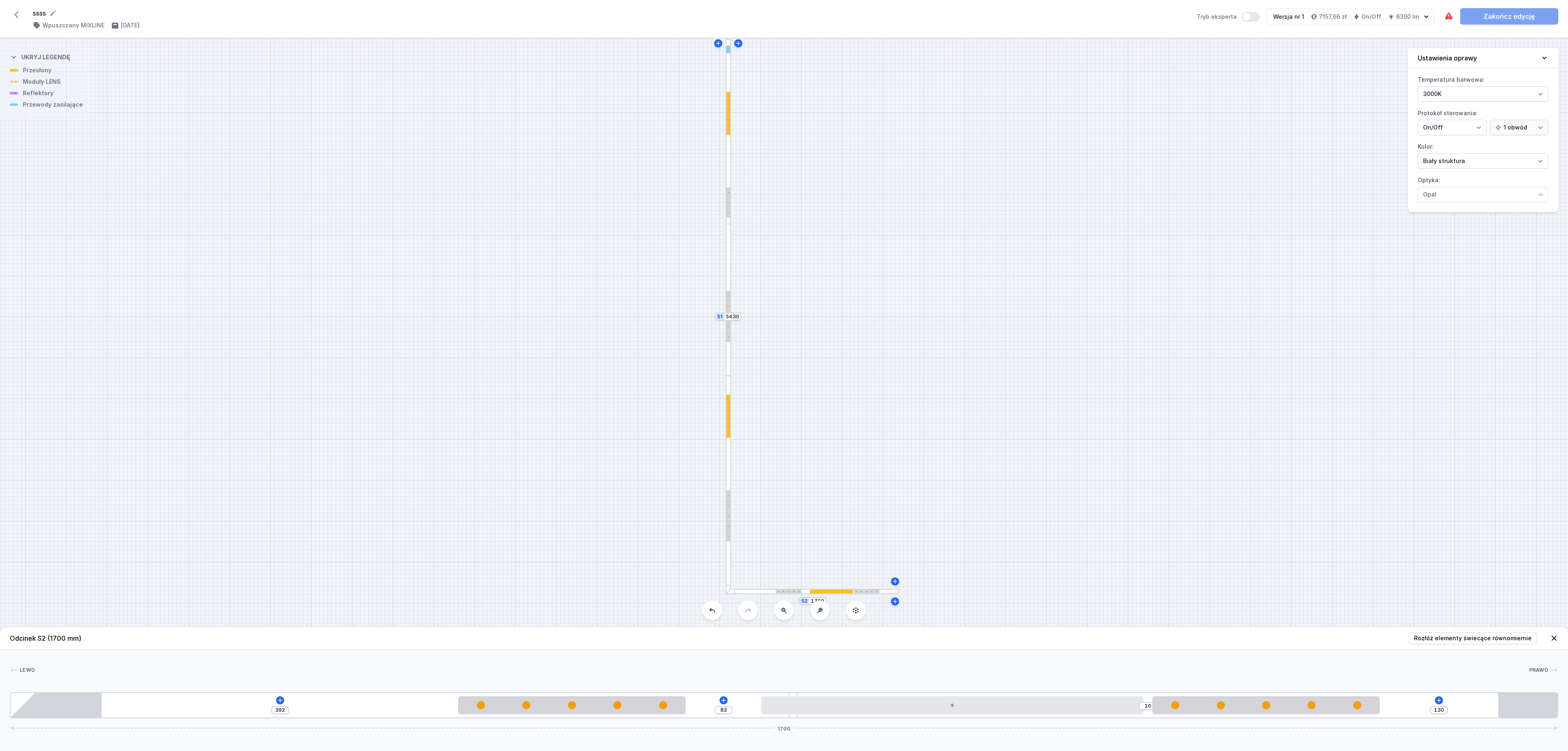
type input "384"
type input "91"
type input "374"
type input "101"
type input "362"
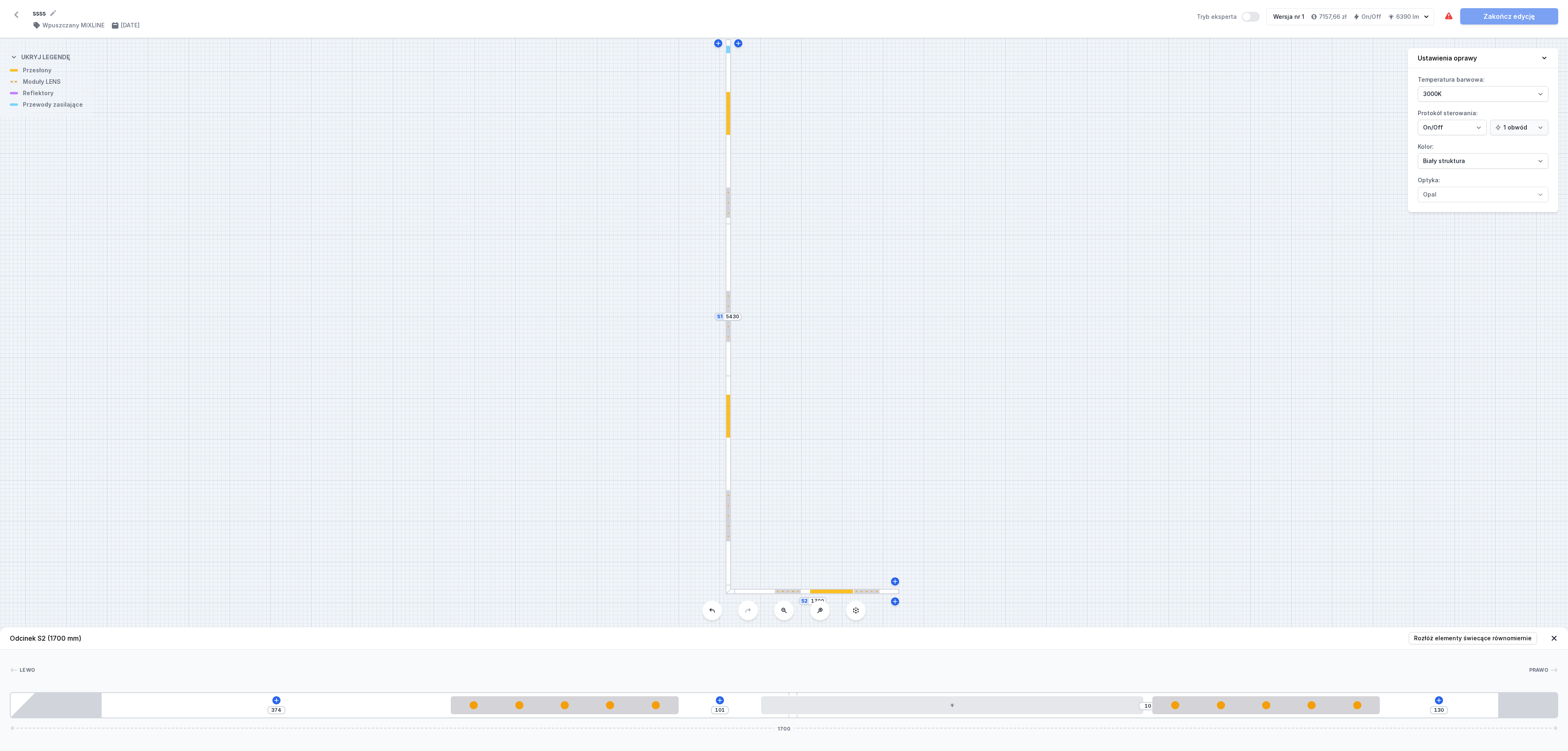
type input "113"
type input "351"
type input "124"
type input "343"
type input "132"
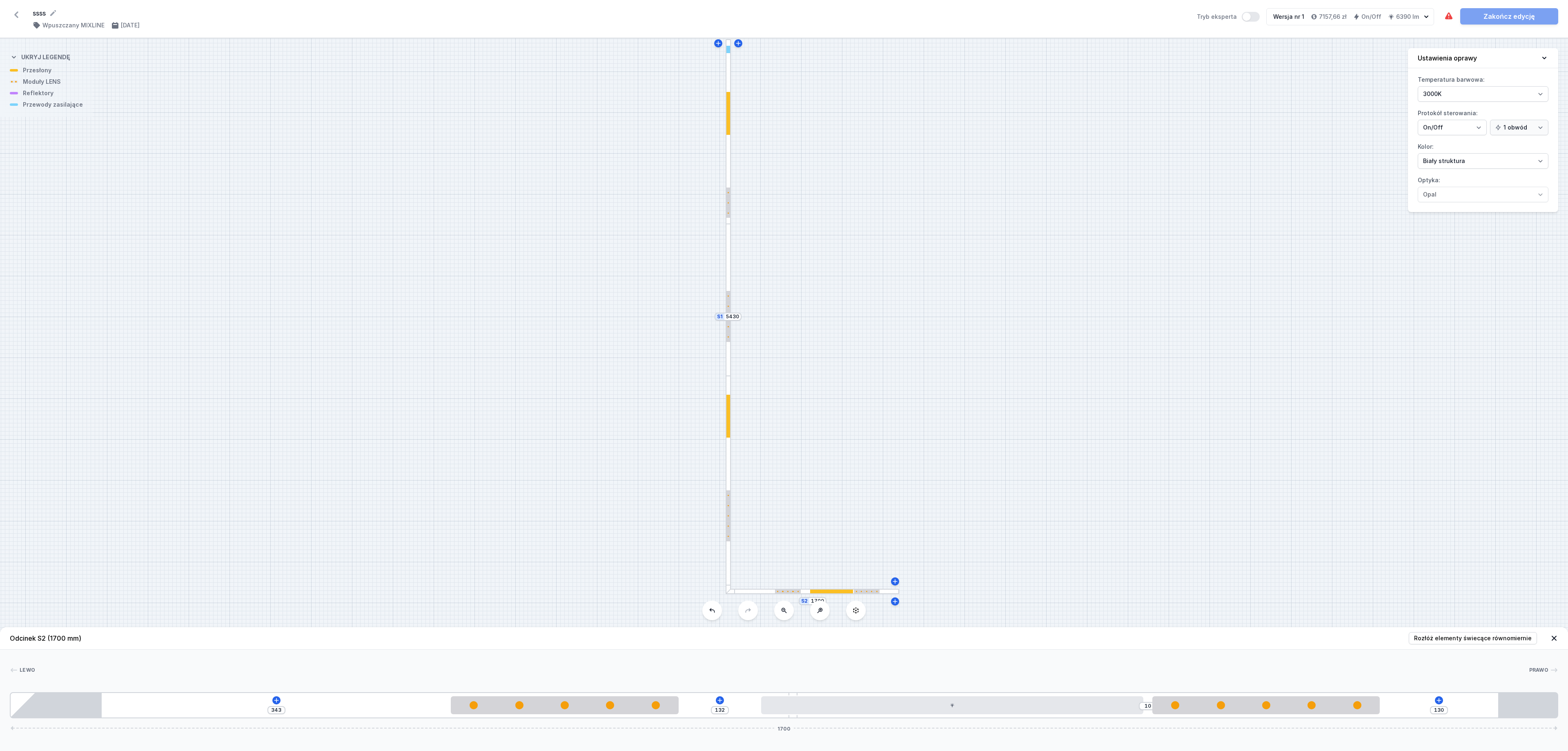
type input "337"
type input "138"
type input "331"
type input "144"
type input "324"
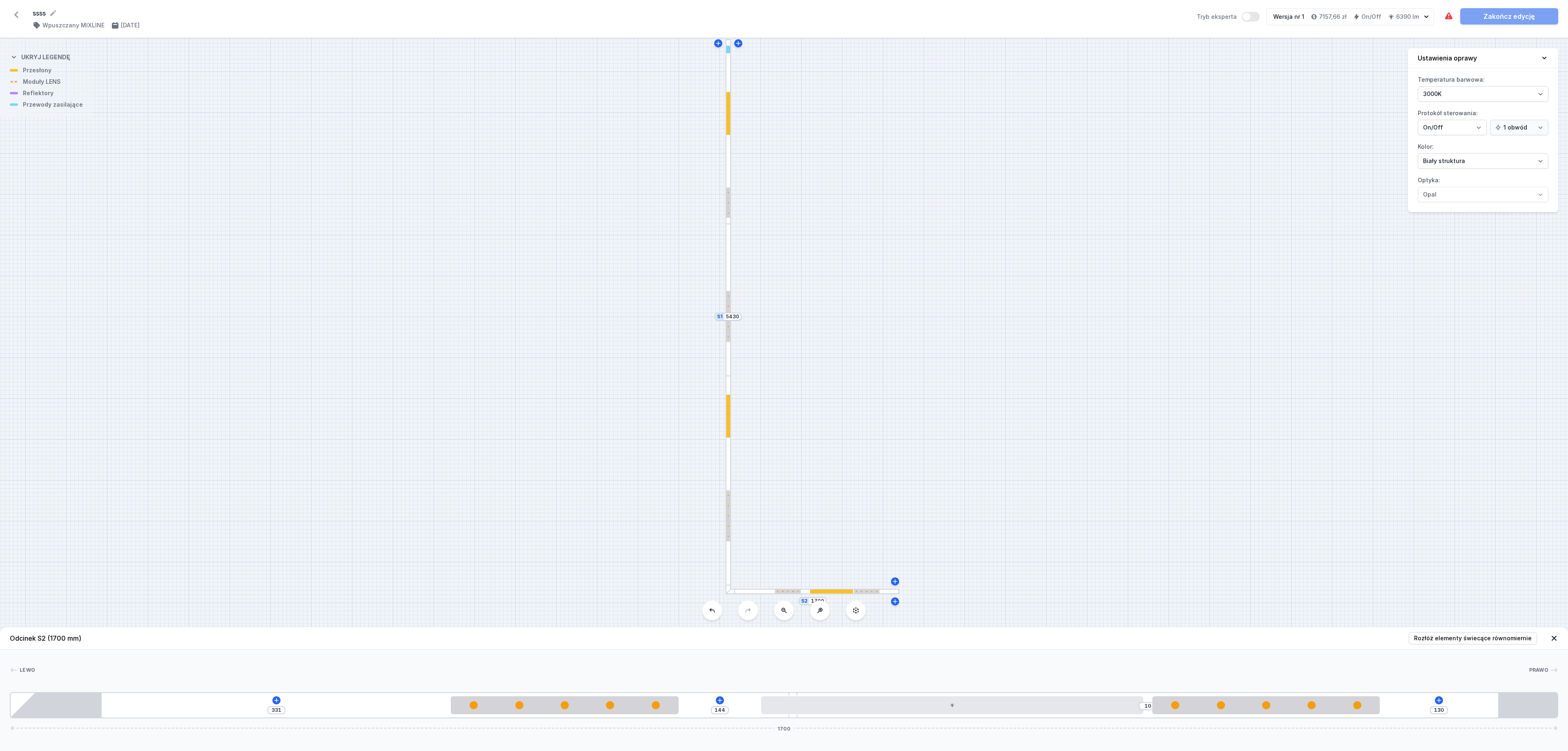
type input "151"
type input "322"
type input "153"
type input "320"
type input "155"
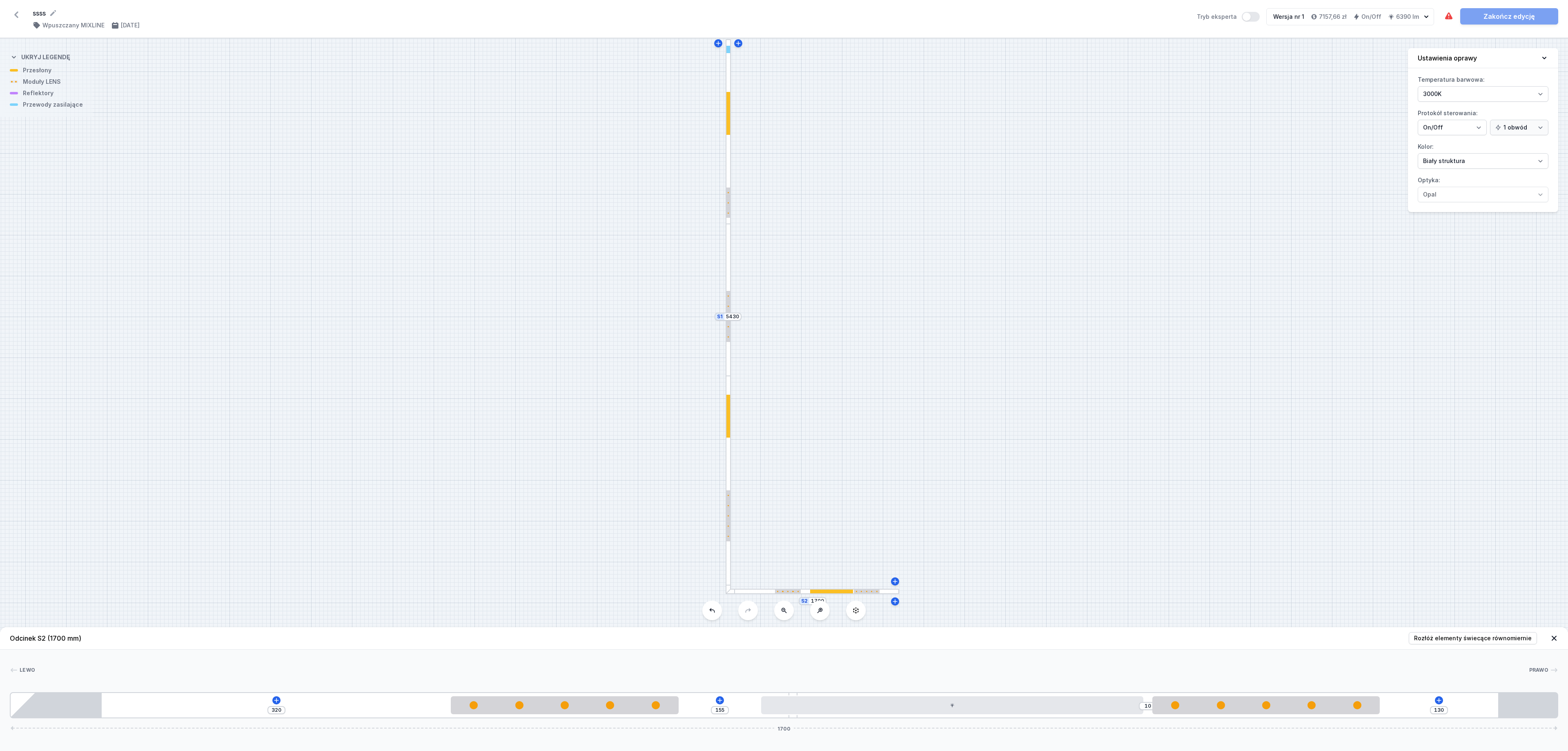
type input "319"
type input "156"
type input "316"
type input "159"
type input "313"
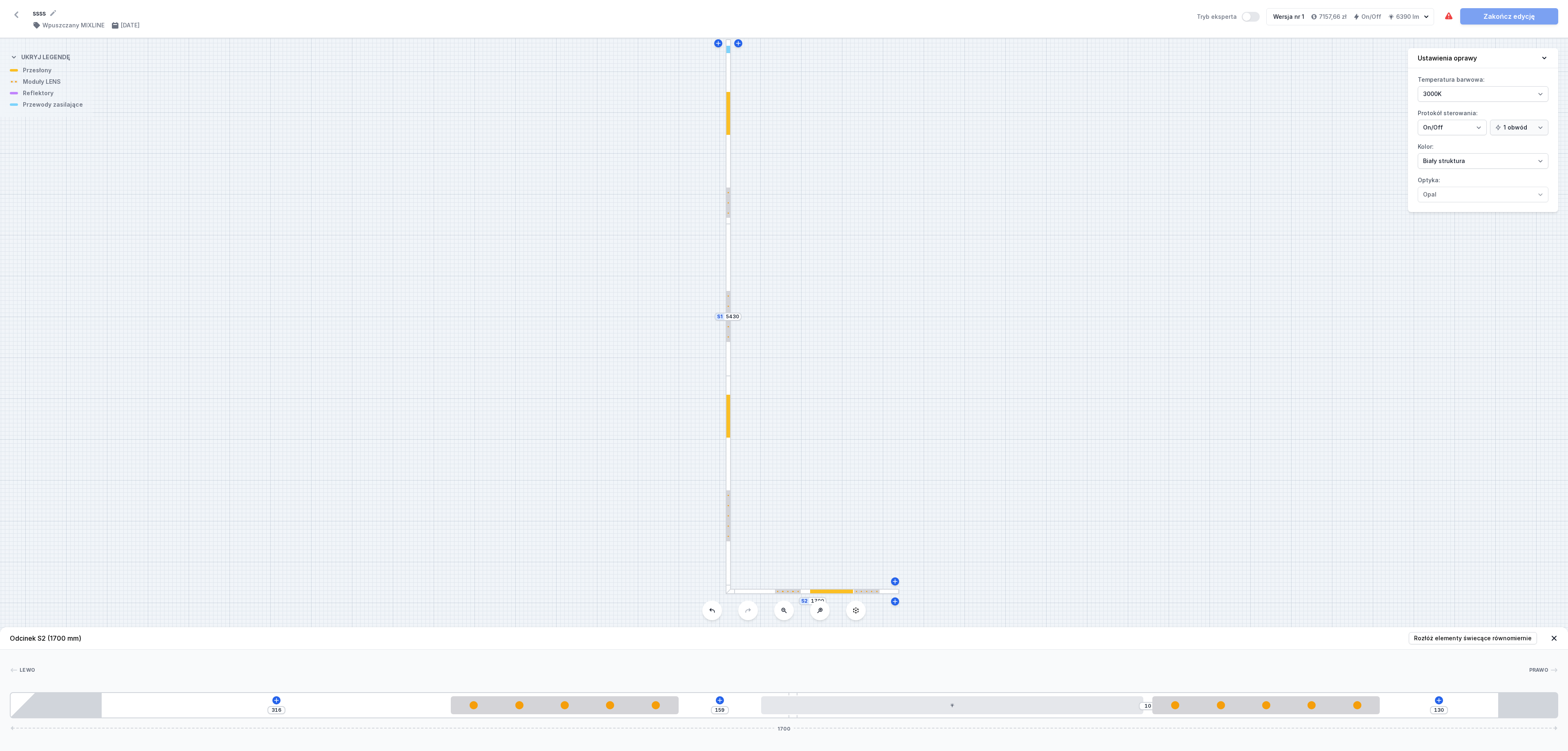
type input "162"
type input "310"
type input "165"
type input "304"
type input "171"
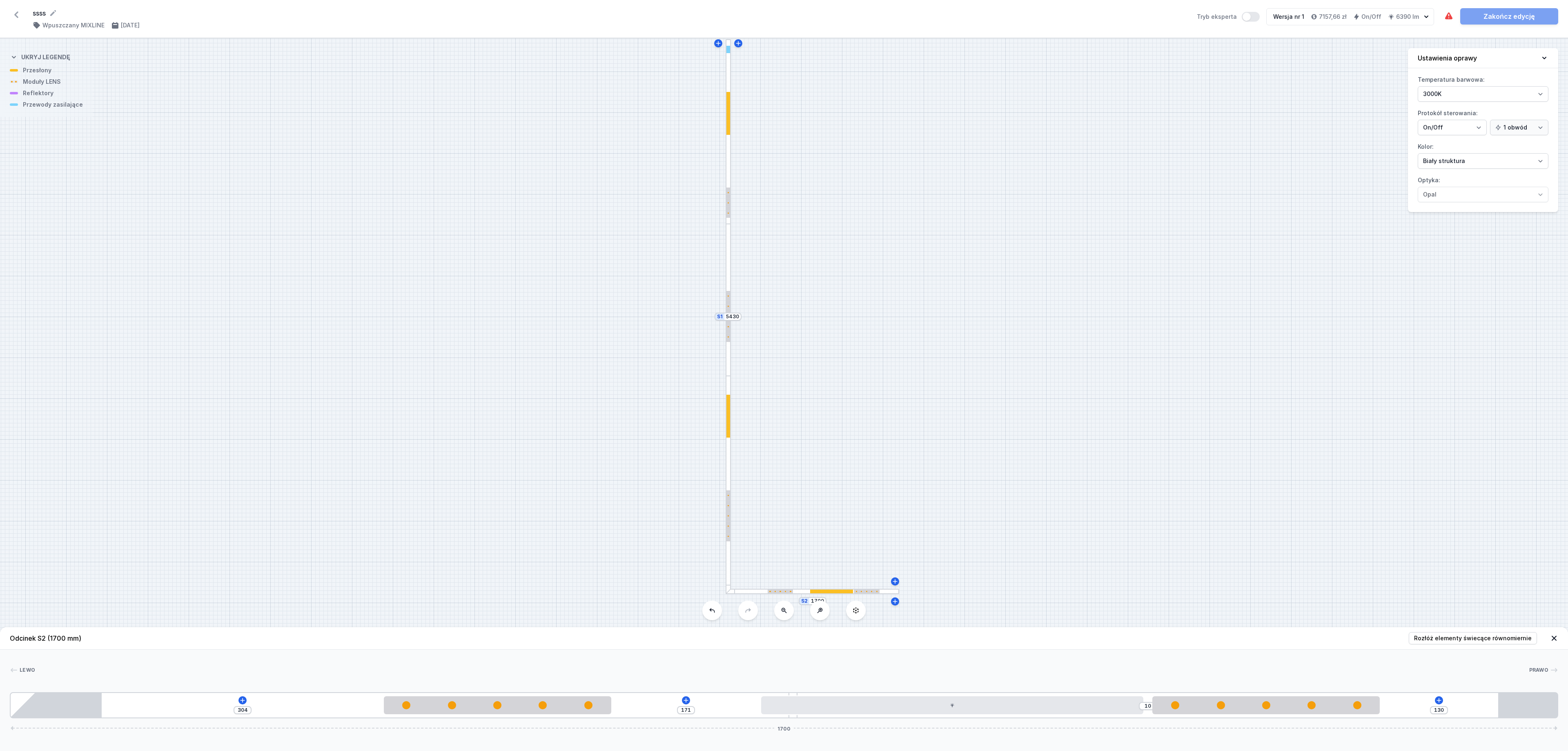
type input "298"
type input "177"
type input "290"
type input "185"
type input "284"
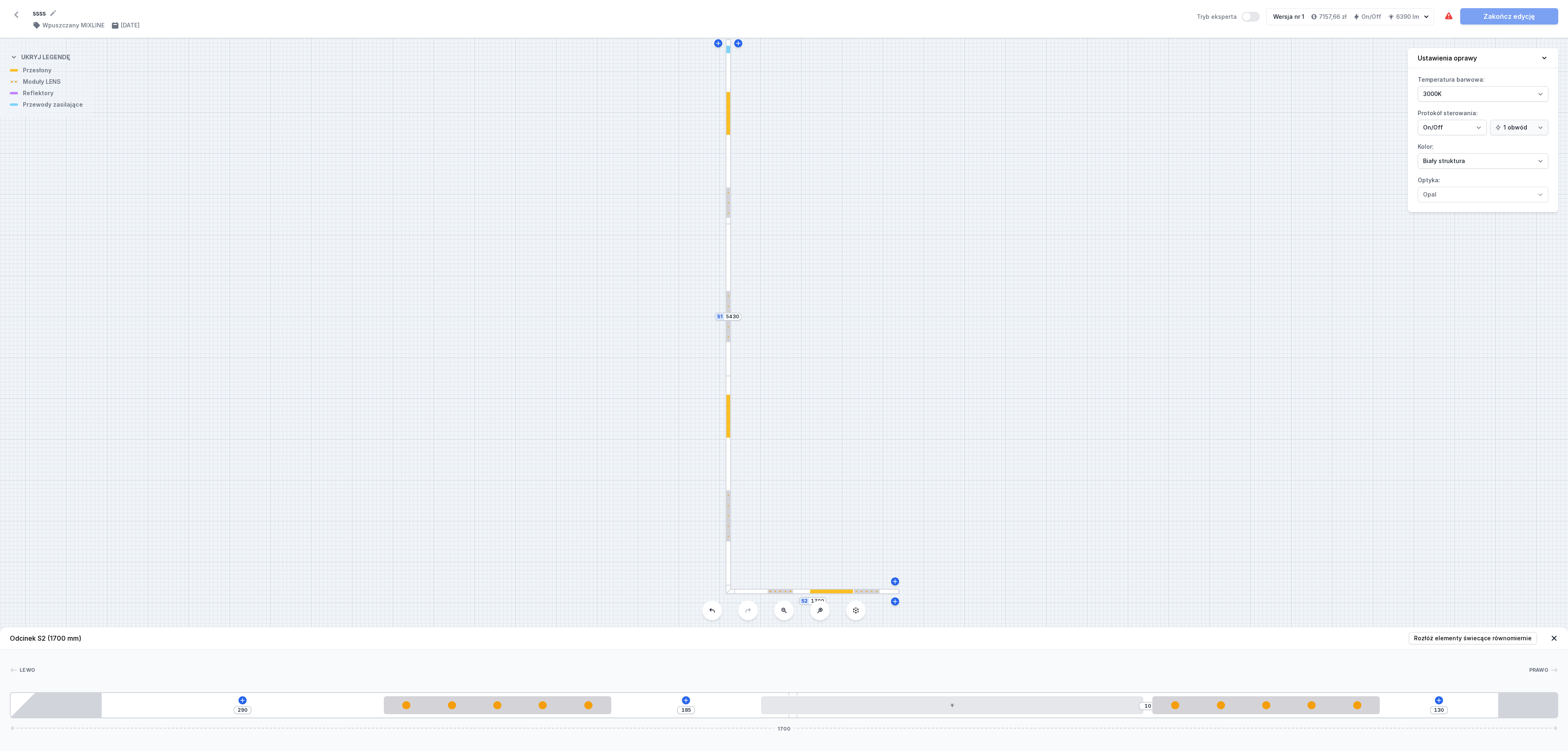
type input "191"
type input "277"
type input "198"
type input "261"
type input "214"
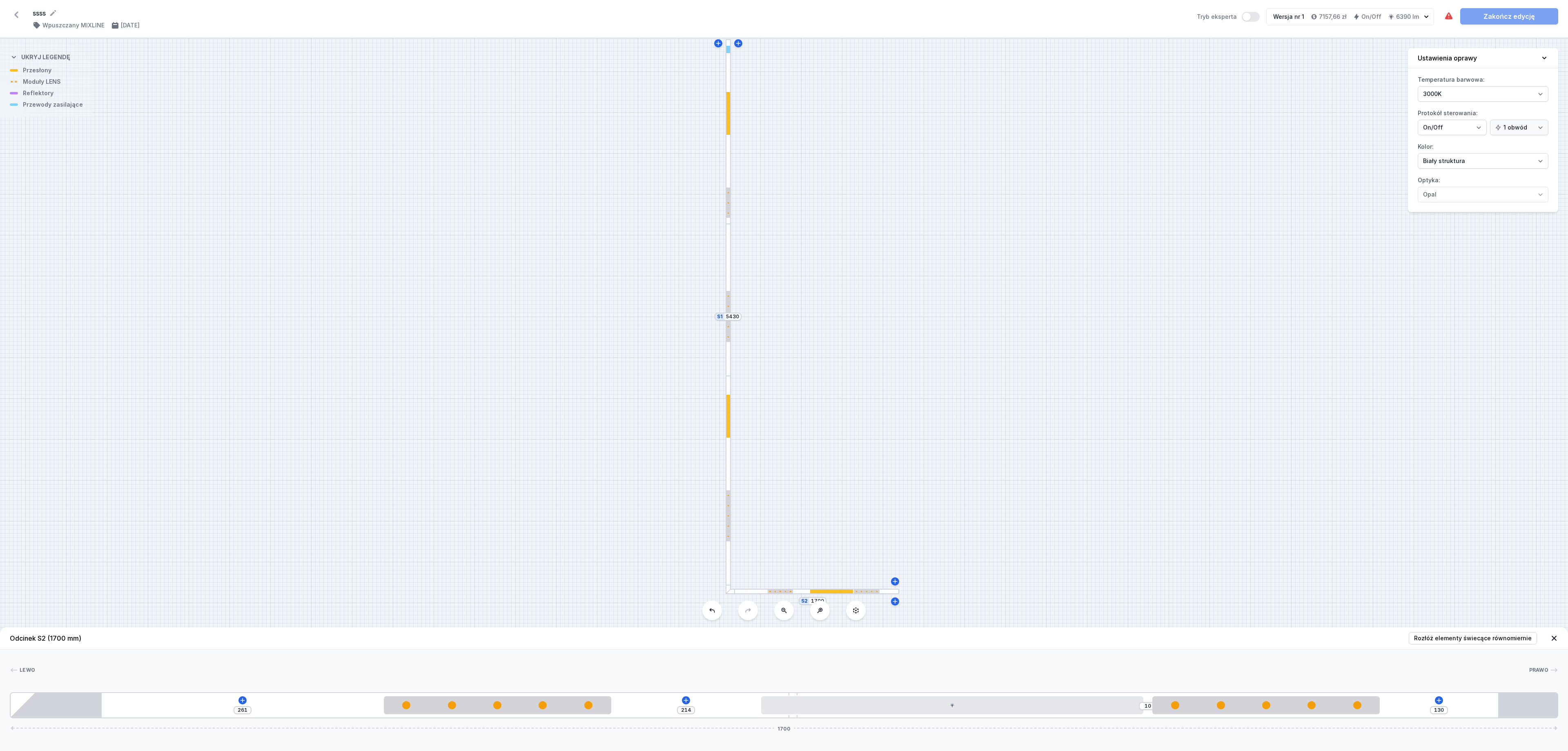
type input "244"
type input "231"
type input "227"
type input "248"
type input "209"
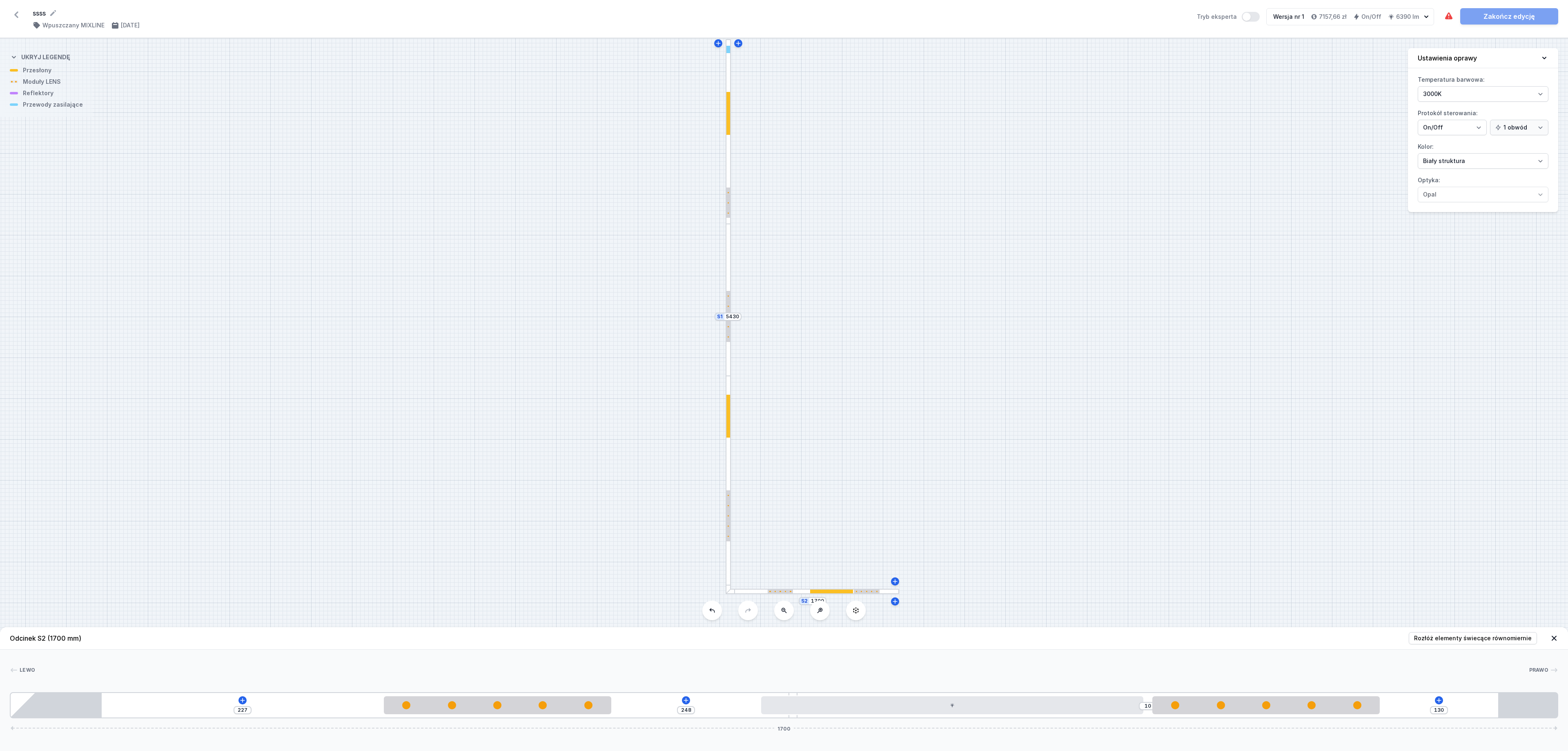
type input "266"
type input "193"
type input "282"
type input "189"
type input "286"
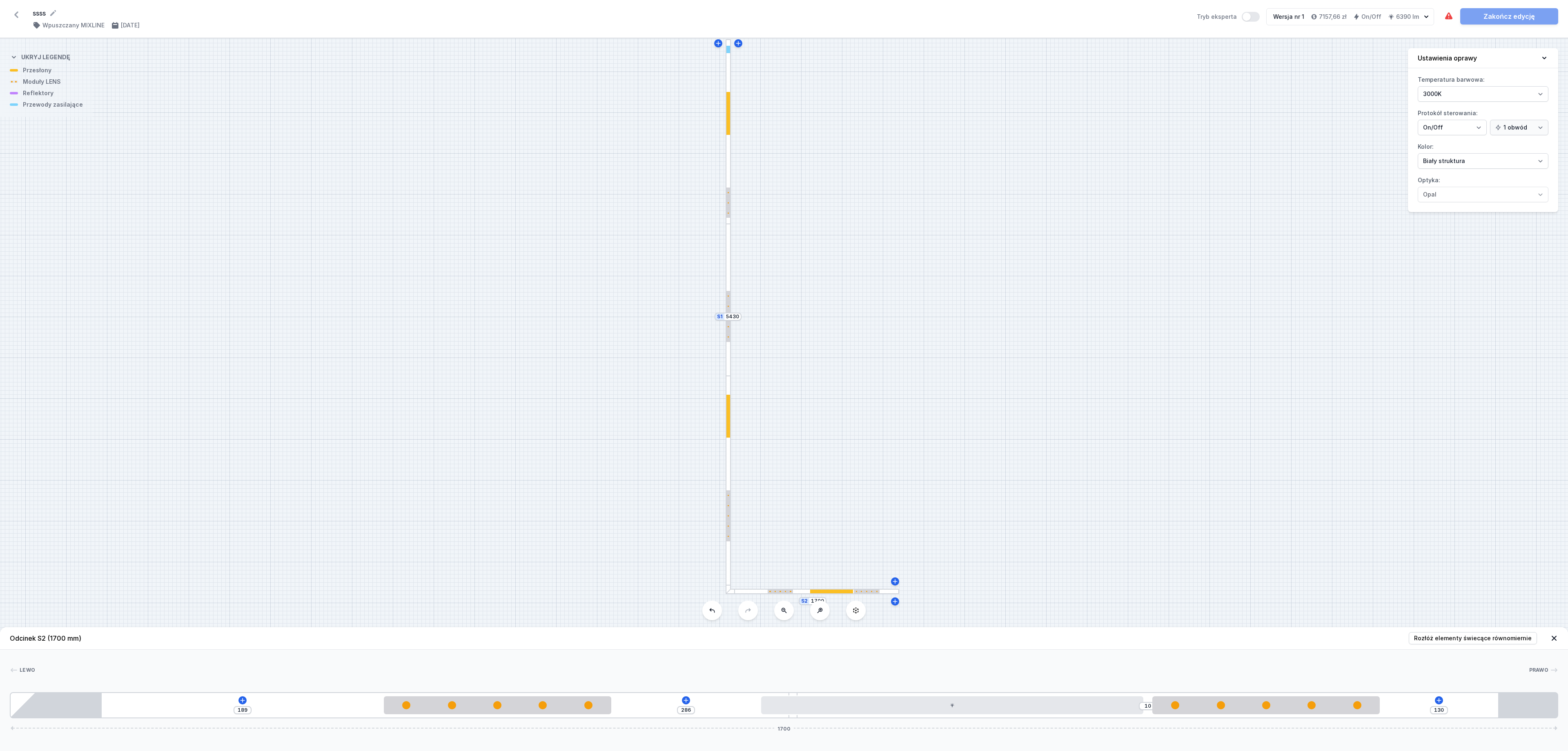
type input "188"
type input "287"
drag, startPoint x: 756, startPoint y: 710, endPoint x: 253, endPoint y: 692, distance: 503.3
click at [253, 500] on div "188 287 10 130 1700" at bounding box center [784, 705] width 1549 height 26
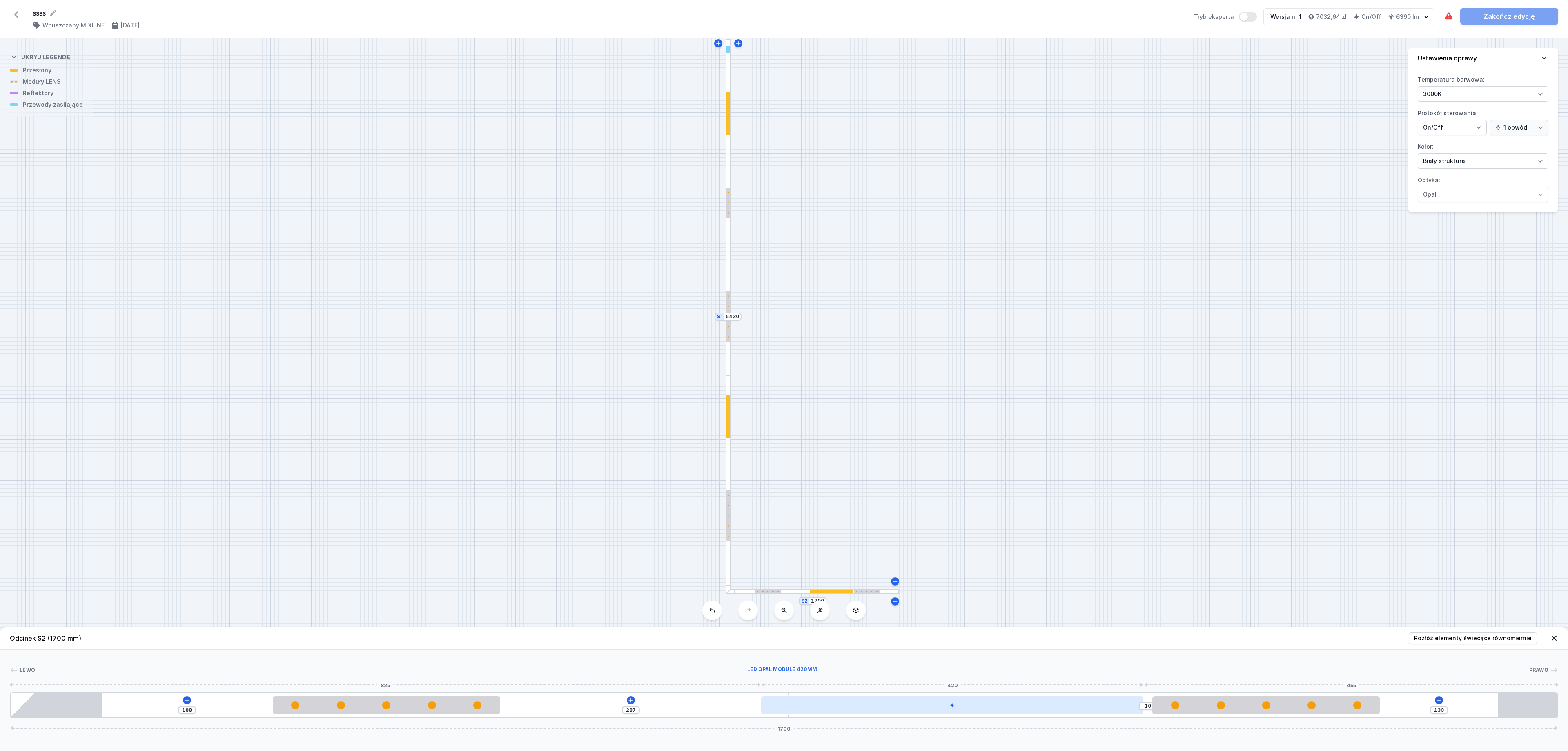
type input "35"
type input "262"
type input "53"
type input "244"
type input "69"
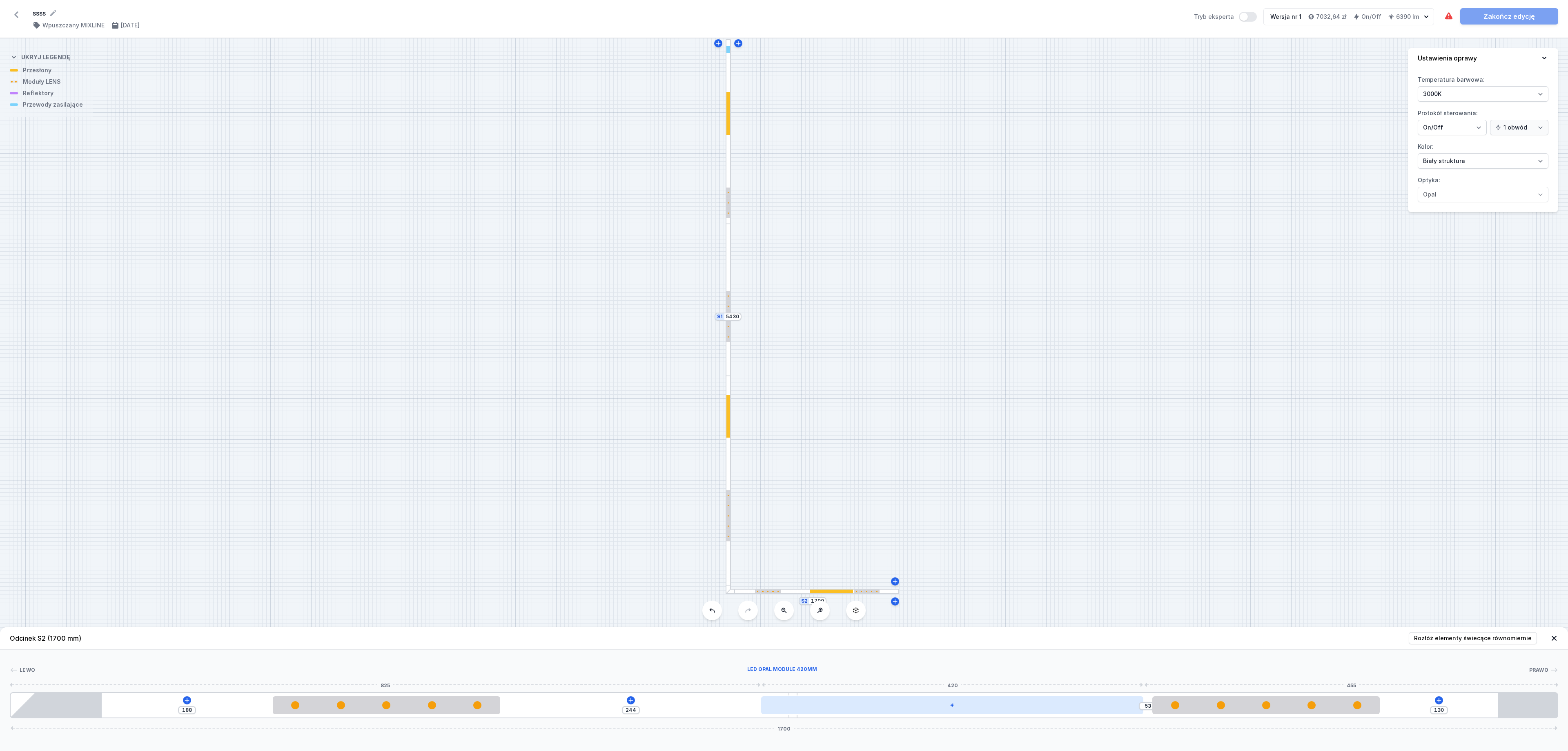
type input "228"
type input "87"
type input "210"
type input "100"
type input "197"
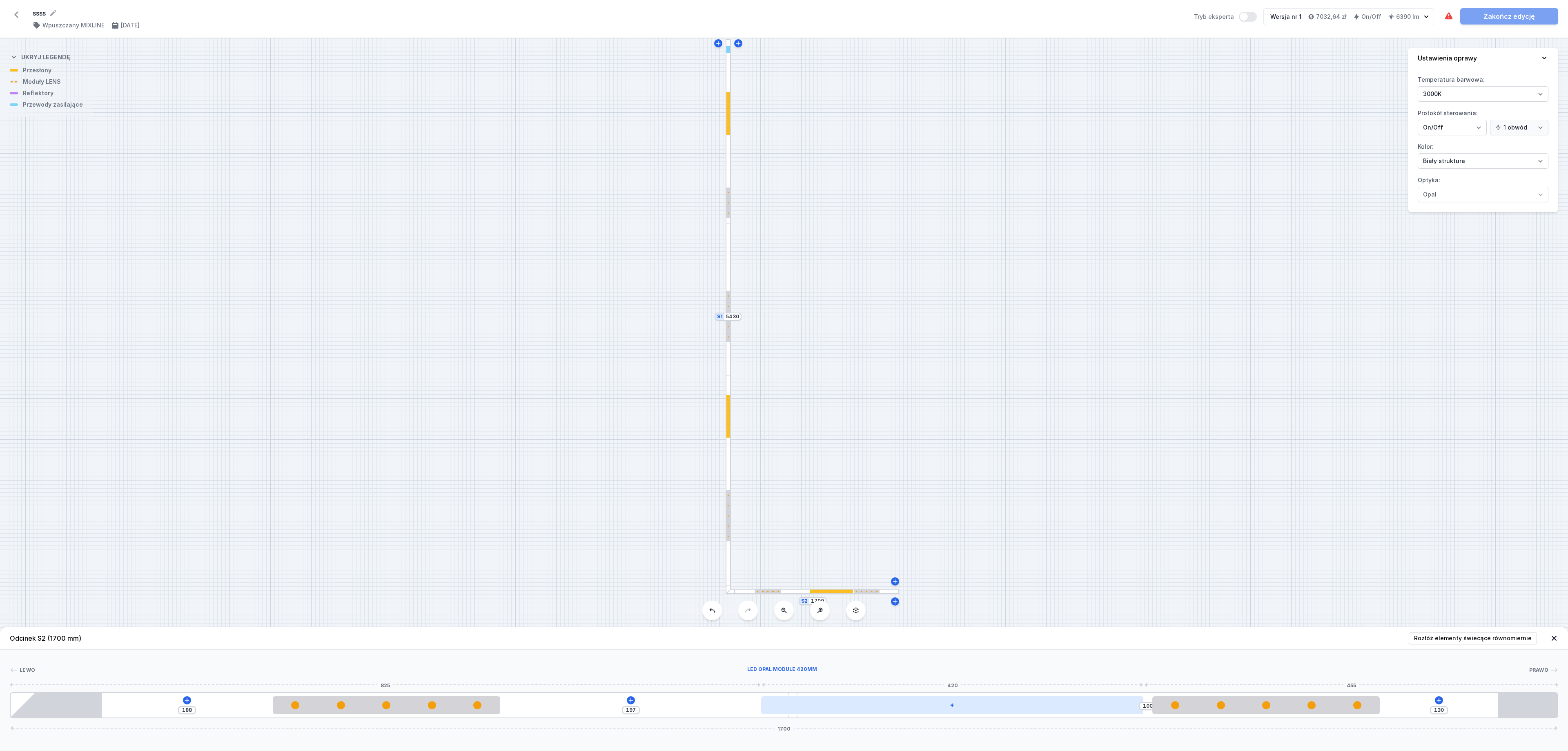
type input "106"
type input "191"
type input "112"
type input "185"
type input "114"
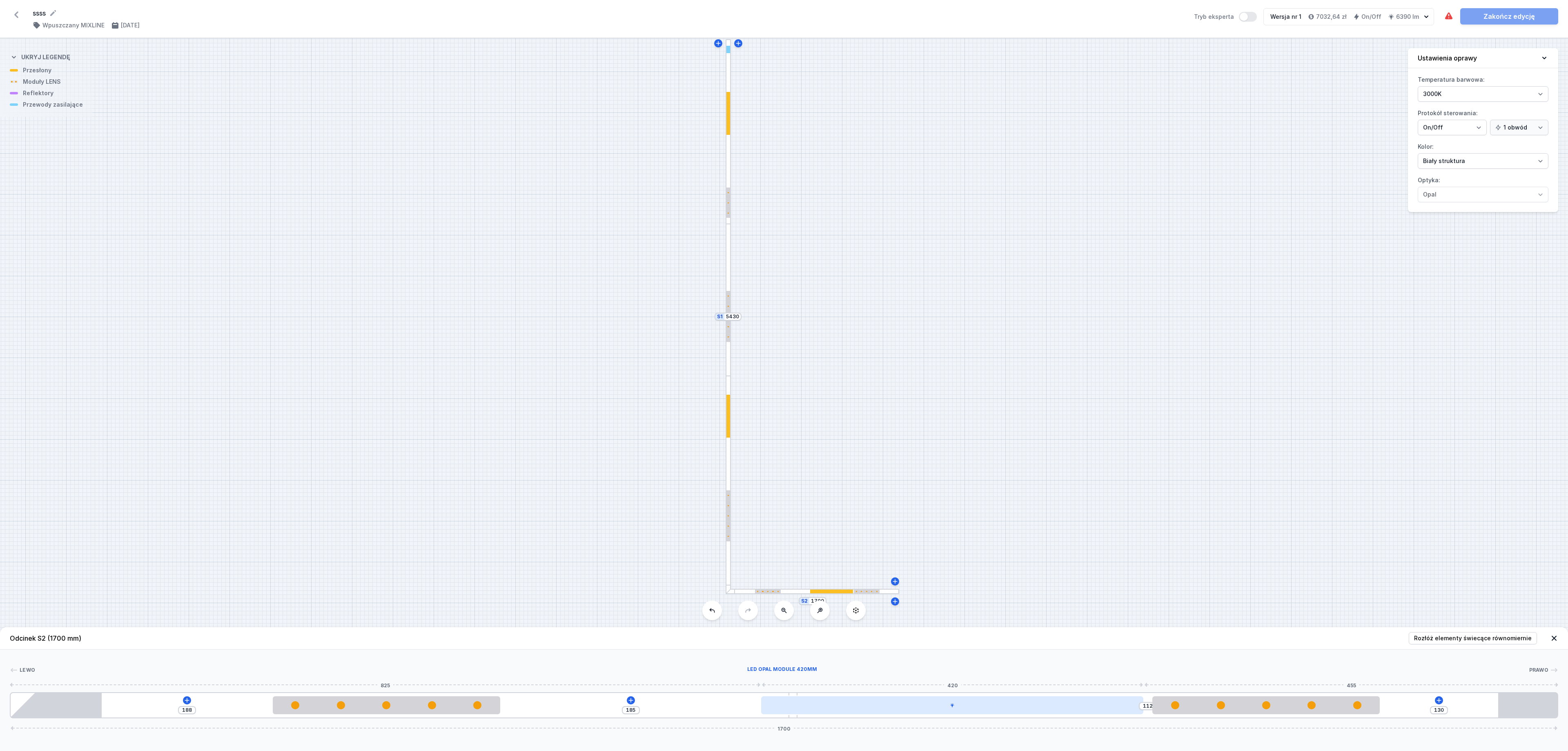
type input "183"
type input "116"
type input "181"
type input "121"
type input "176"
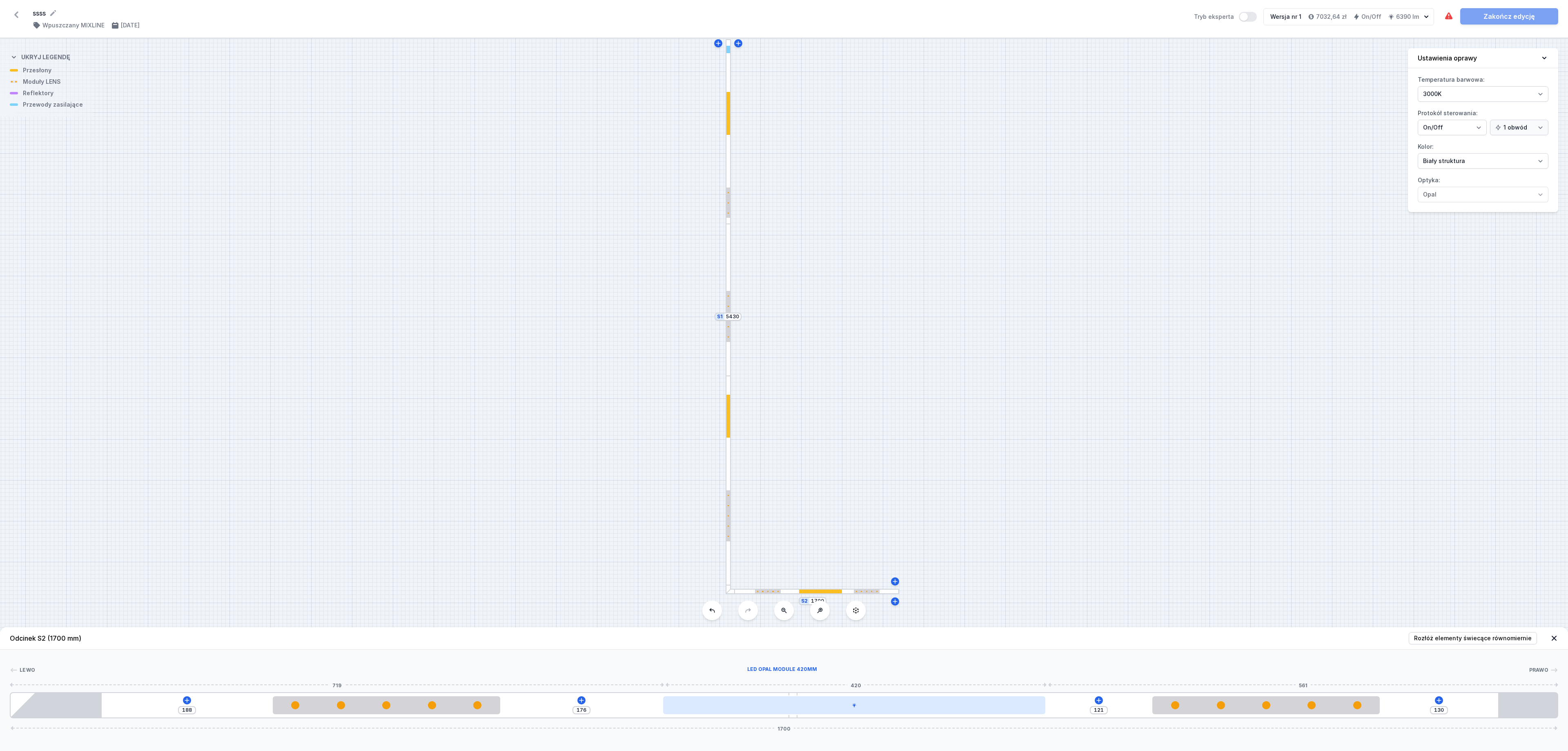
type input "123"
type input "174"
type input "124"
type input "173"
type input "125"
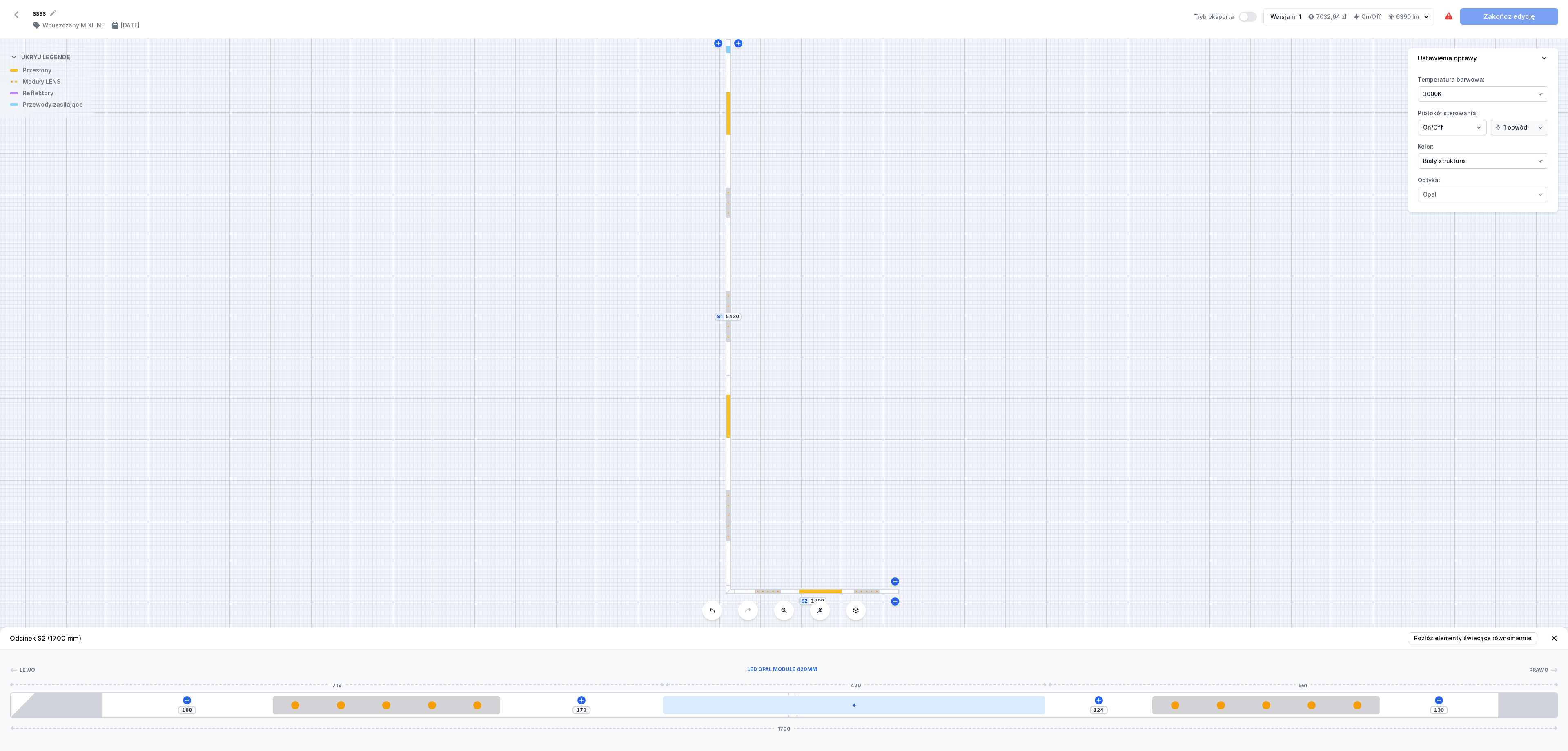
type input "172"
type input "126"
type input "171"
type input "127"
type input "170"
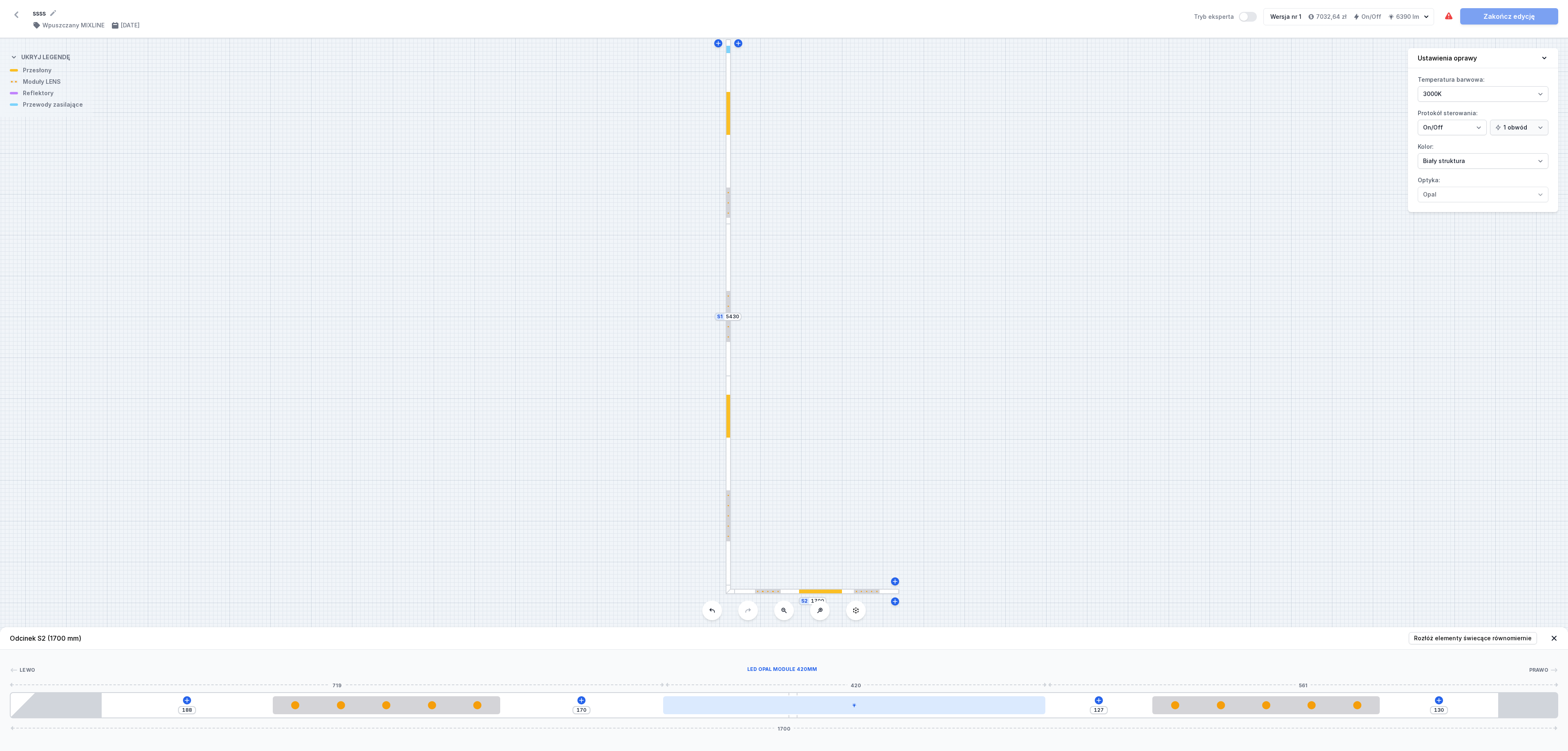
type input "133"
type input "164"
type input "138"
type input "159"
drag, startPoint x: 843, startPoint y: 706, endPoint x: 703, endPoint y: 707, distance: 140.0
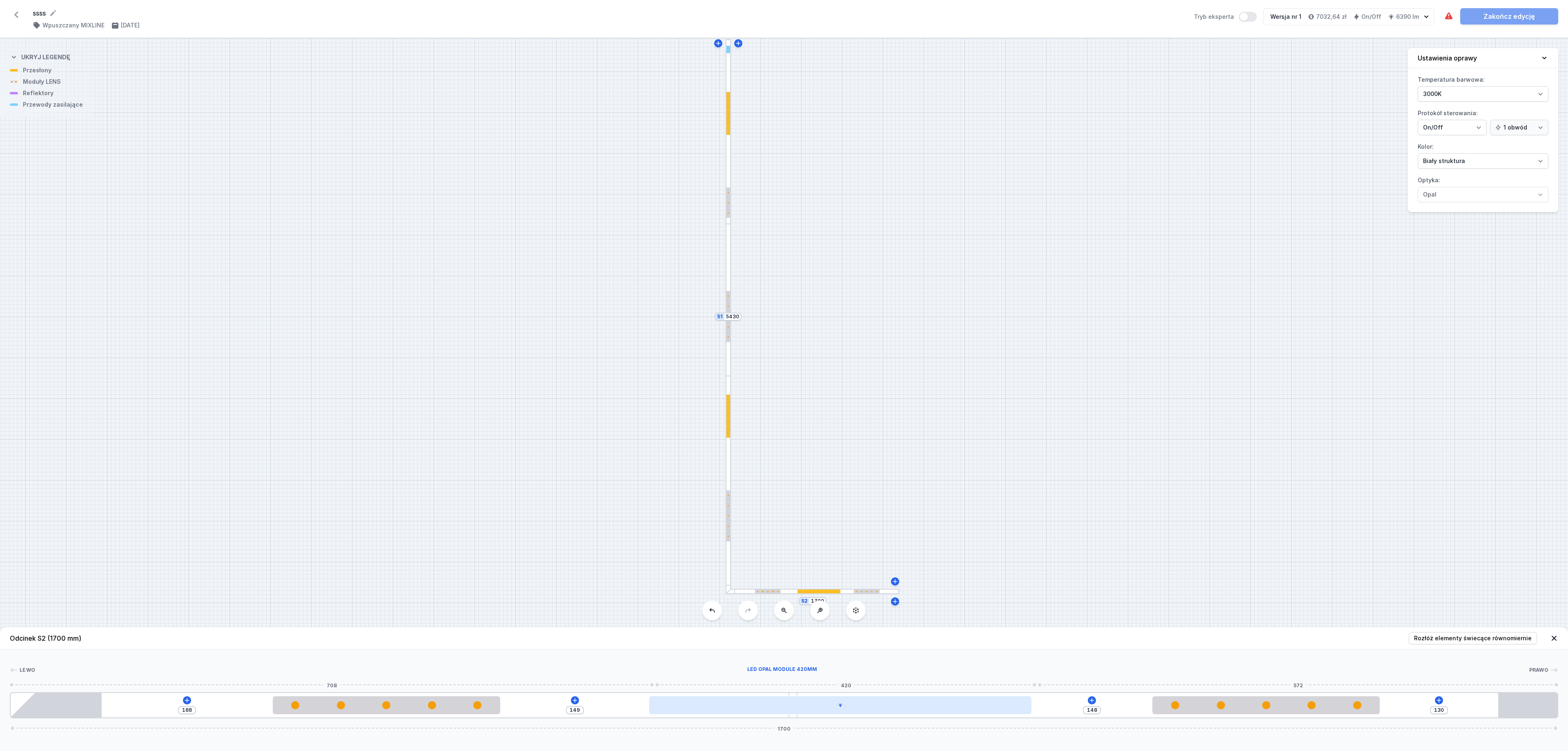
click at [703, 500] on div at bounding box center [841, 705] width 382 height 18
click at [1037, 500] on span "Rozłóż elementy świecące równomiernie" at bounding box center [1472, 638] width 117 height 8
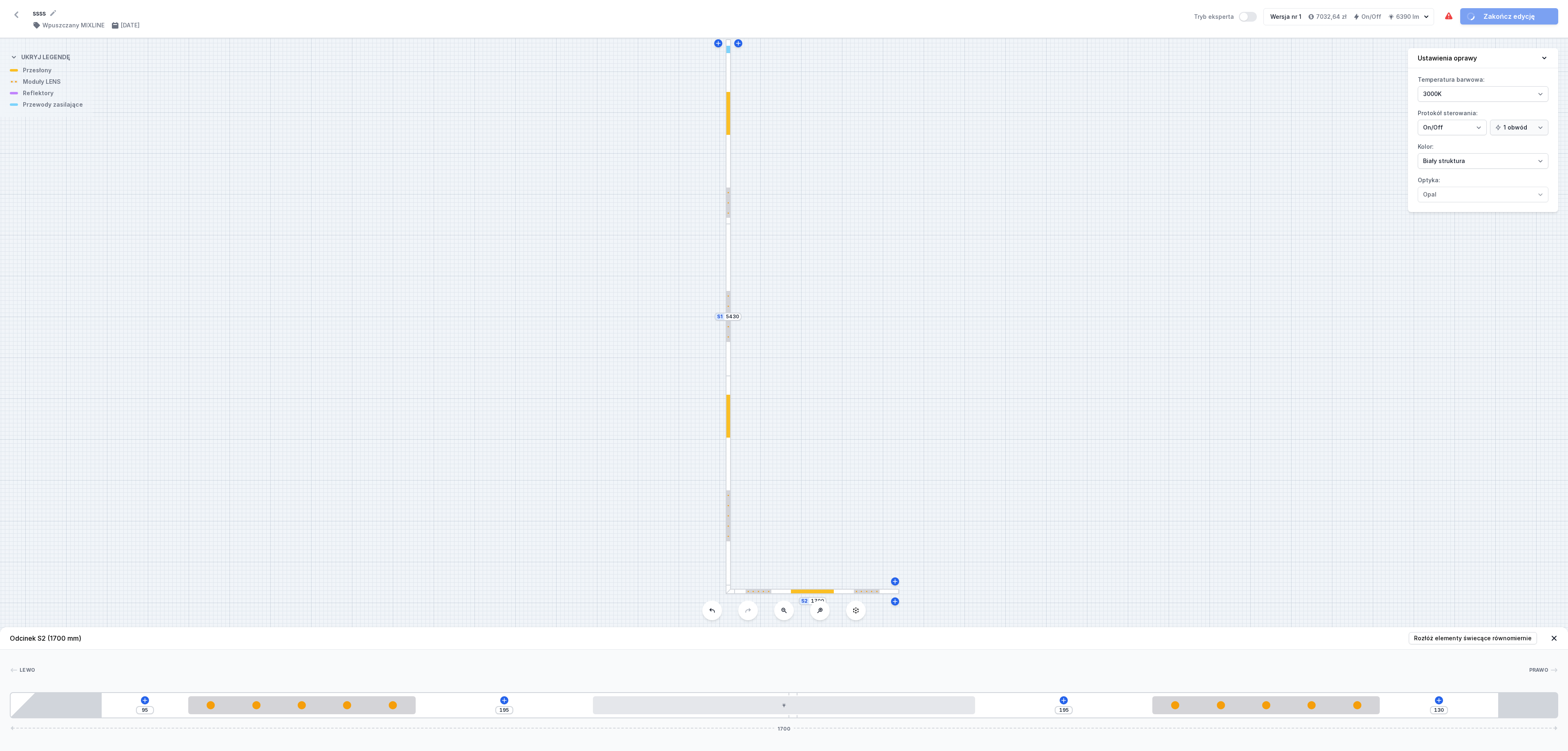
click at [1037, 431] on div "S2 1700 S1 5430" at bounding box center [784, 395] width 1568 height 713
click at [729, 158] on div at bounding box center [728, 131] width 5 height 185
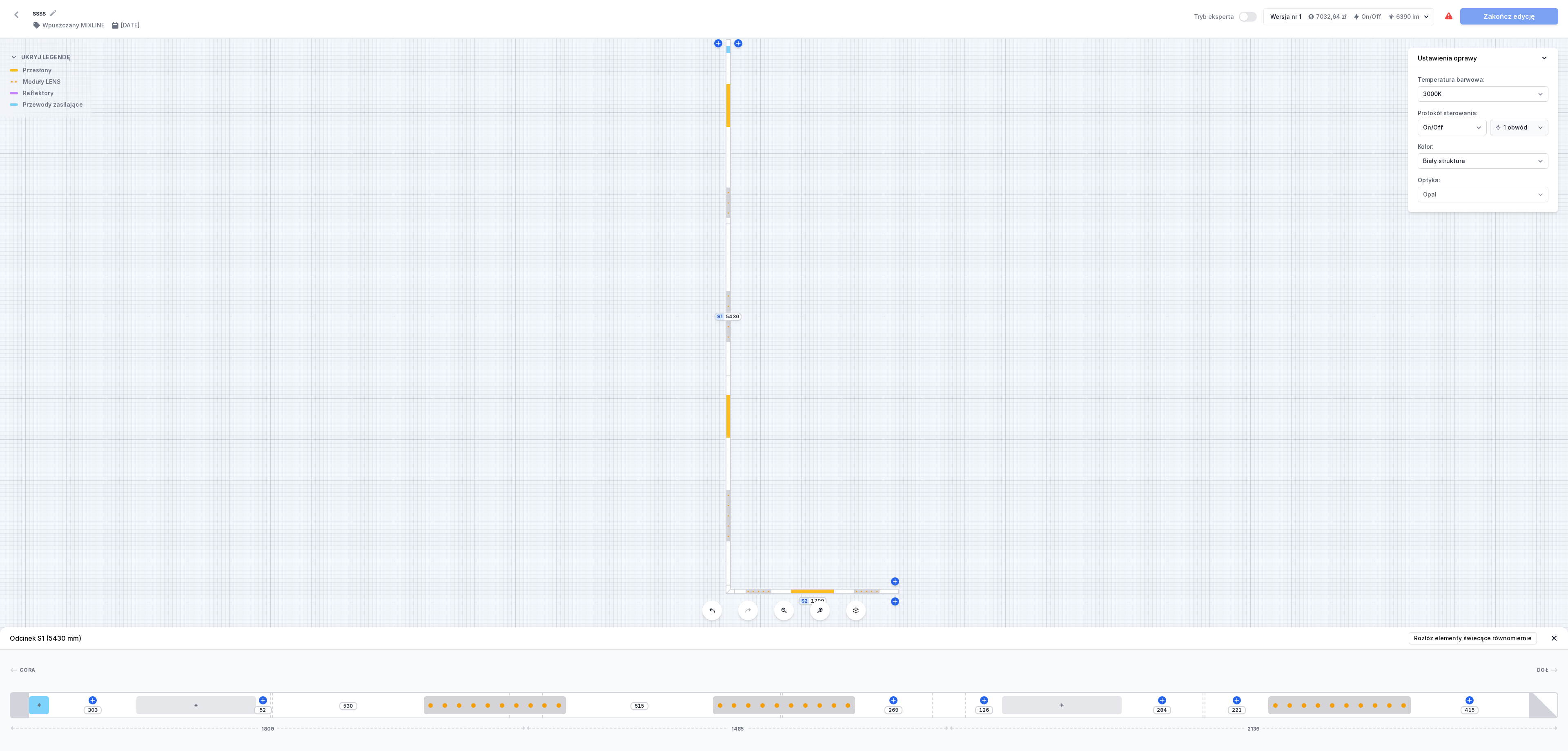
drag, startPoint x: 256, startPoint y: 713, endPoint x: 242, endPoint y: 714, distance: 14.0
click at [242, 500] on div "303 52 530 515 269 126 284 221 415 1809 1485 2136" at bounding box center [784, 705] width 1549 height 26
drag, startPoint x: 270, startPoint y: 696, endPoint x: 289, endPoint y: 691, distance: 19.6
click at [289, 500] on div "[GEOGRAPHIC_DATA] 1 2 3 4 5 6 4 7 5 3 4 6 8 303 126 456 515 269 126 284 221 415…" at bounding box center [784, 684] width 1568 height 69
click at [1037, 500] on span "Rozłóż elementy świecące równomiernie" at bounding box center [1472, 638] width 117 height 8
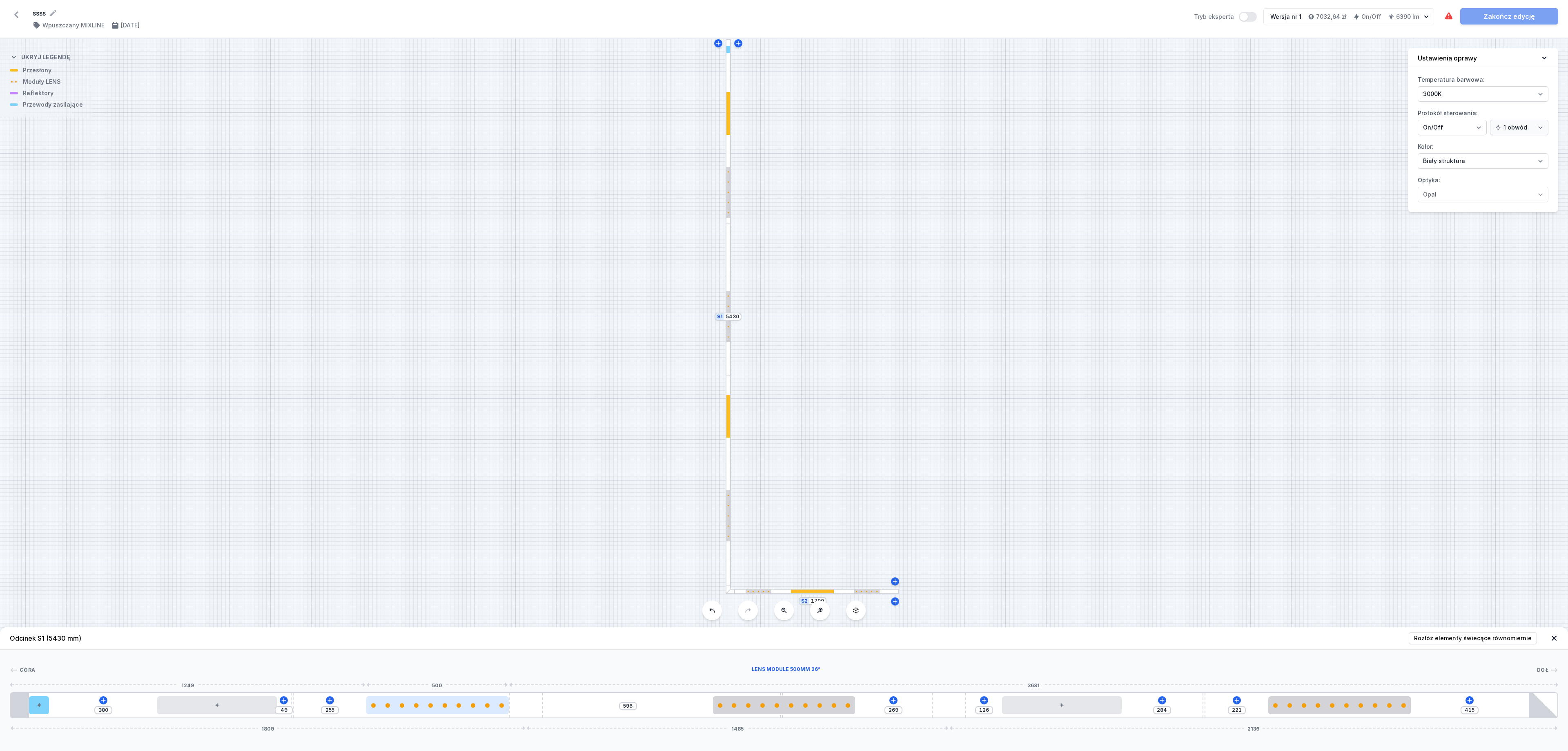
drag, startPoint x: 509, startPoint y: 712, endPoint x: 492, endPoint y: 712, distance: 17.0
click at [492, 500] on div at bounding box center [438, 705] width 142 height 18
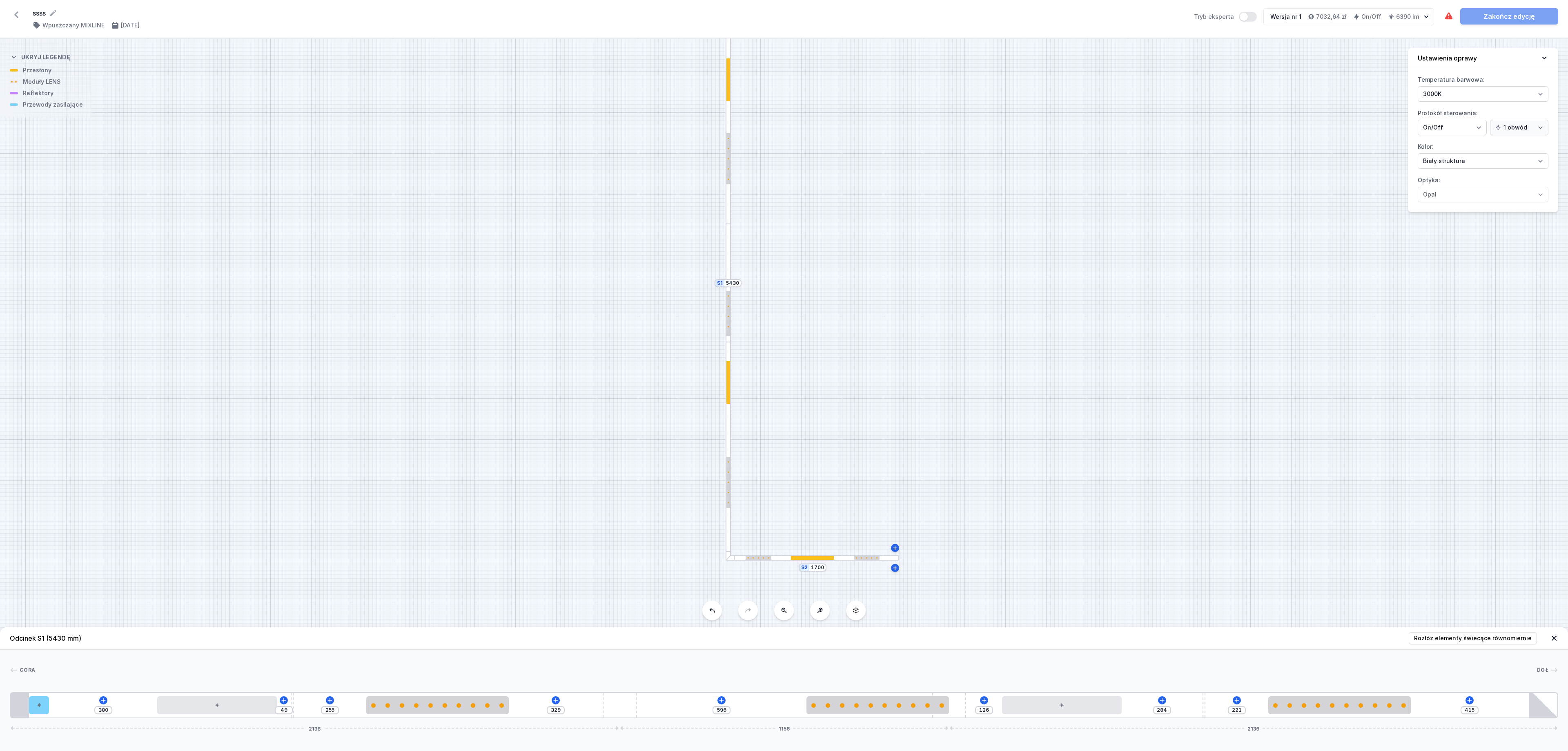
drag, startPoint x: 558, startPoint y: 706, endPoint x: 683, endPoint y: 698, distance: 125.3
click at [683, 500] on div "380 49 255 329 596 126 284 221 415 2138 1156 2136" at bounding box center [784, 705] width 1549 height 26
click at [1037, 500] on button "Rozłóż elementy świecące równomiernie" at bounding box center [1472, 638] width 128 height 12
click at [1037, 15] on button "Tryb eksperta" at bounding box center [1264, 16] width 18 height 10
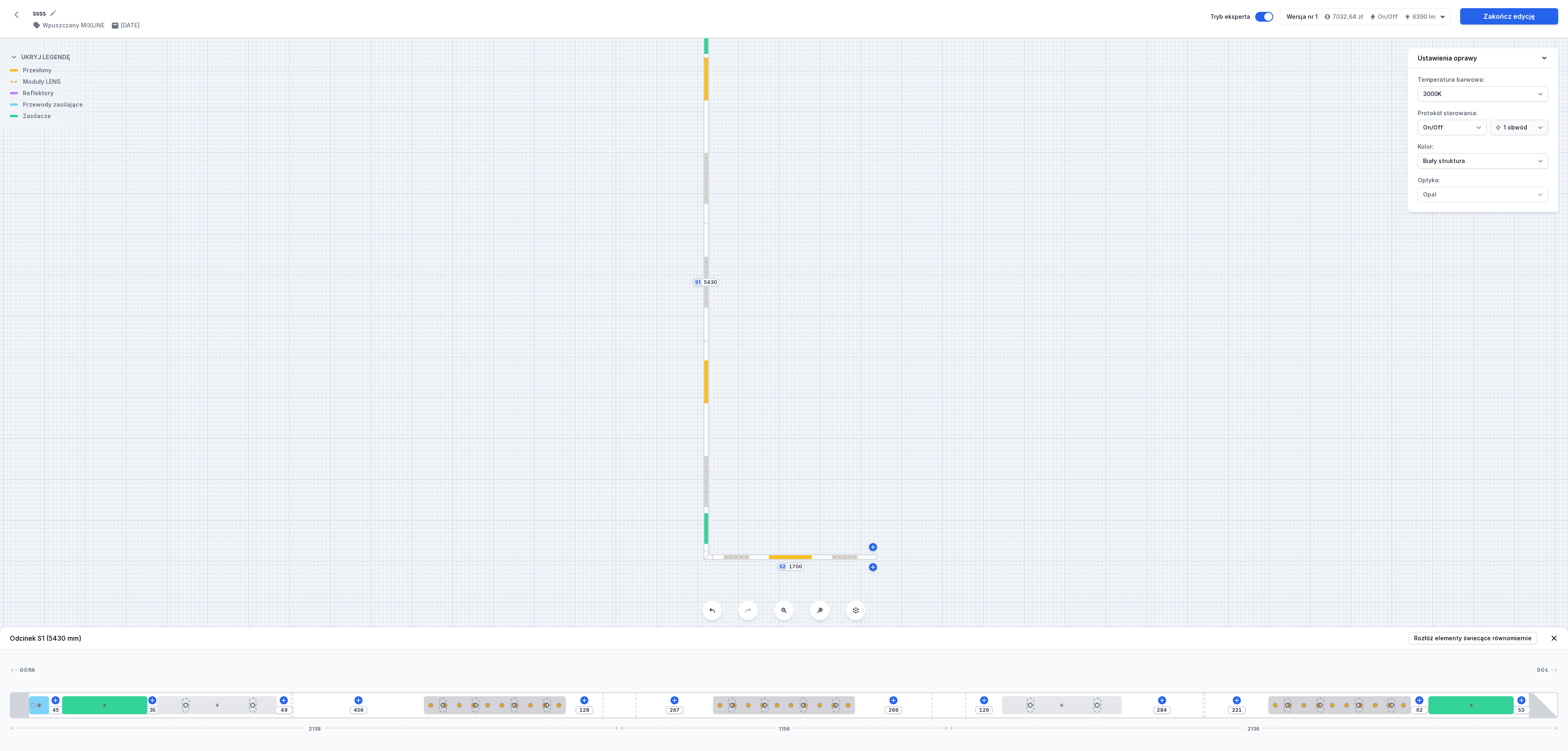
drag, startPoint x: 920, startPoint y: 200, endPoint x: 853, endPoint y: 254, distance: 86.1
click at [853, 254] on div "S2 1700 S1 5430" at bounding box center [784, 395] width 1568 height 713
click at [1037, 19] on button "Tryb eksperta" at bounding box center [1264, 16] width 18 height 10
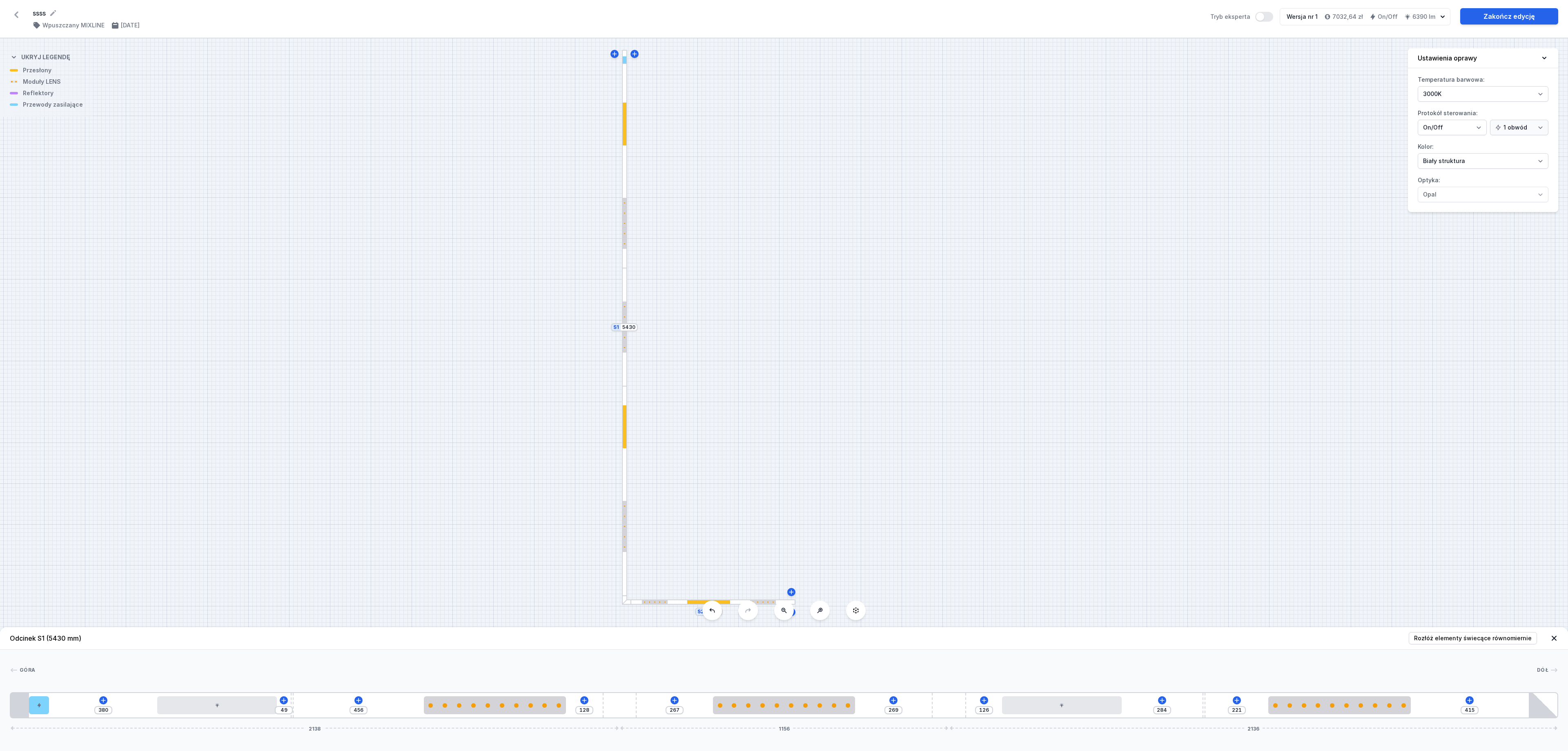
drag, startPoint x: 754, startPoint y: 421, endPoint x: 718, endPoint y: 418, distance: 36.1
click at [718, 418] on div "S2 1700 S1 5430" at bounding box center [784, 395] width 1568 height 713
drag, startPoint x: 863, startPoint y: 440, endPoint x: 814, endPoint y: 428, distance: 50.4
click at [814, 428] on div "S2 1700 S1 5430" at bounding box center [784, 395] width 1568 height 713
drag, startPoint x: 814, startPoint y: 428, endPoint x: 806, endPoint y: 434, distance: 10.0
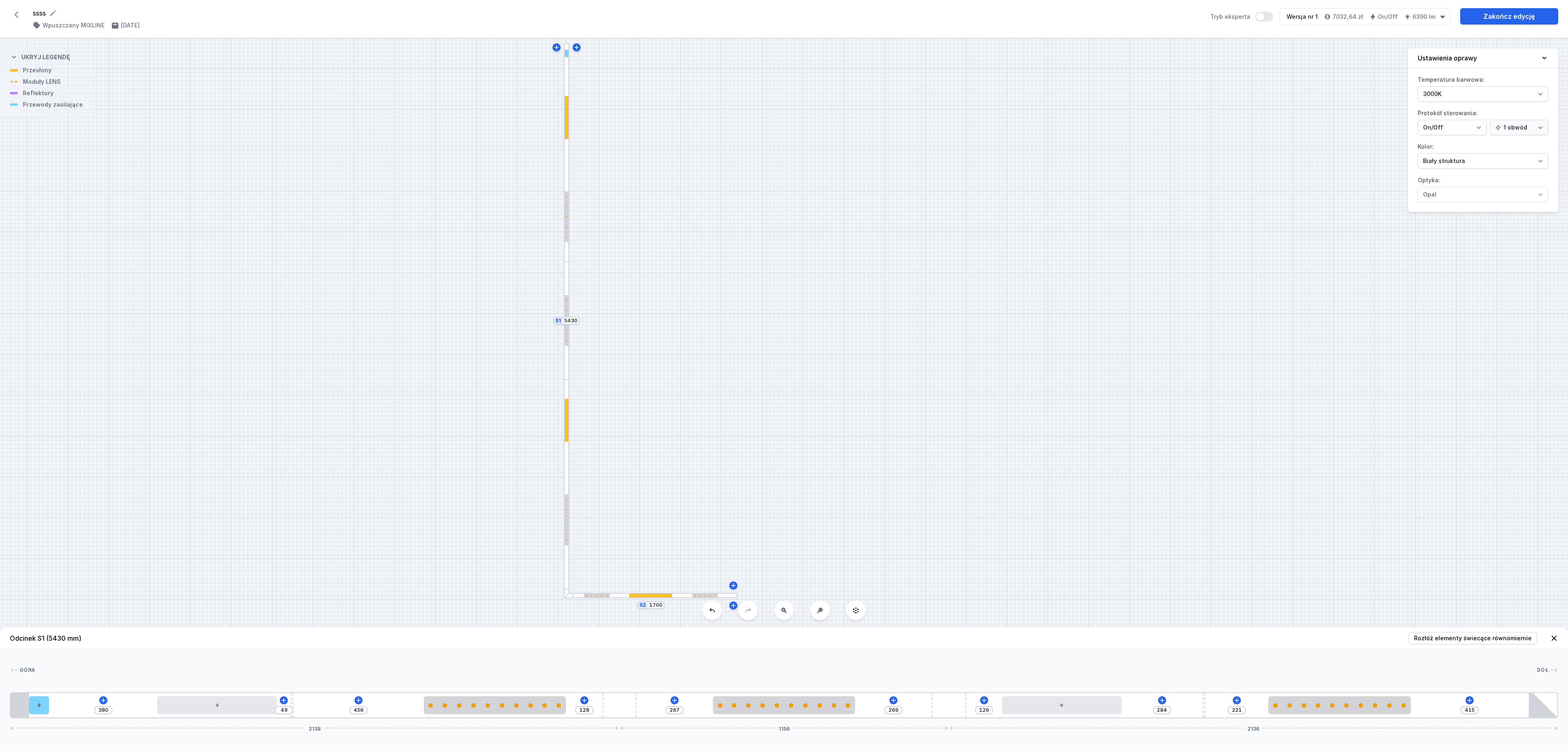
click at [806, 434] on div "S2 1700 S1 5430" at bounding box center [784, 395] width 1568 height 713
